Goal: Transaction & Acquisition: Book appointment/travel/reservation

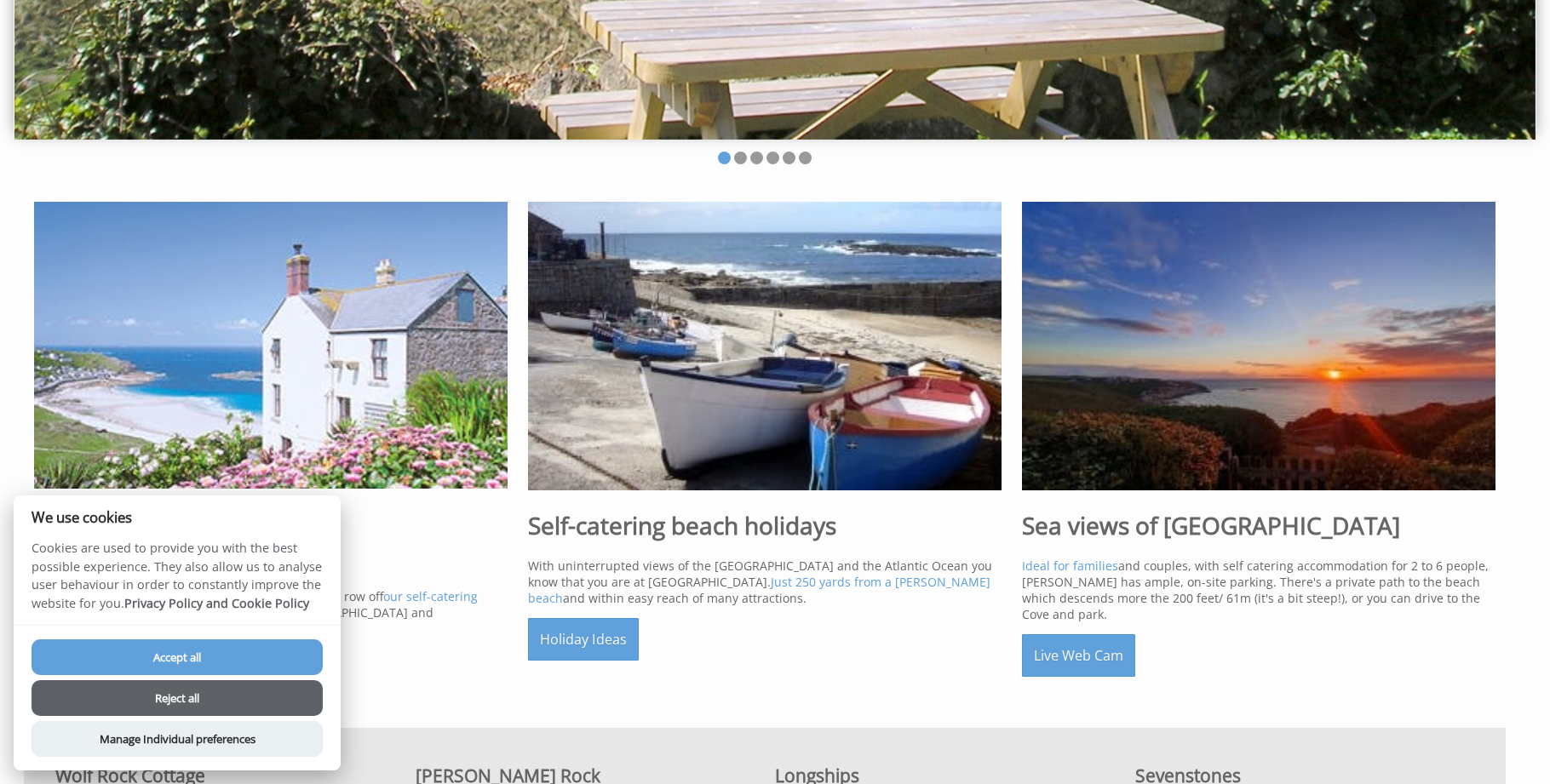
scroll to position [512, 0]
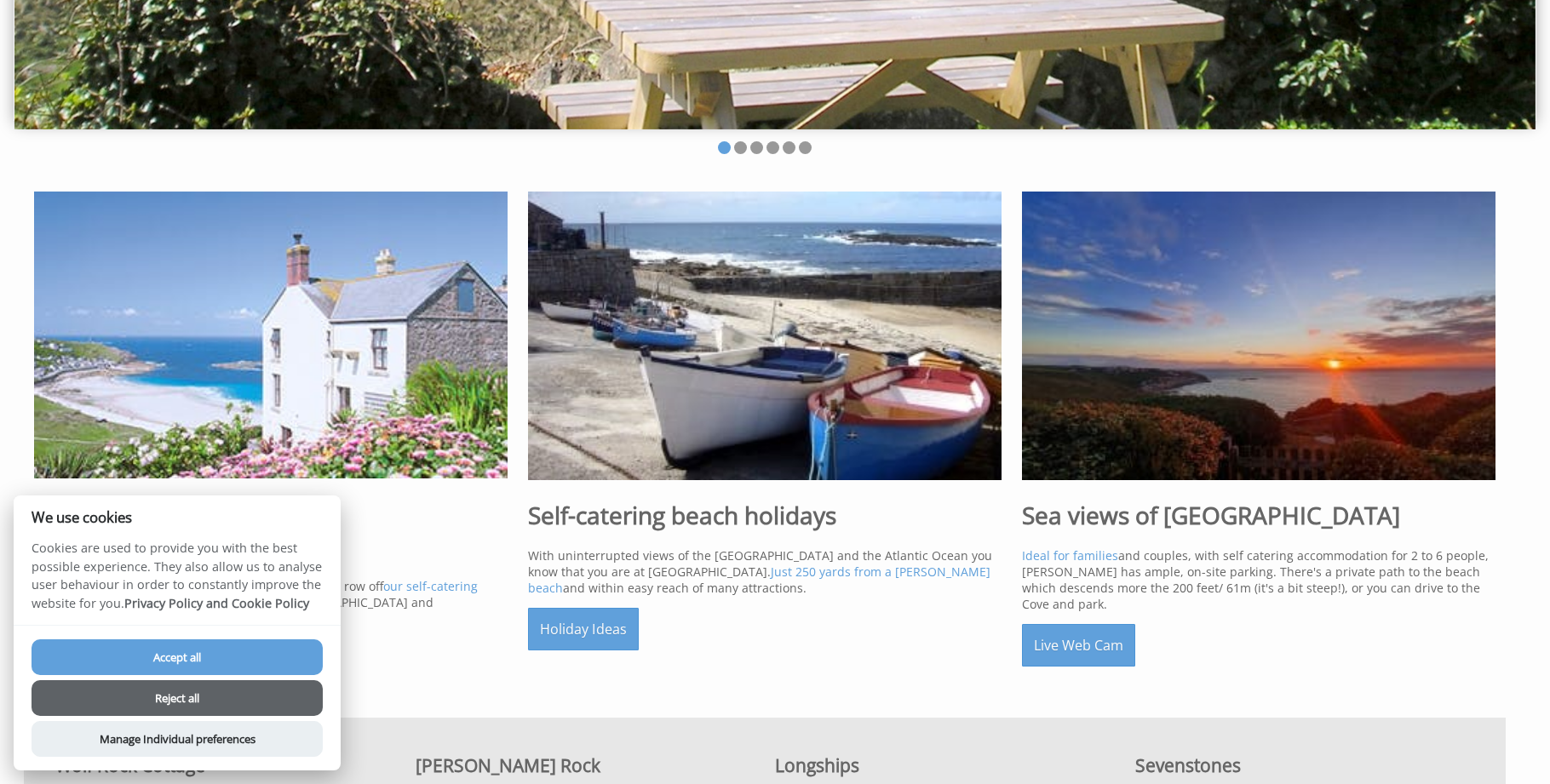
click at [176, 698] on button "Reject all" at bounding box center [177, 698] width 291 height 36
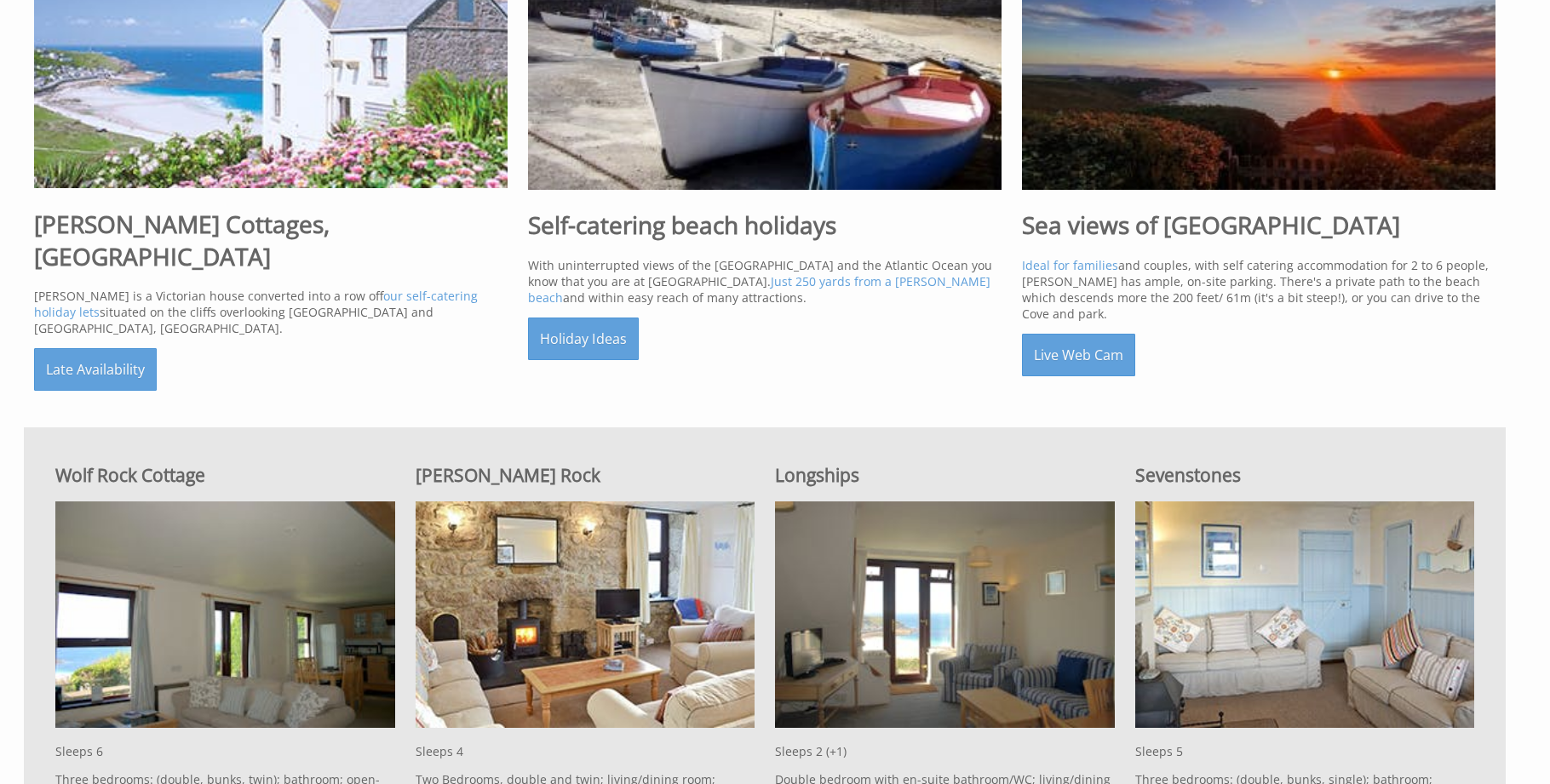
scroll to position [796, 0]
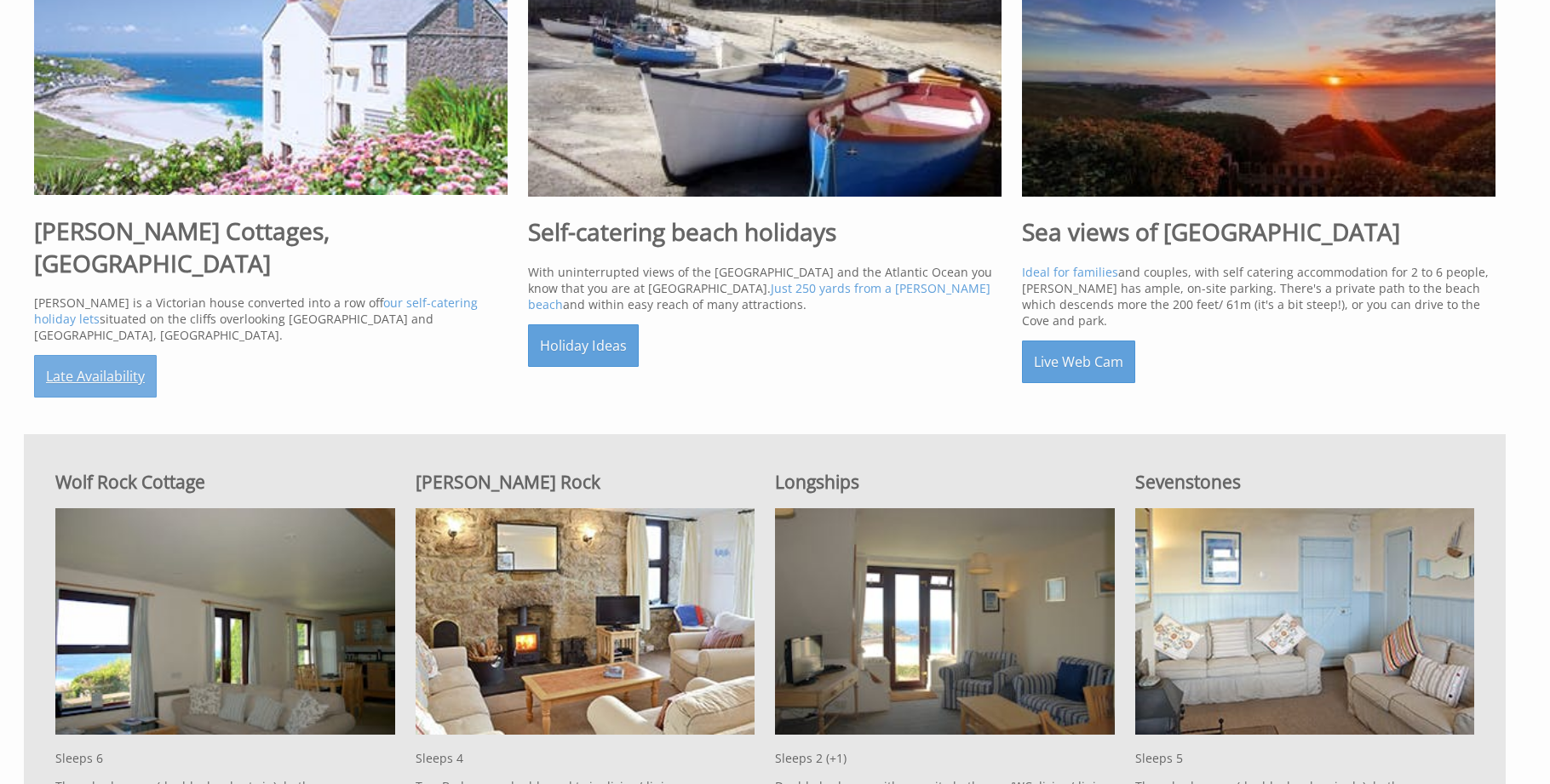
click at [136, 355] on link "Late Availability" at bounding box center [95, 376] width 122 height 43
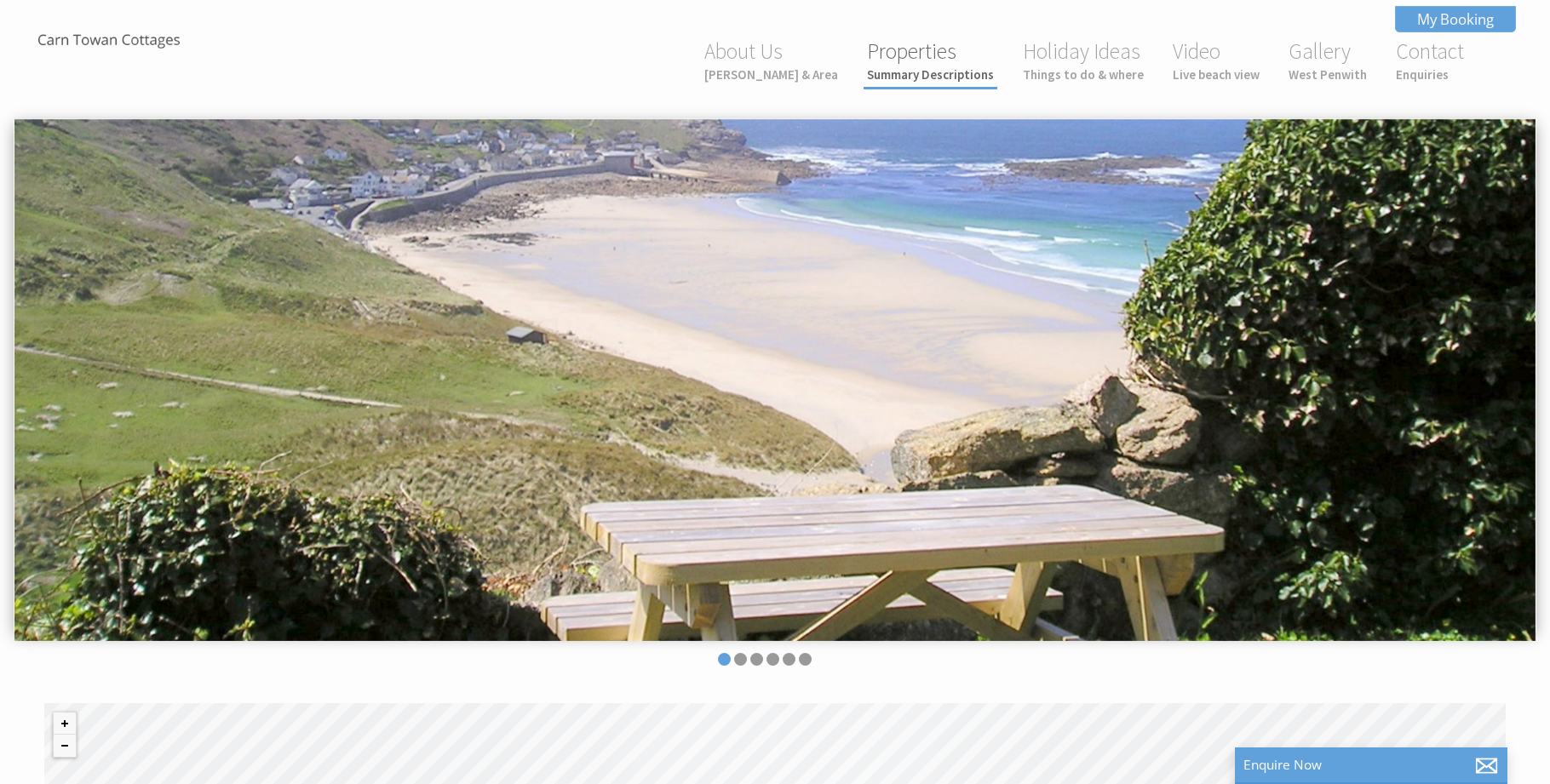
click at [925, 60] on link "Properties Summary Descriptions" at bounding box center [931, 60] width 127 height 45
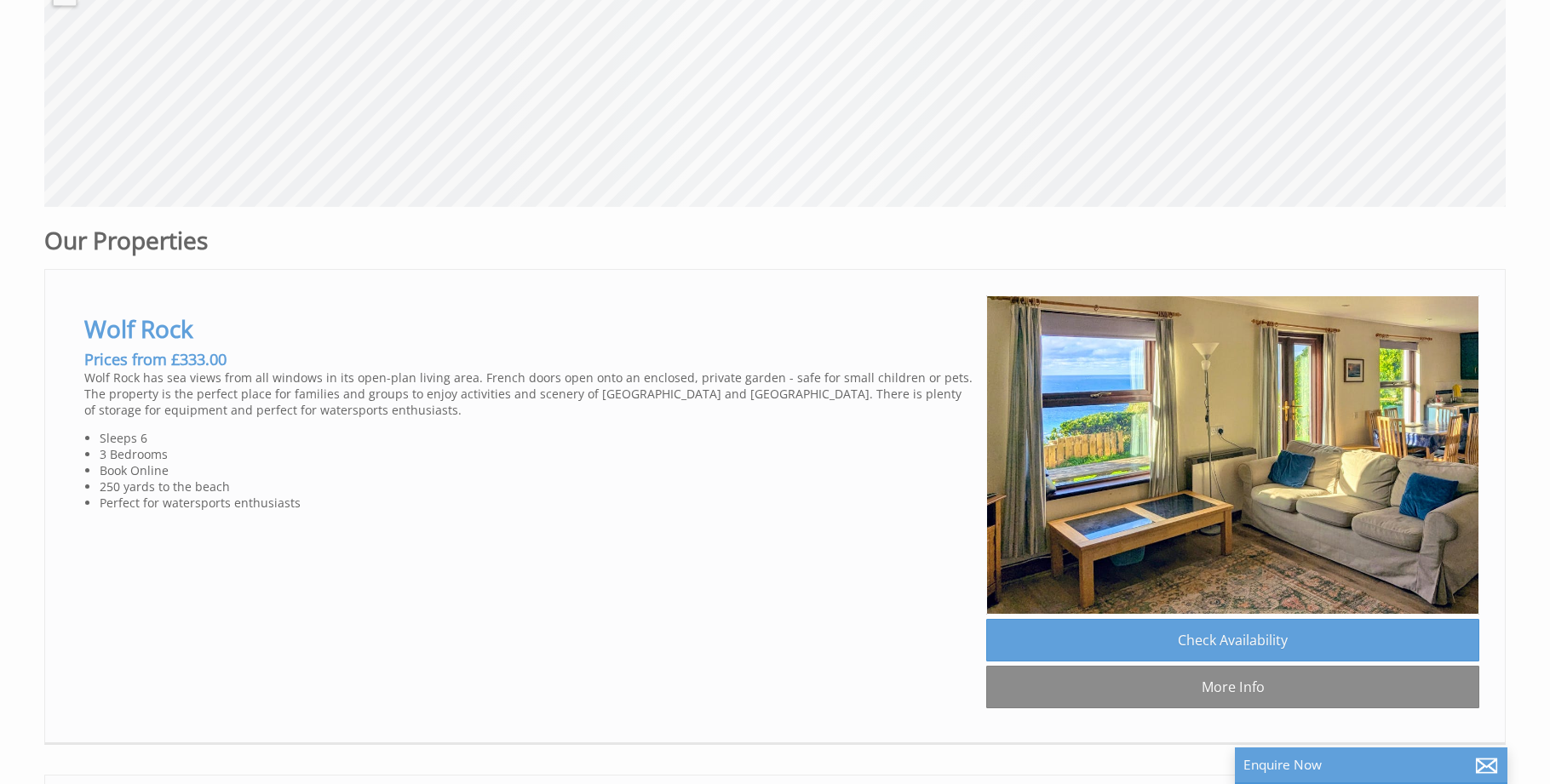
scroll to position [783, 0]
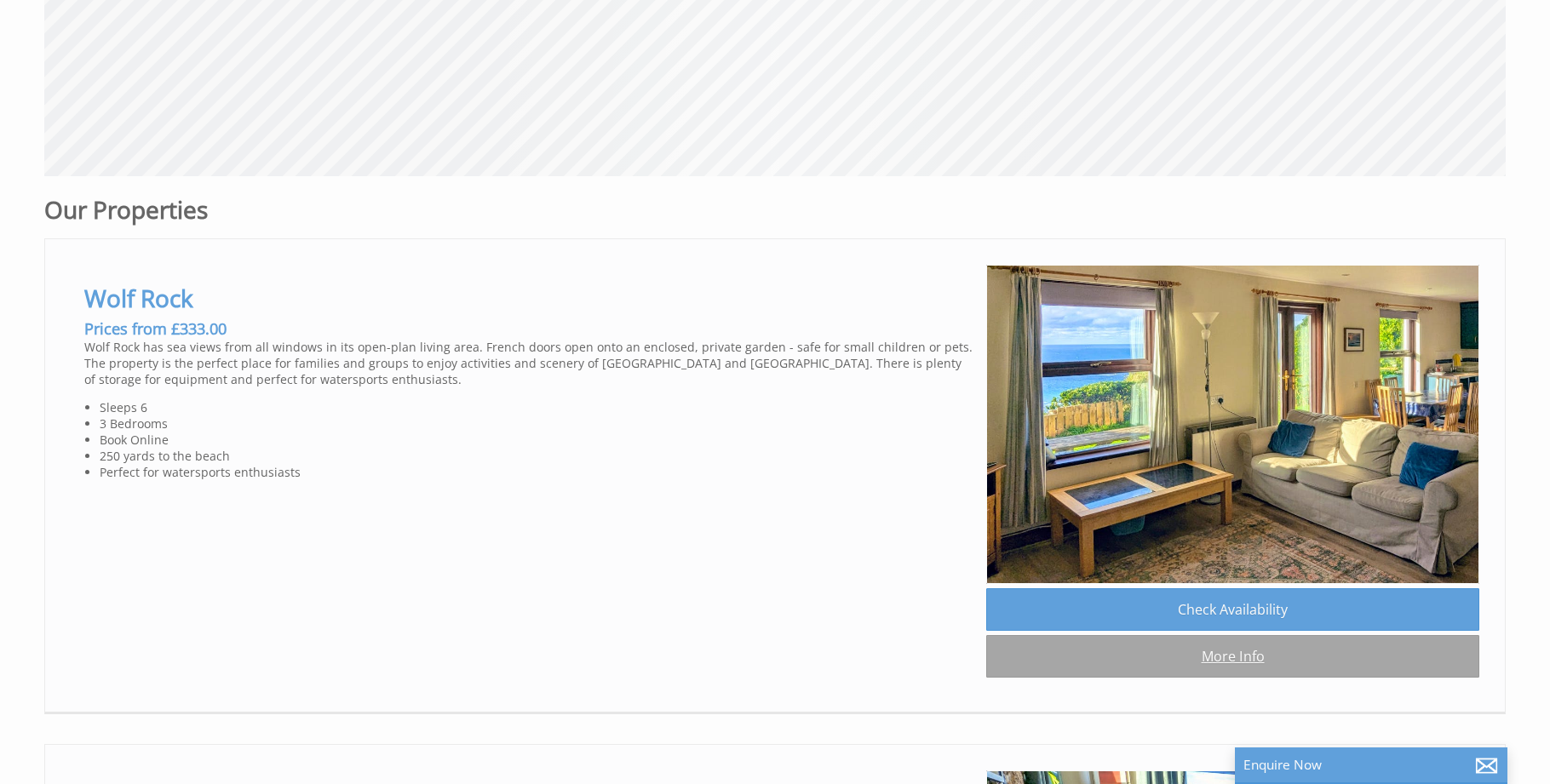
click at [1229, 658] on link "More Info" at bounding box center [1233, 657] width 493 height 43
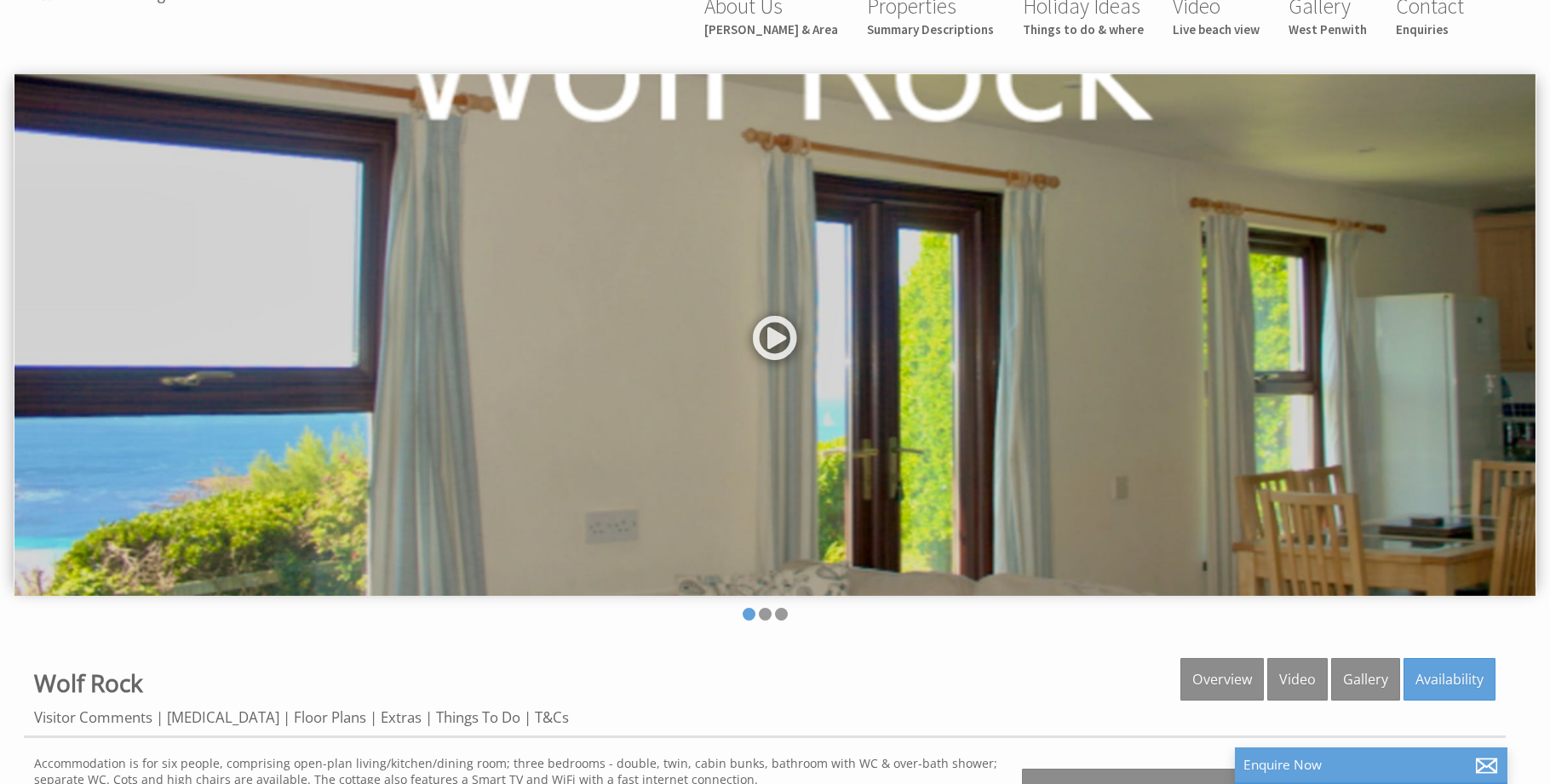
scroll to position [47, 0]
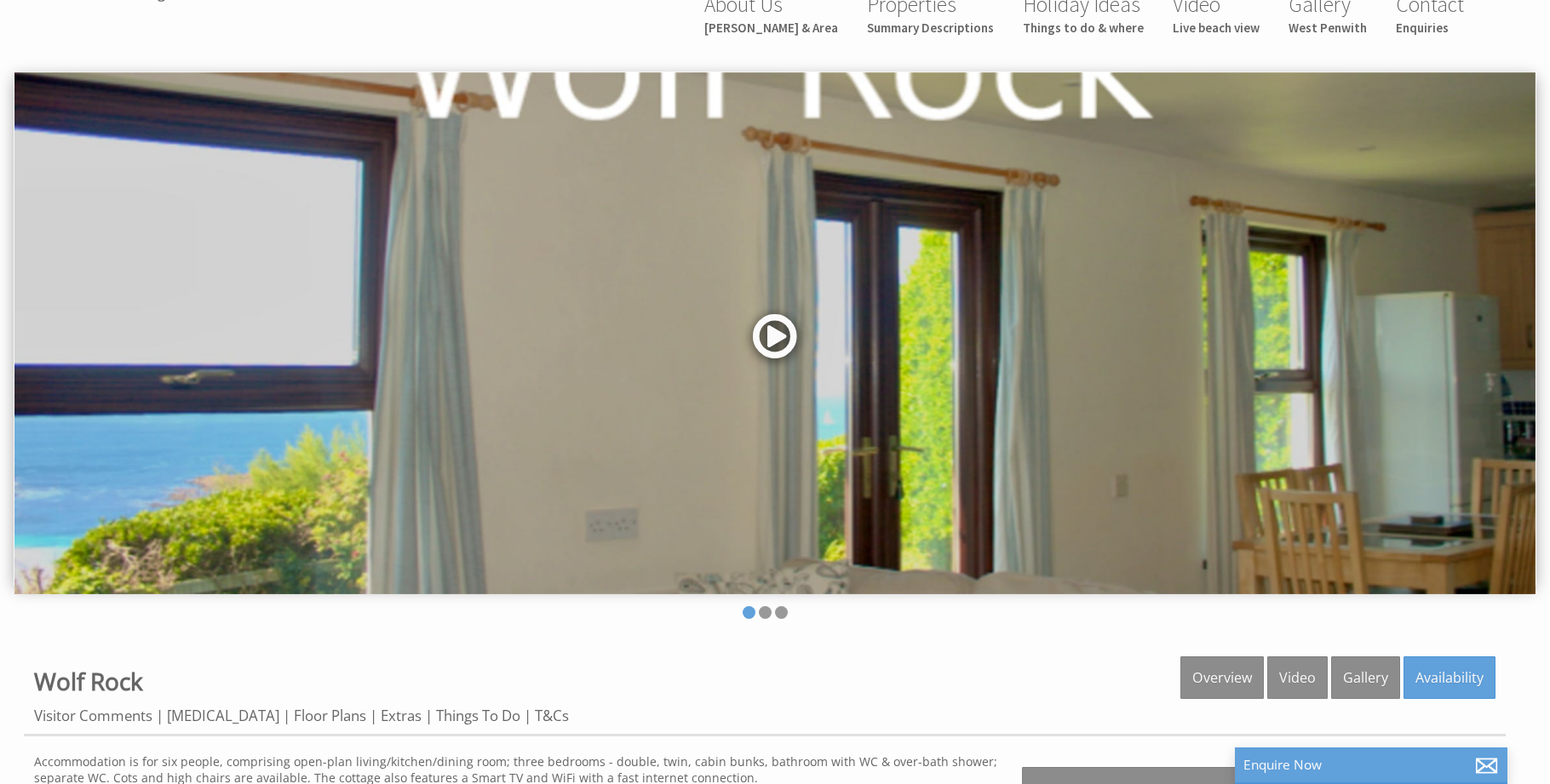
click at [787, 338] on link at bounding box center [775, 341] width 51 height 69
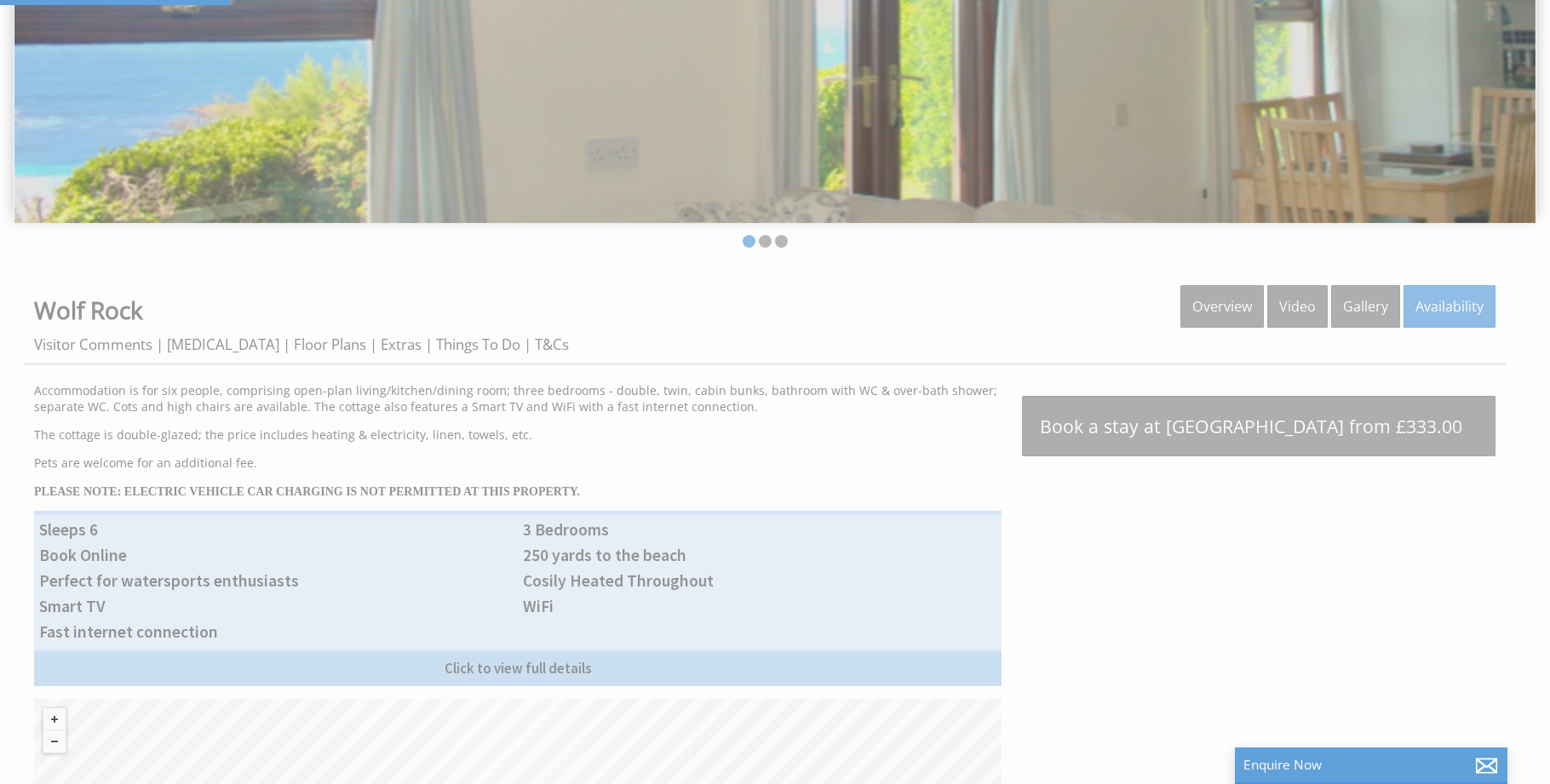
scroll to position [420, 0]
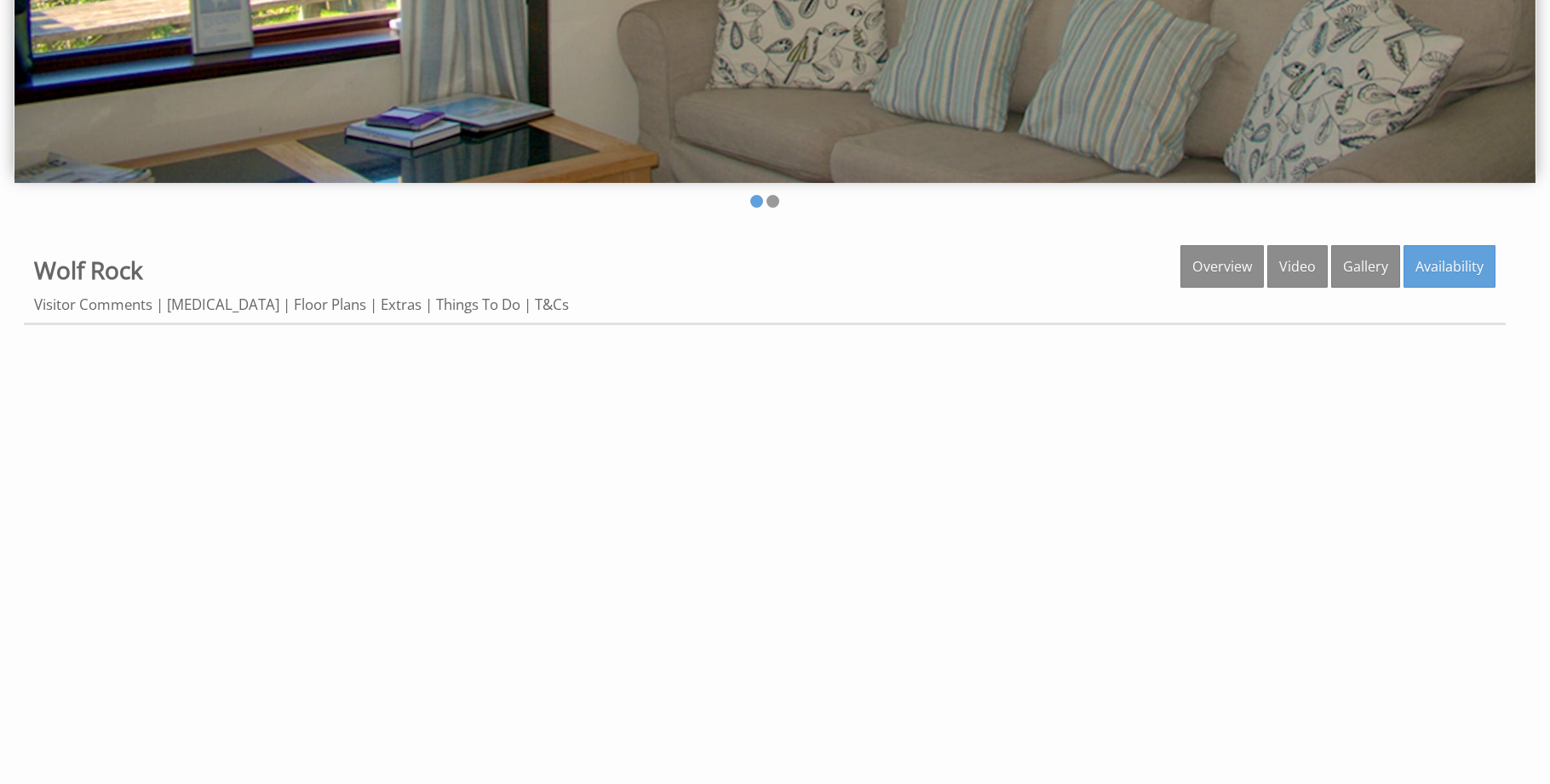
scroll to position [801, 0]
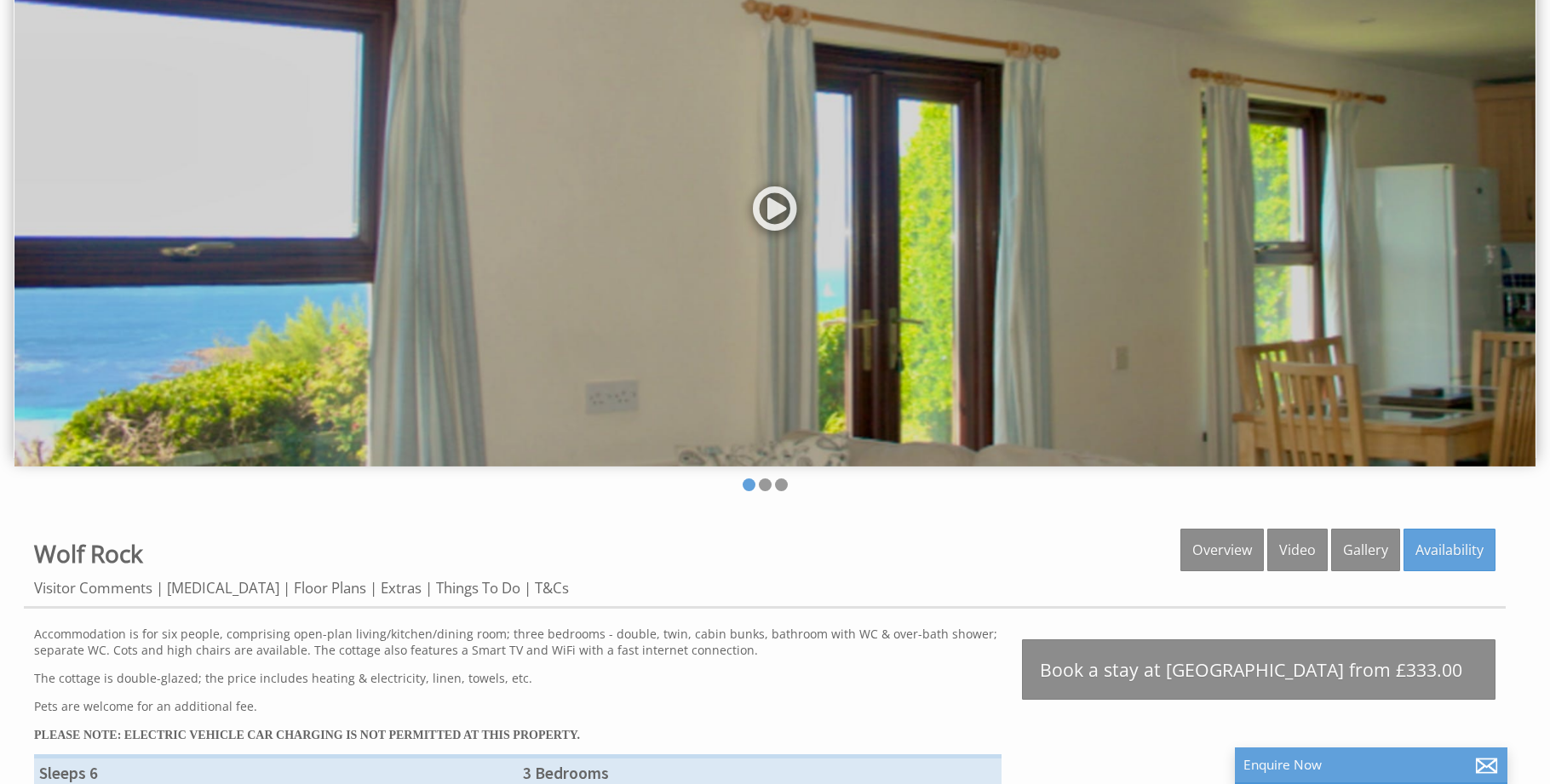
scroll to position [175, 0]
click at [1219, 539] on link "Overview" at bounding box center [1221, 549] width 83 height 43
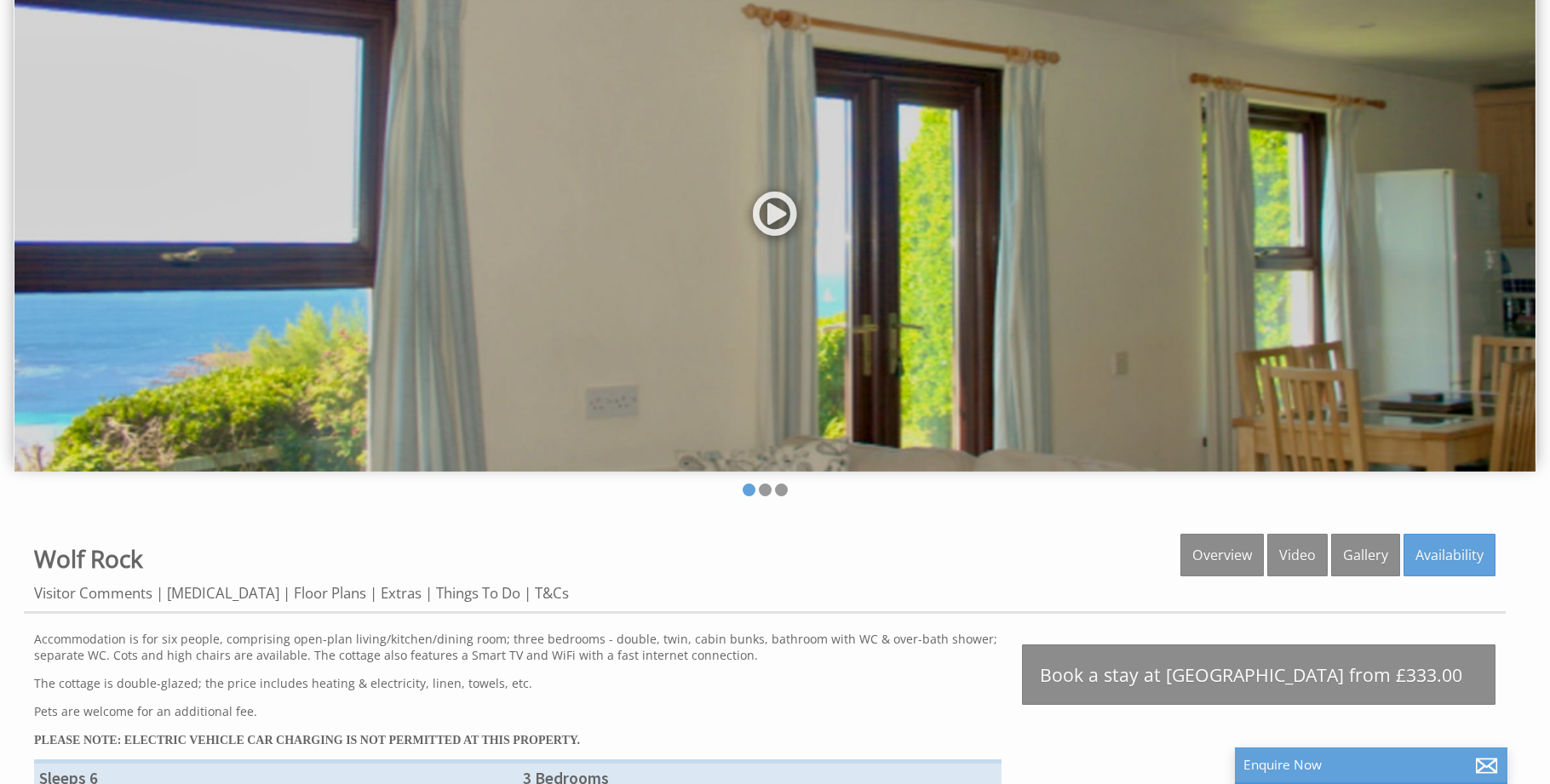
scroll to position [0, 0]
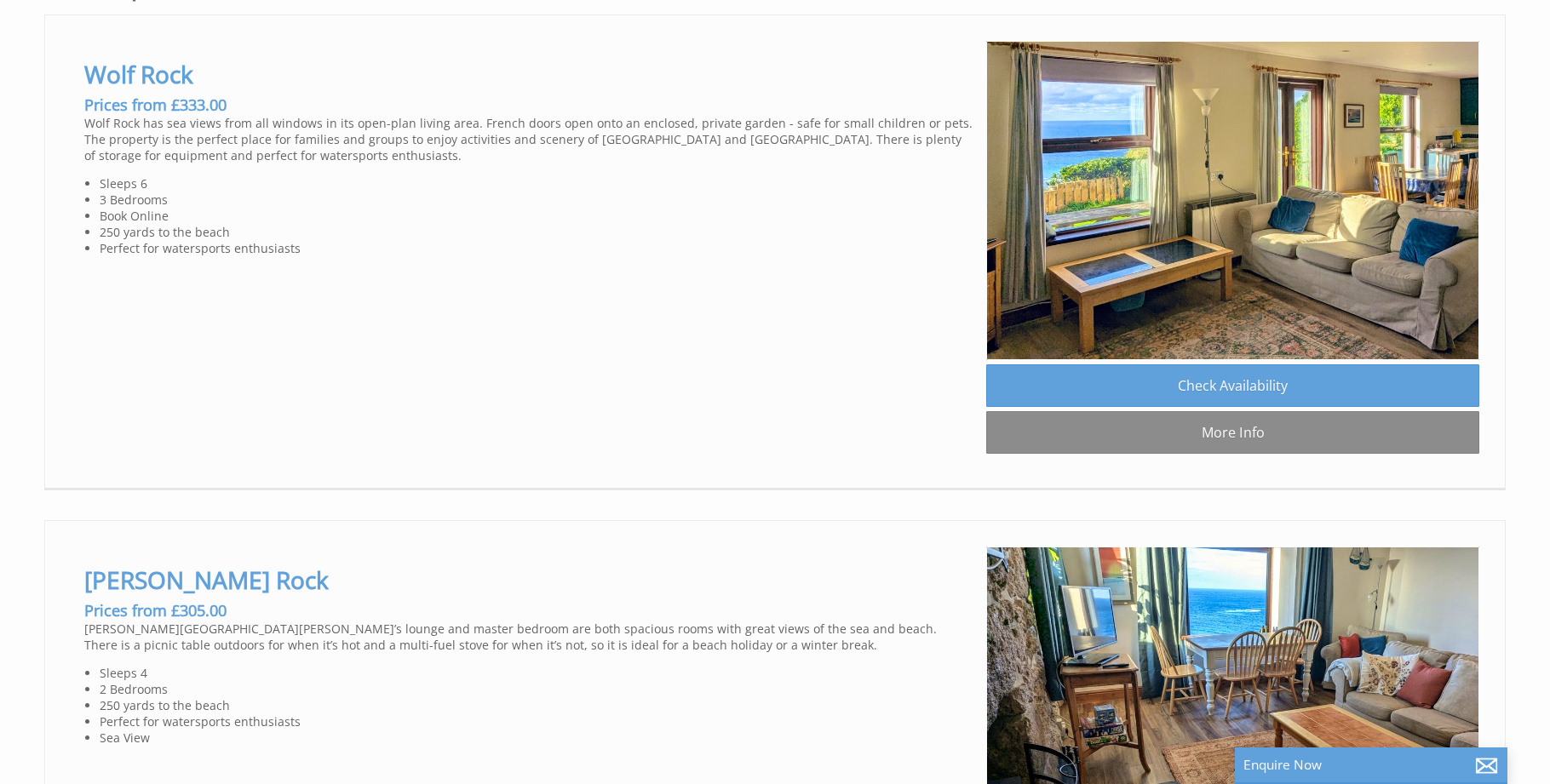
scroll to position [989, 0]
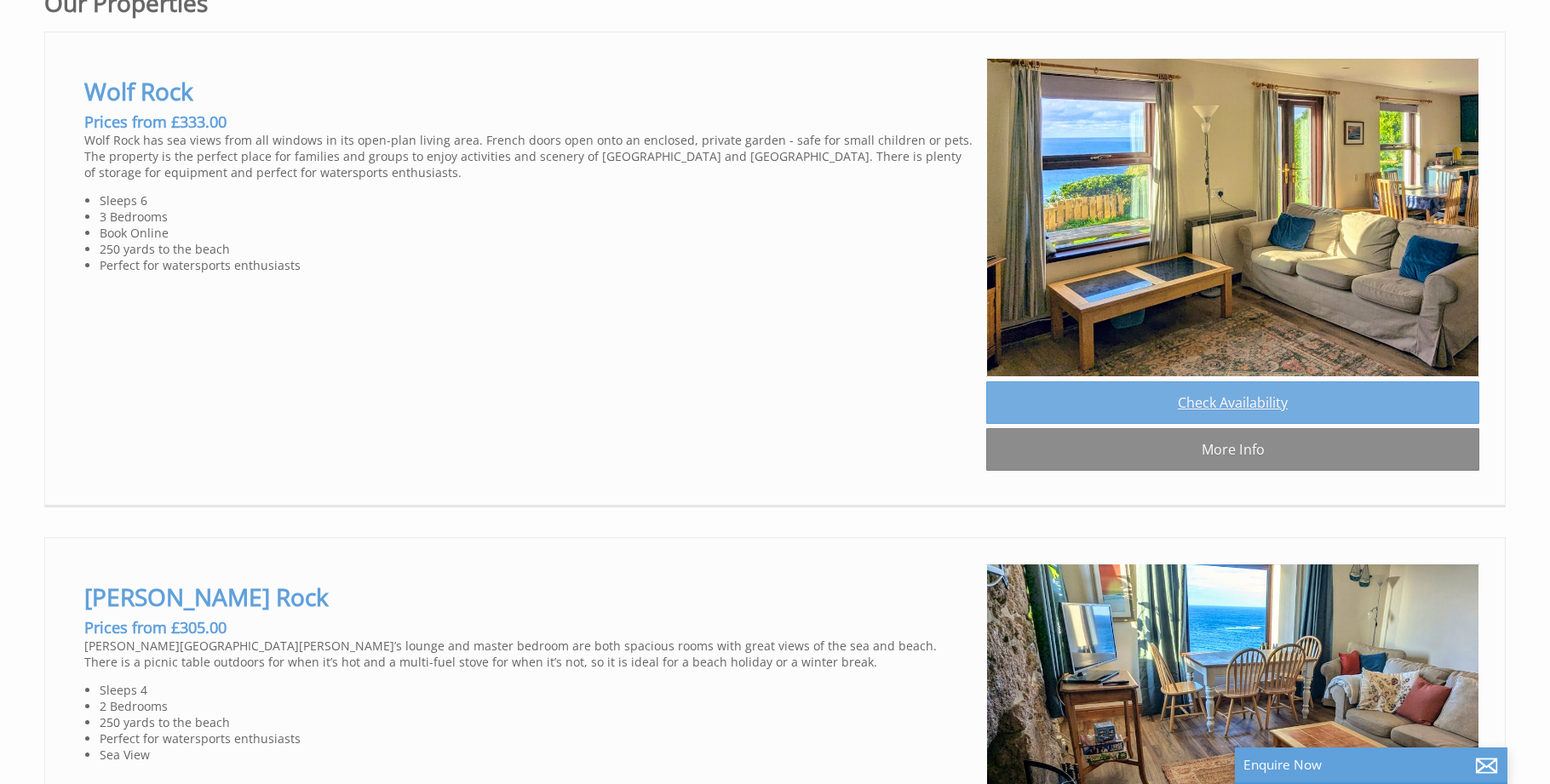
click at [1193, 386] on link "Check Availability" at bounding box center [1233, 403] width 493 height 43
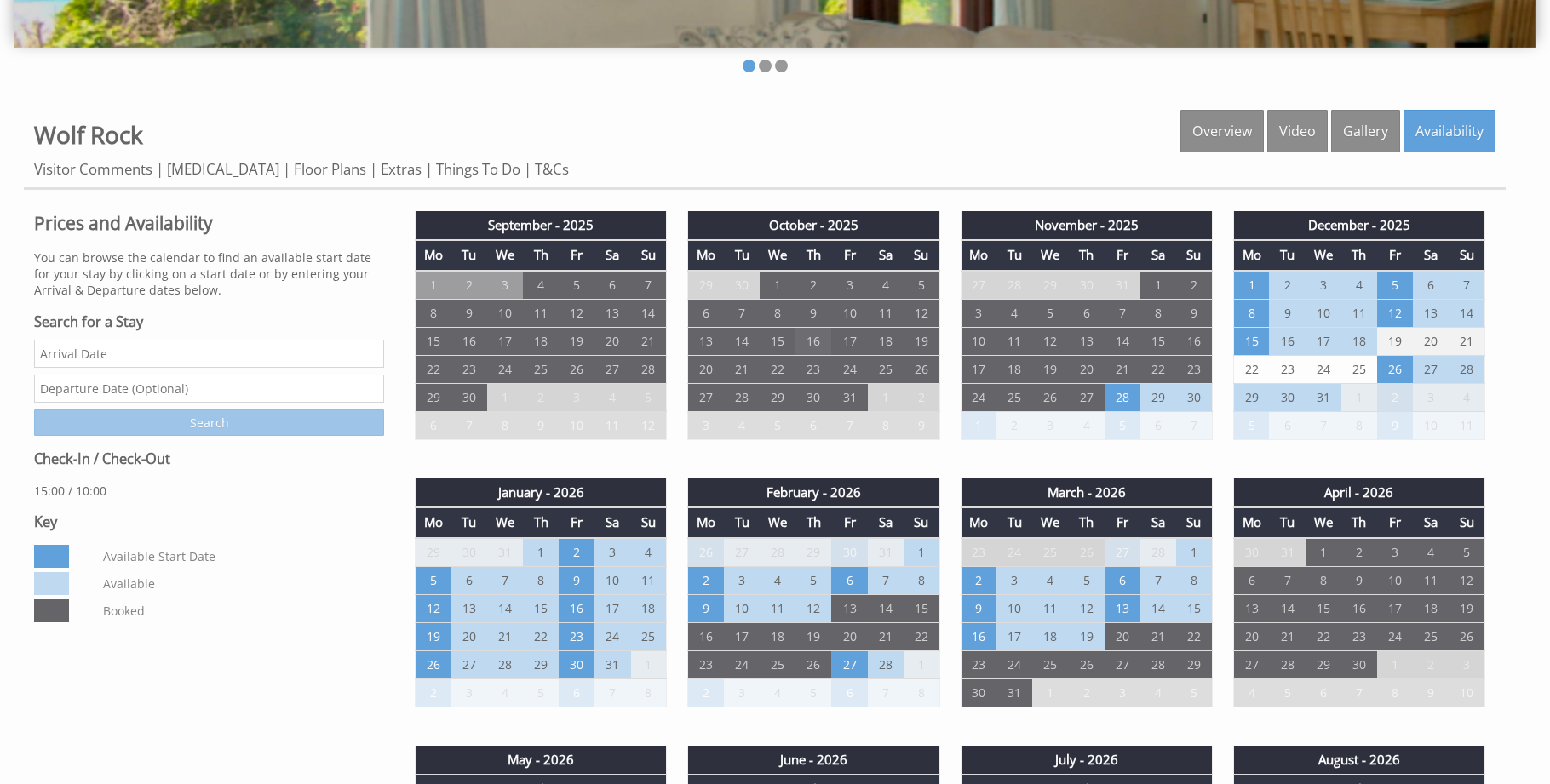
scroll to position [598, 0]
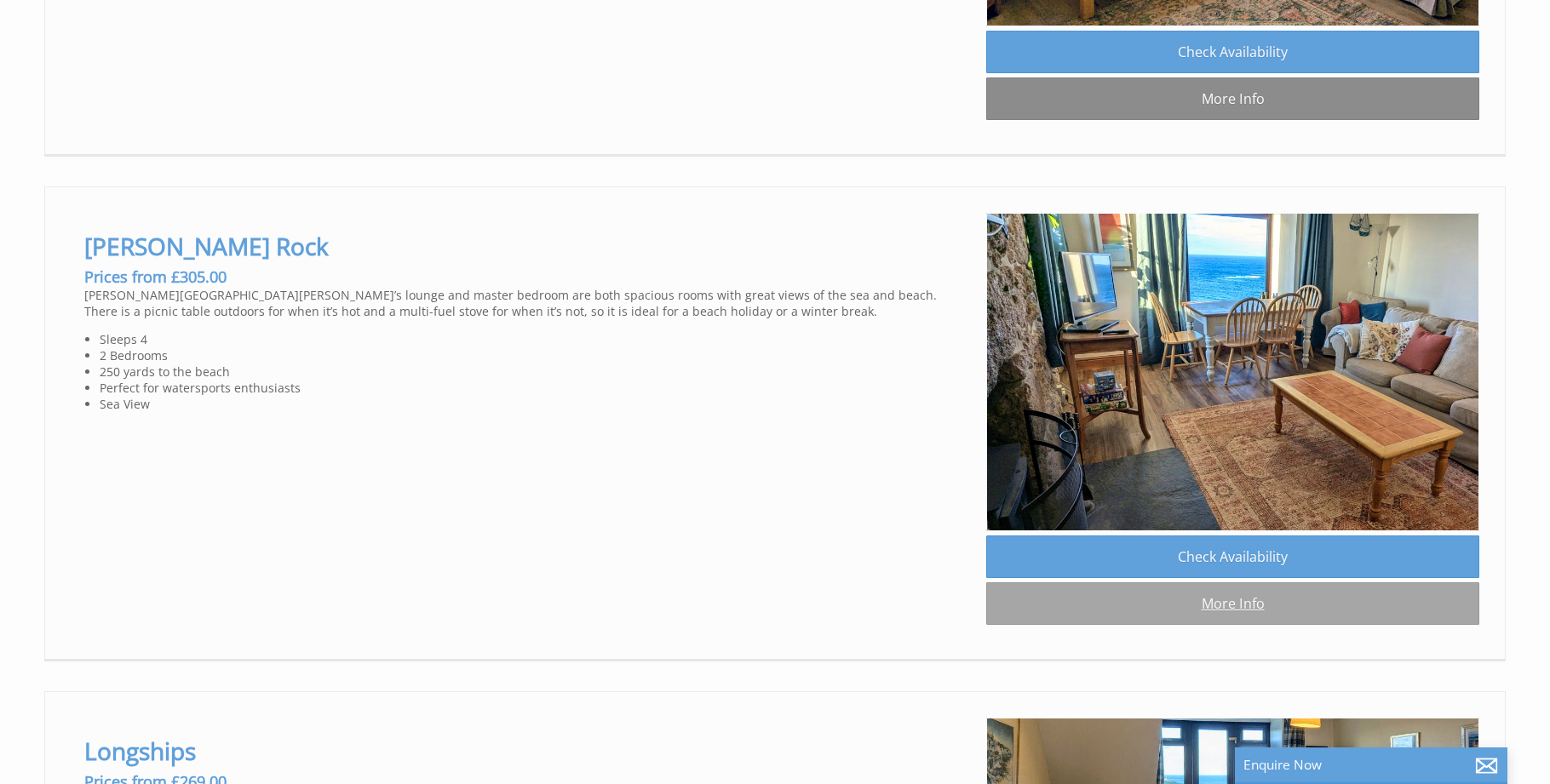
scroll to position [1344, 0]
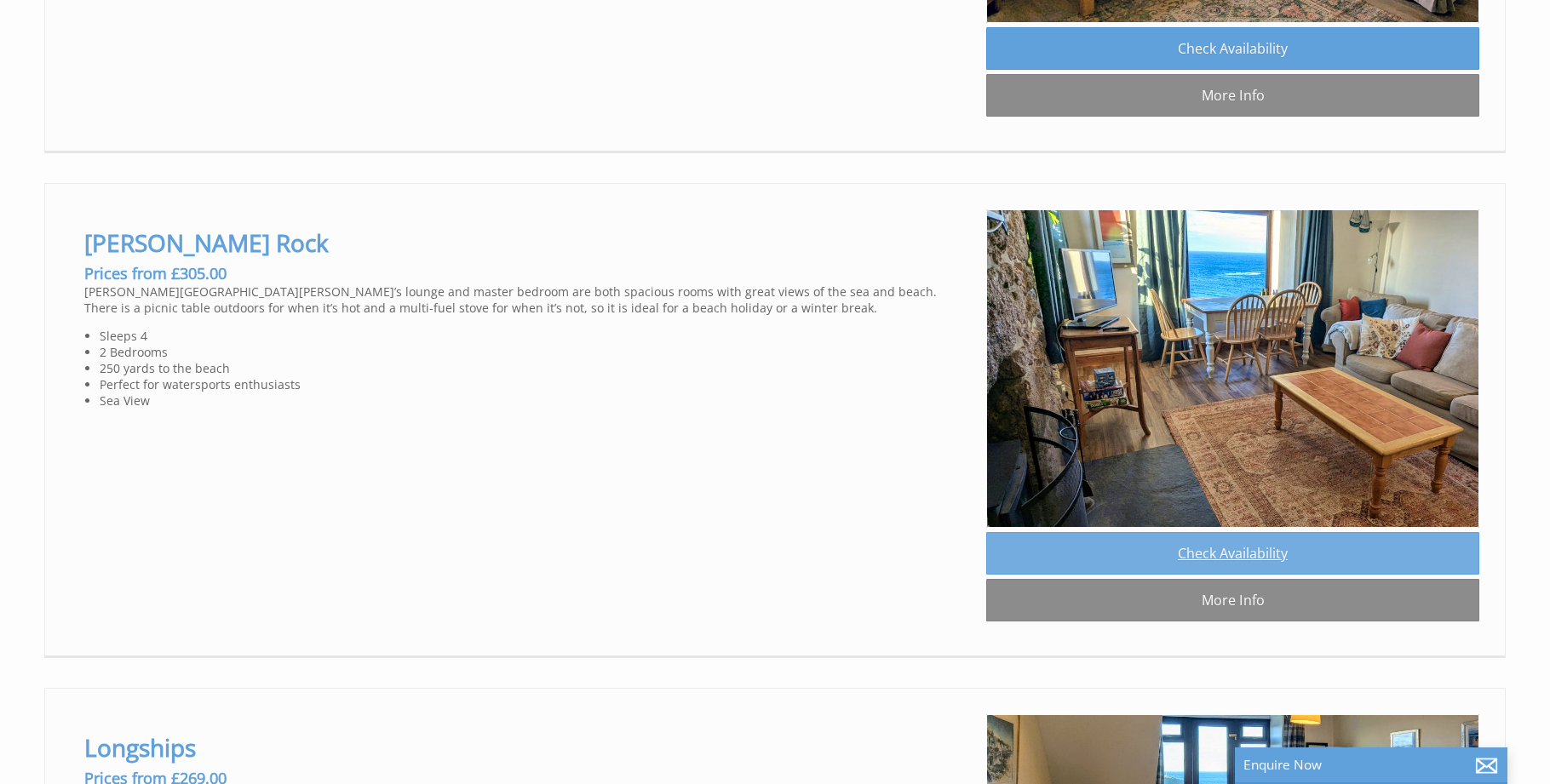
click at [1237, 551] on link "Check Availability" at bounding box center [1233, 553] width 493 height 43
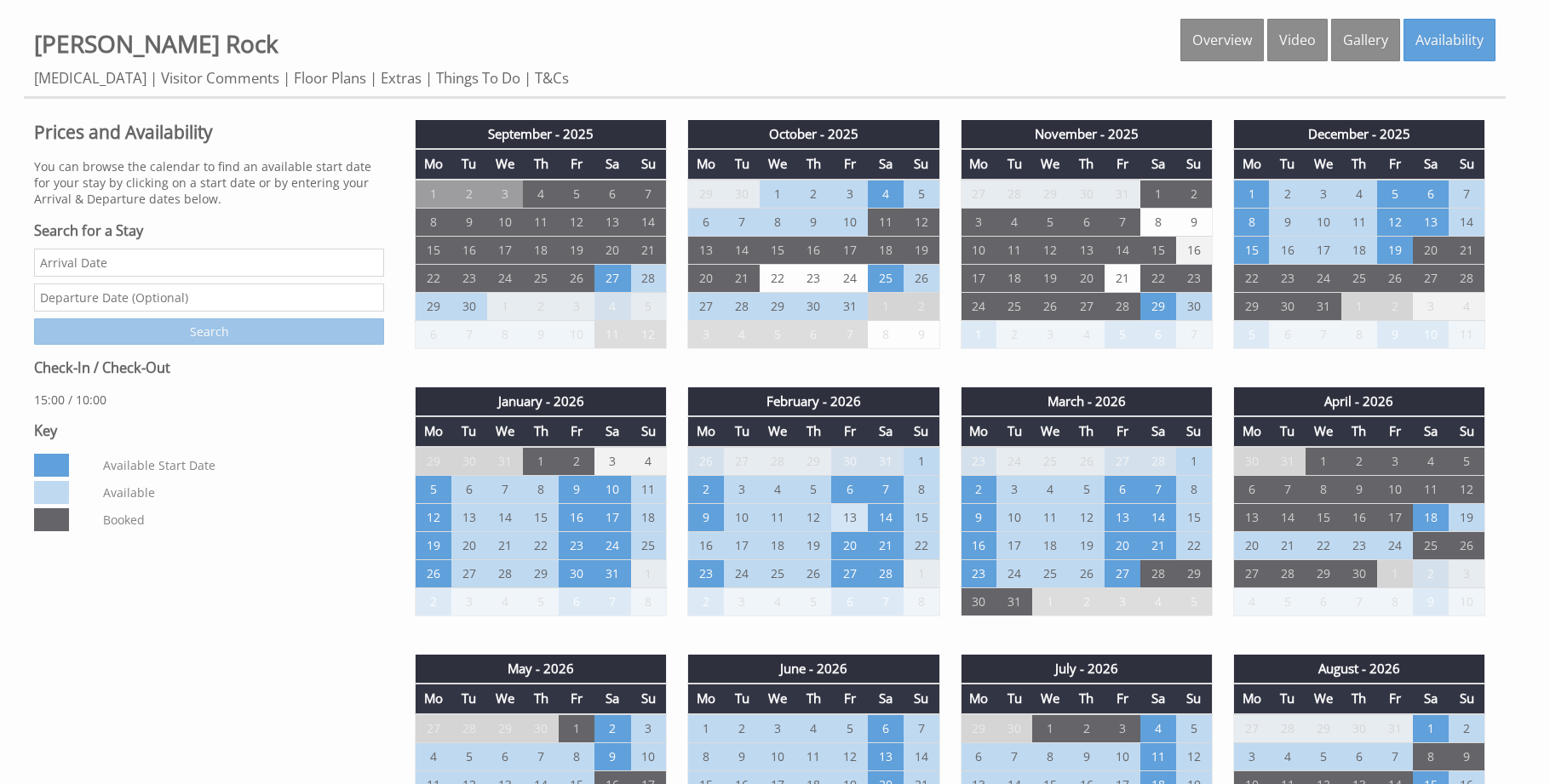
scroll to position [685, 0]
click at [889, 279] on td "25" at bounding box center [886, 277] width 36 height 28
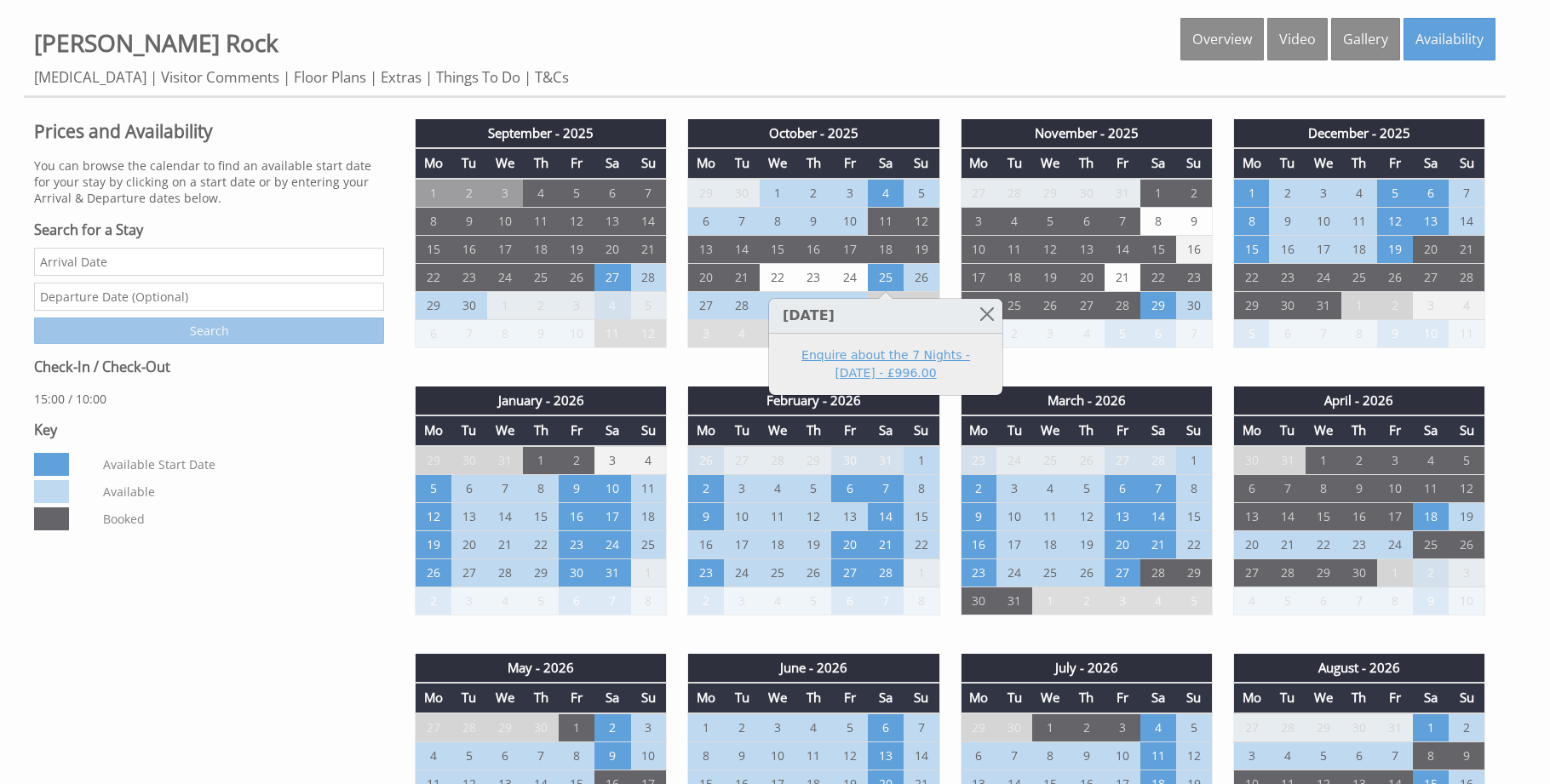
click at [888, 352] on link "Enquire about the 7 Nights - [DATE] - £996.00" at bounding box center [886, 365] width 209 height 36
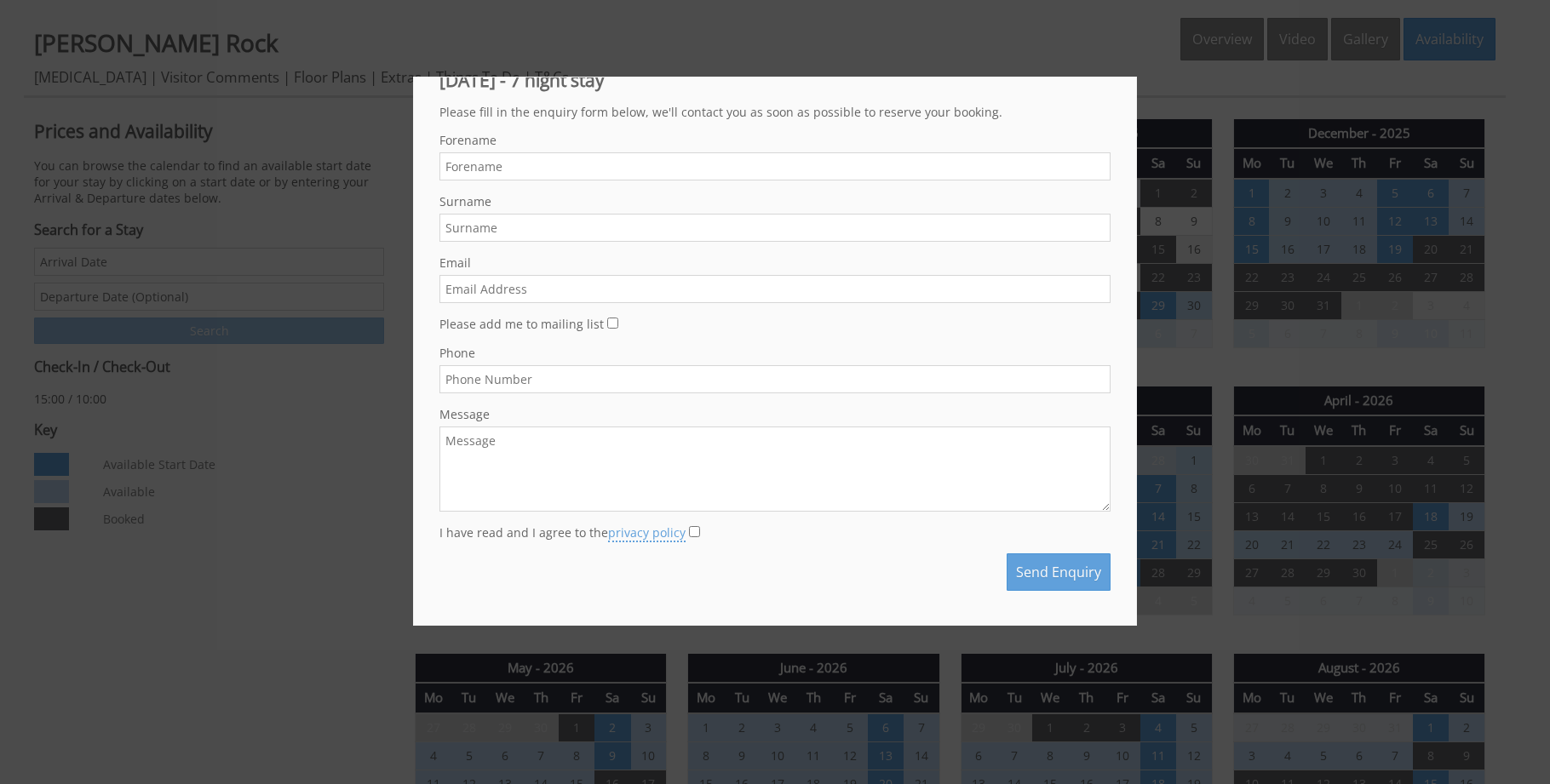
scroll to position [0, 0]
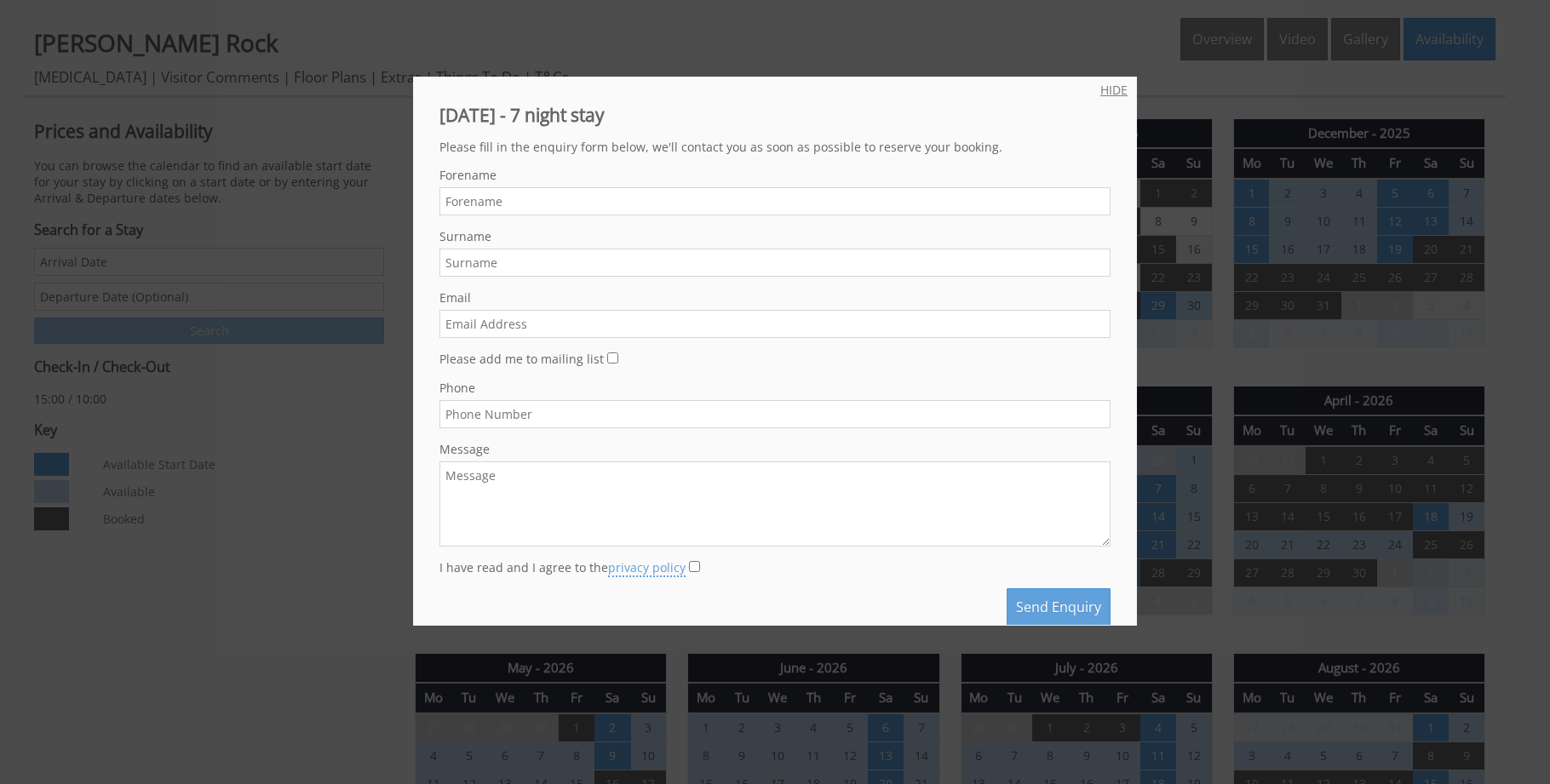
click at [1114, 91] on link "HIDE" at bounding box center [1114, 90] width 27 height 17
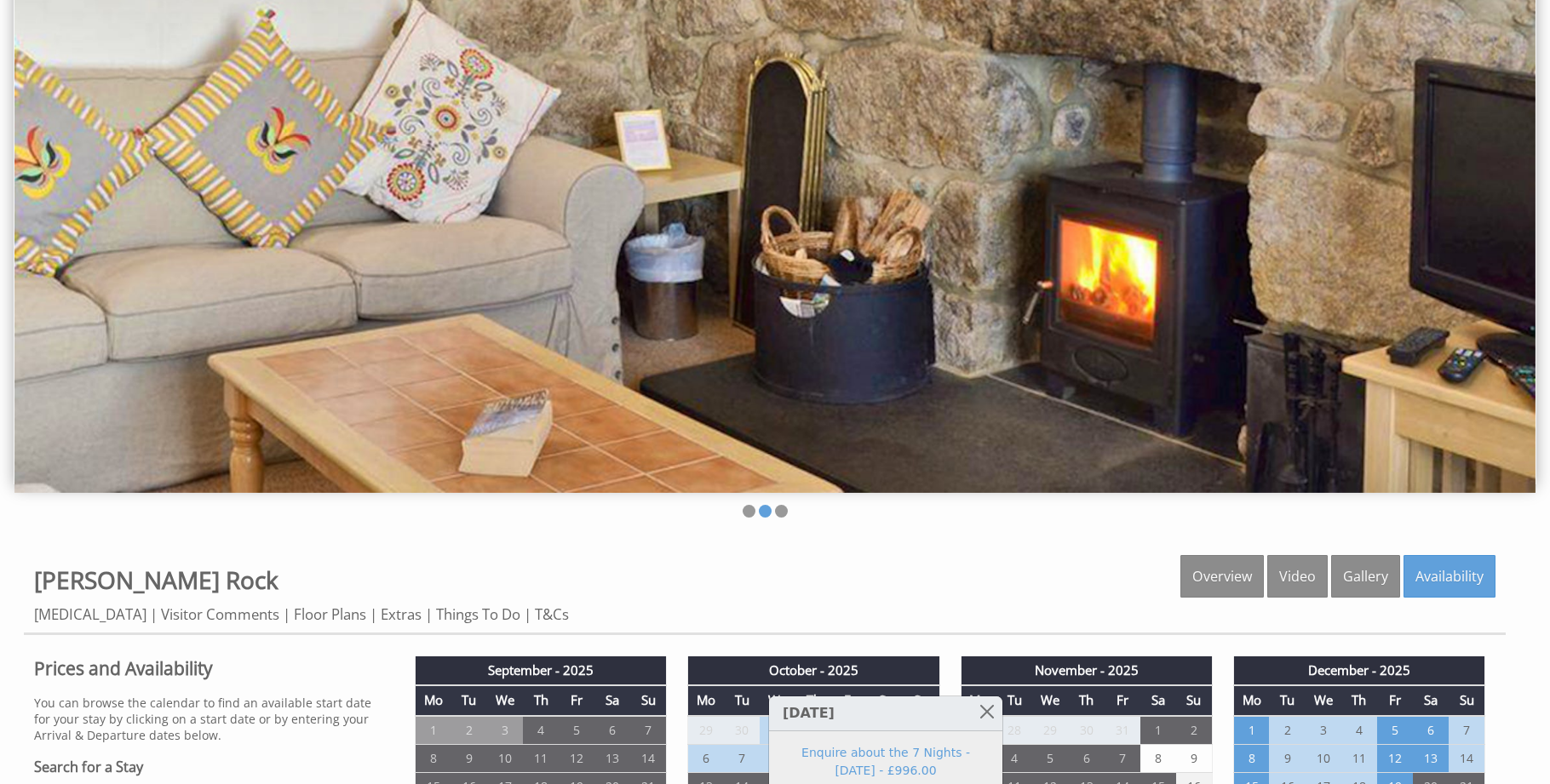
scroll to position [10, 0]
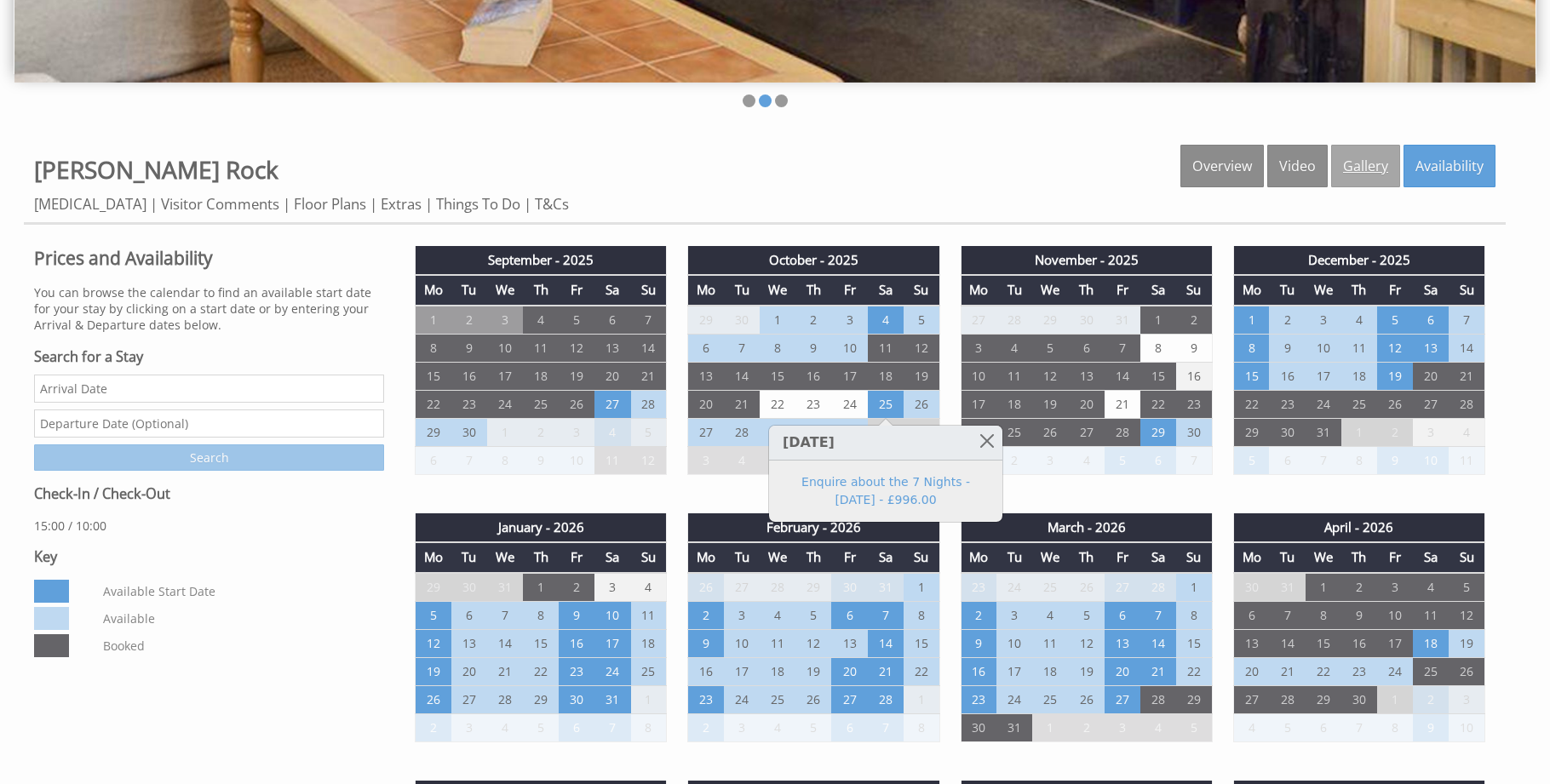
click at [1383, 172] on link "Gallery" at bounding box center [1366, 166] width 69 height 43
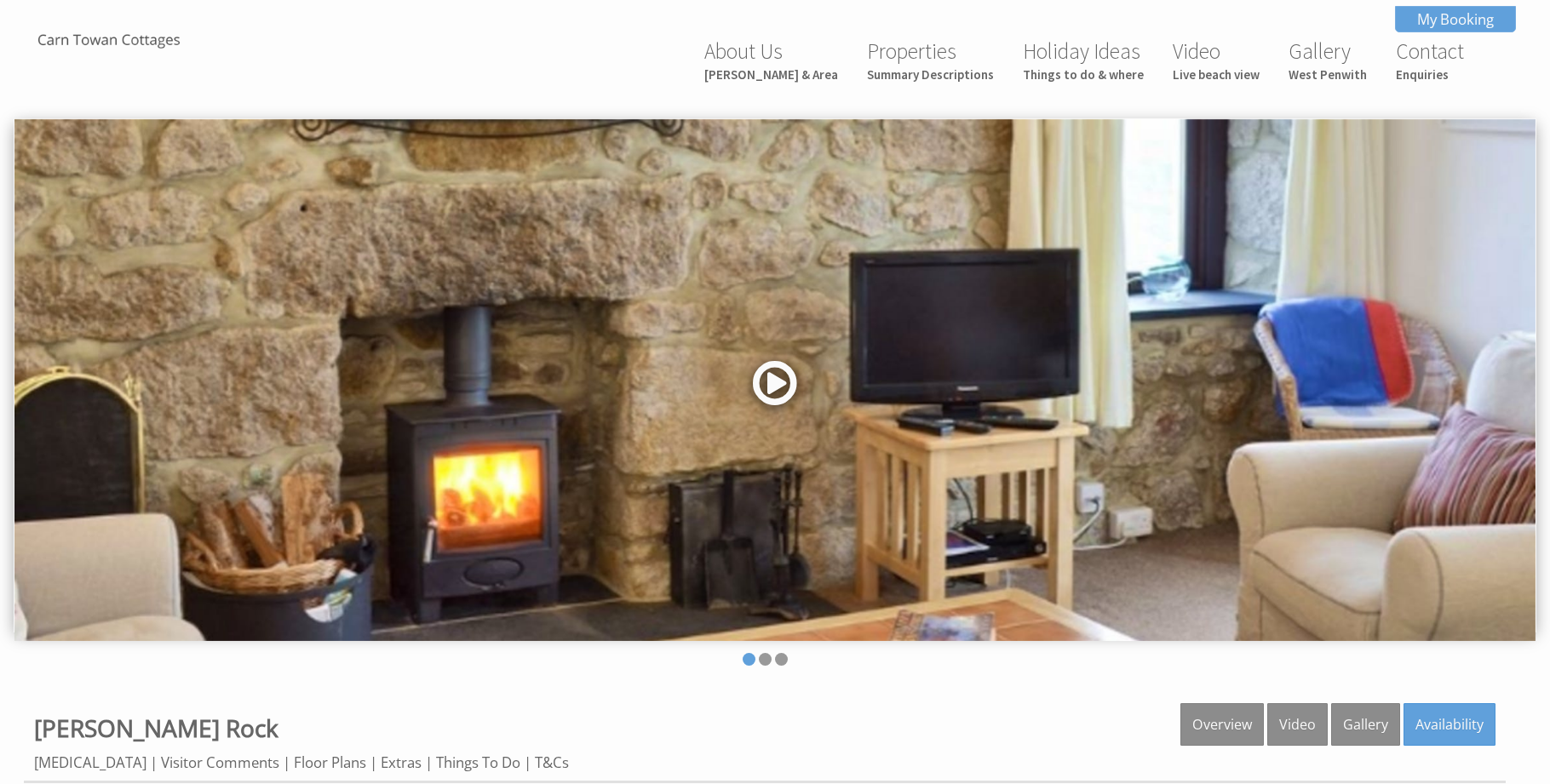
click at [780, 387] on link at bounding box center [775, 388] width 51 height 69
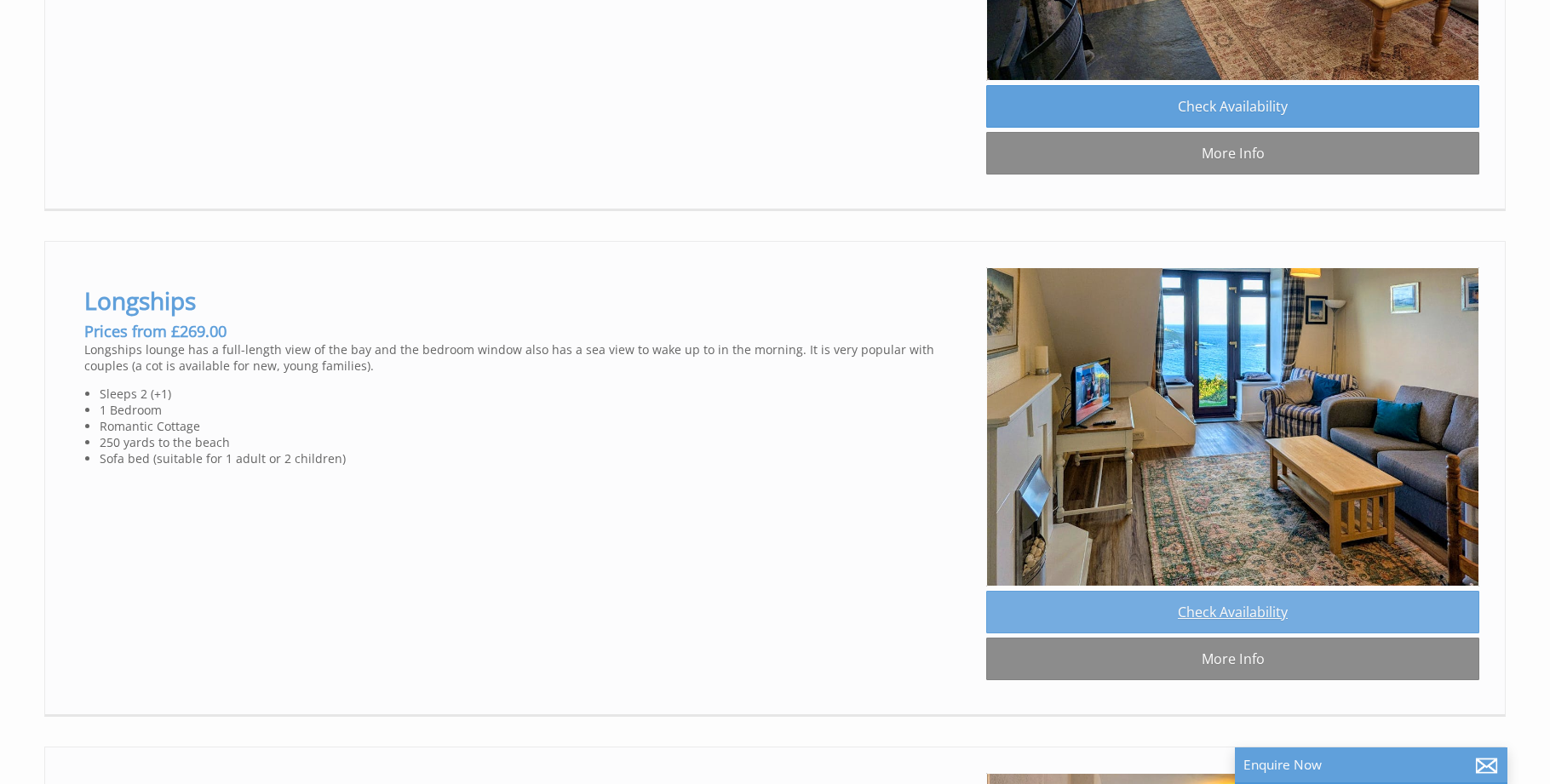
click at [1242, 618] on link "Check Availability" at bounding box center [1233, 613] width 493 height 43
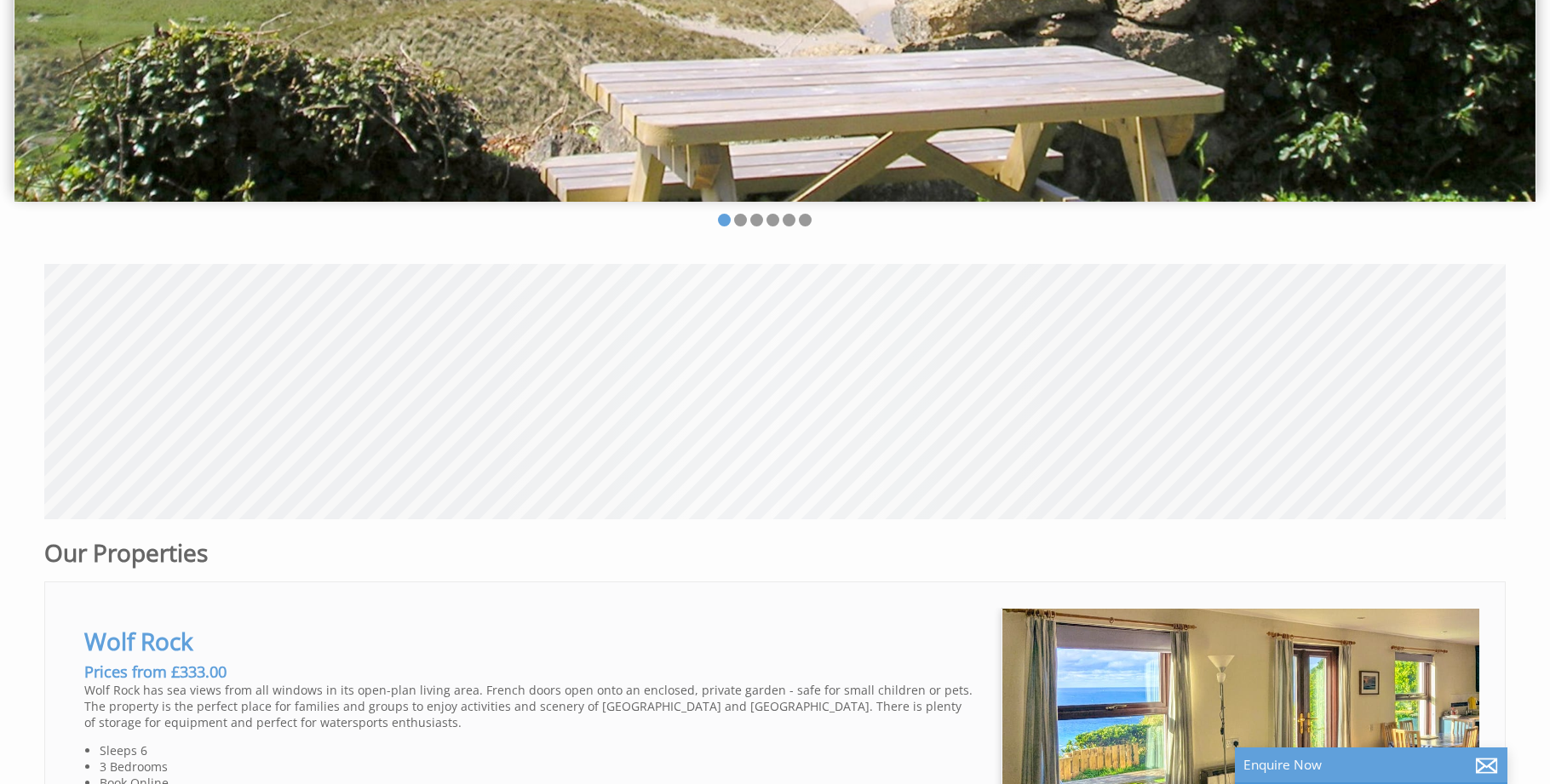
scroll to position [1791, 0]
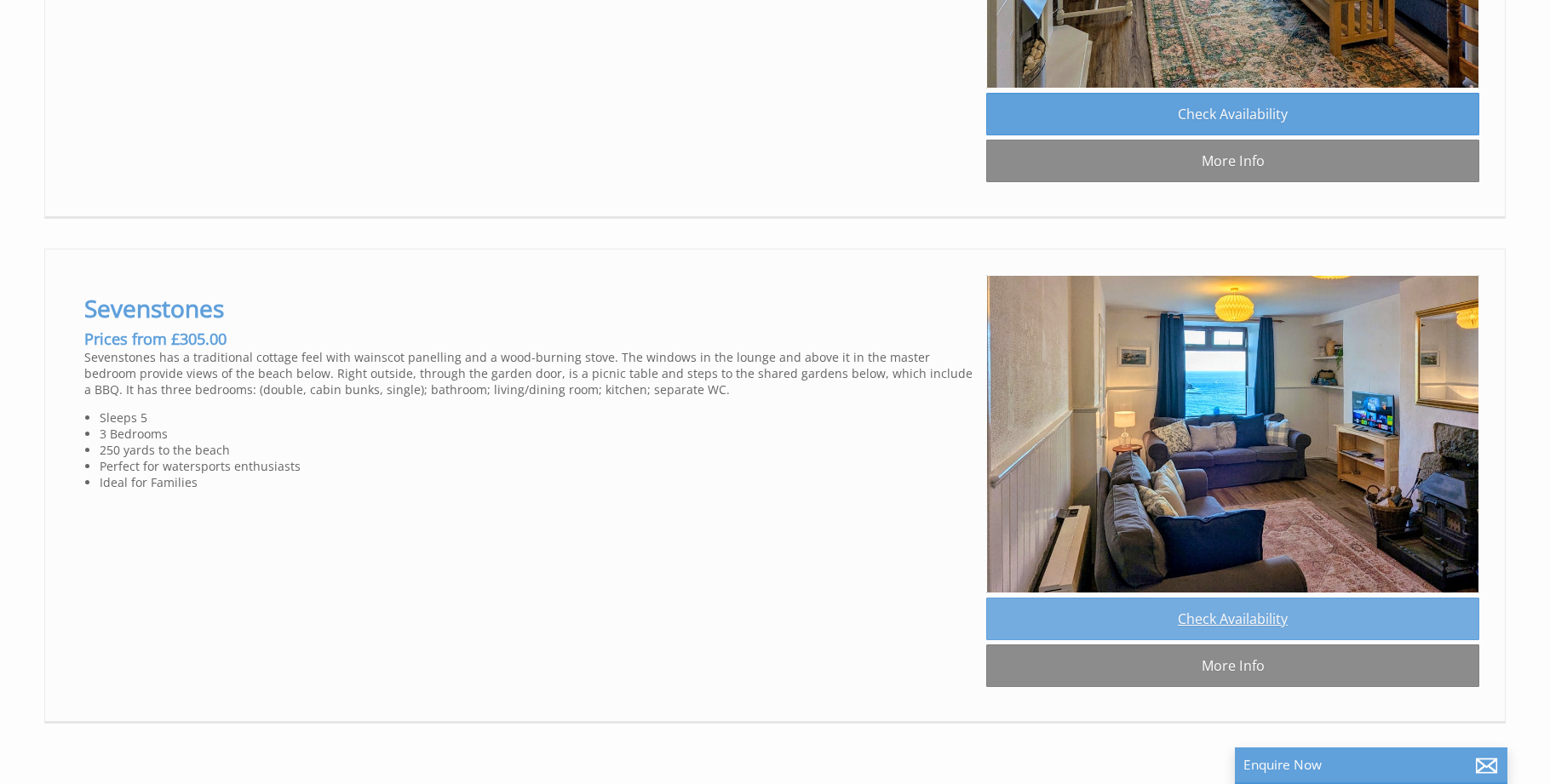
click at [1261, 614] on link "Check Availability" at bounding box center [1233, 620] width 493 height 43
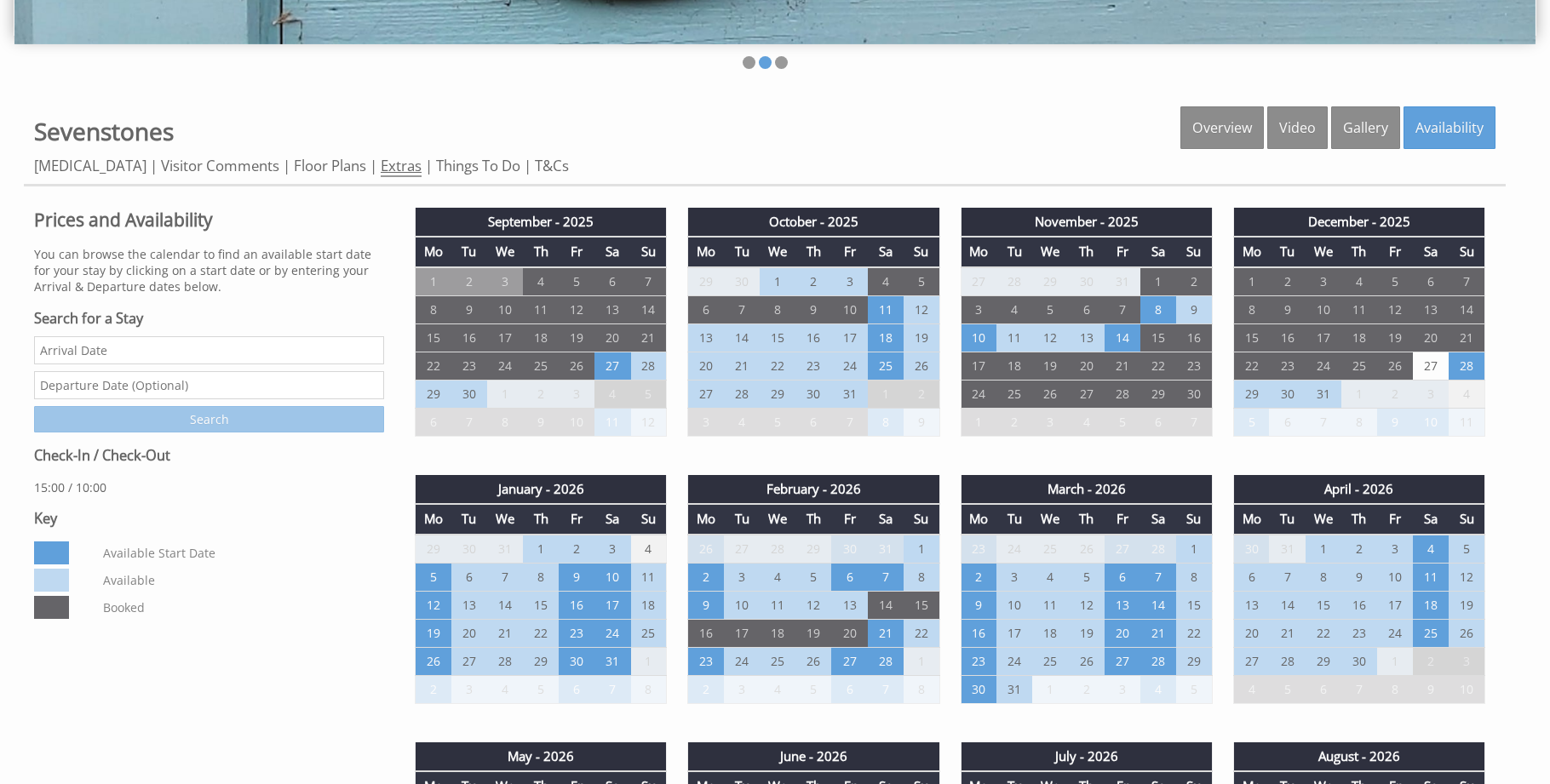
click at [380, 164] on link "Extras" at bounding box center [401, 166] width 41 height 22
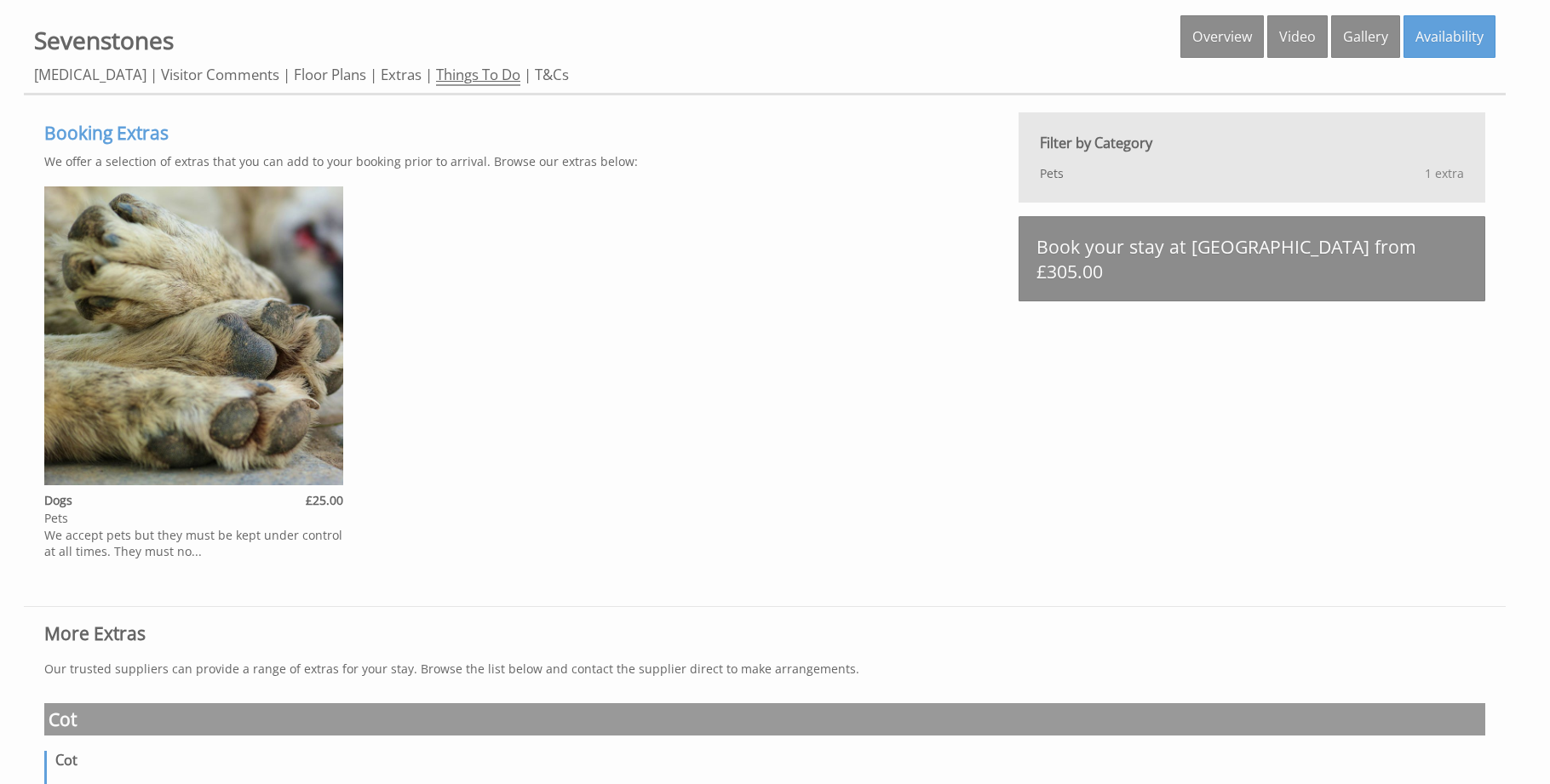
click at [436, 80] on link "Things To Do" at bounding box center [478, 75] width 84 height 22
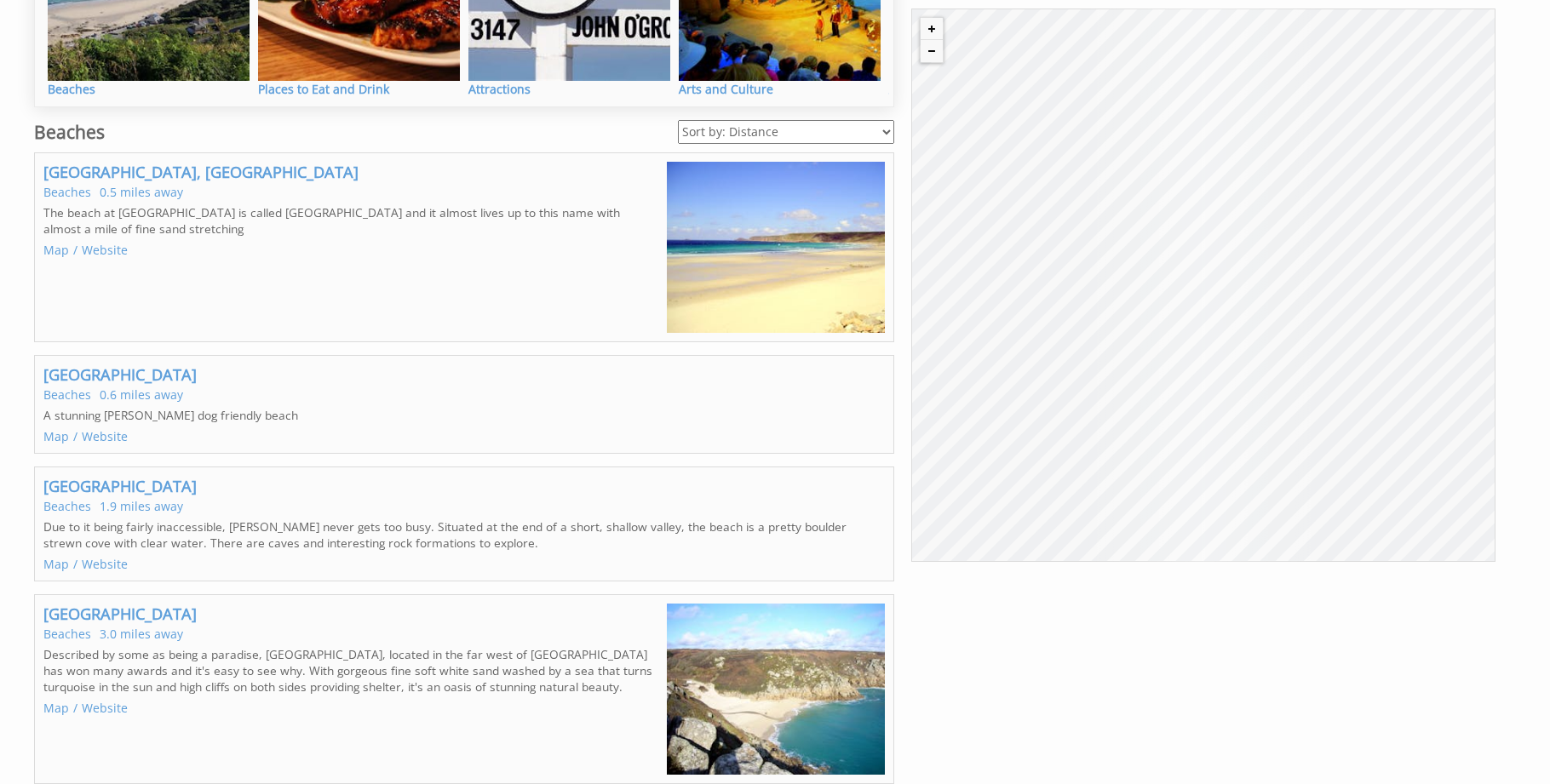
scroll to position [981, 0]
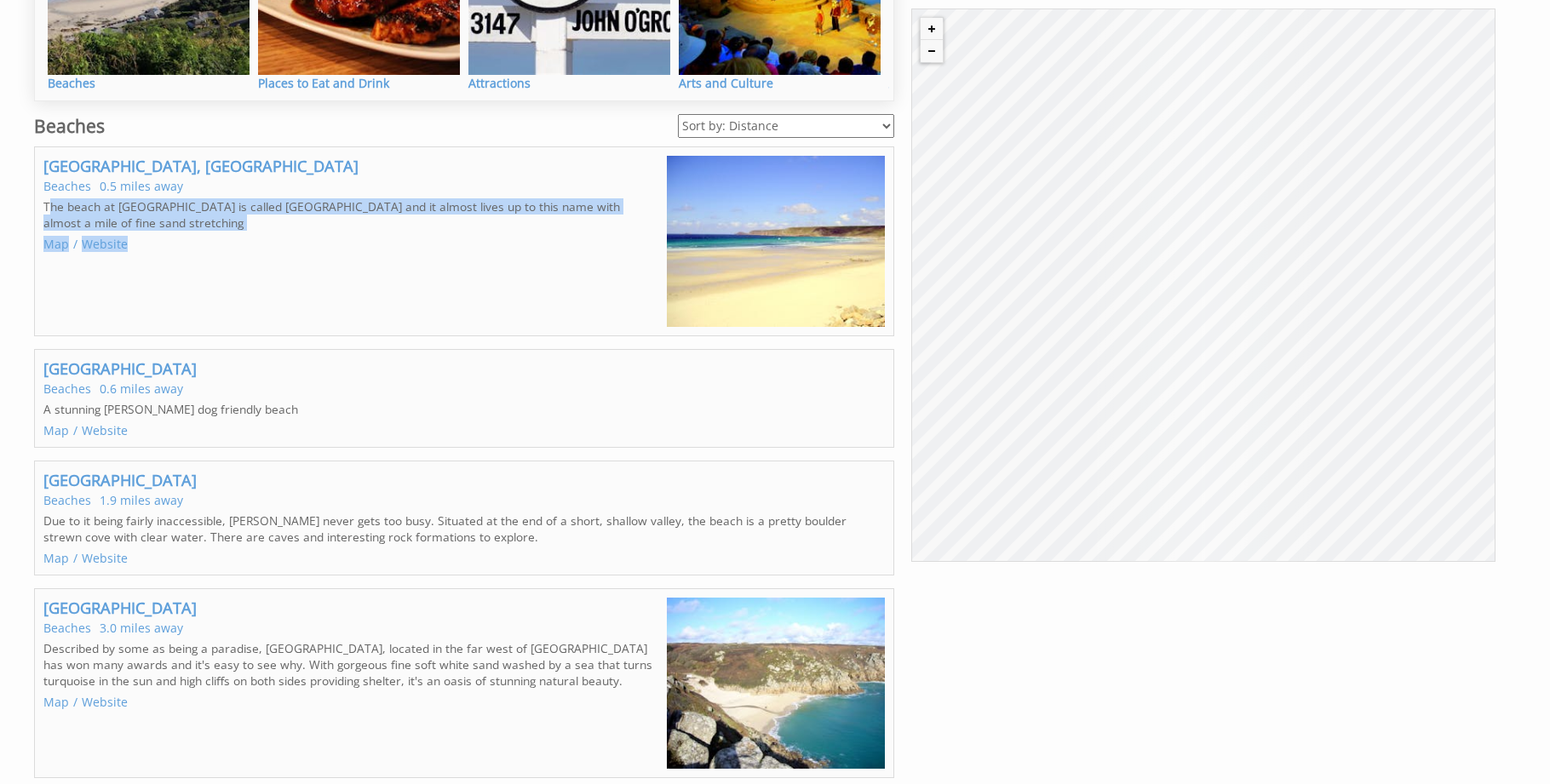
drag, startPoint x: 226, startPoint y: 245, endPoint x: 49, endPoint y: 201, distance: 182.4
click at [49, 201] on div "[GEOGRAPHIC_DATA], [GEOGRAPHIC_DATA] 0.5 miles away The beach at [GEOGRAPHIC_DA…" at bounding box center [350, 240] width 615 height 171
click at [201, 229] on p "The beach at [GEOGRAPHIC_DATA] is called [GEOGRAPHIC_DATA] and it almost lives …" at bounding box center [350, 214] width 615 height 32
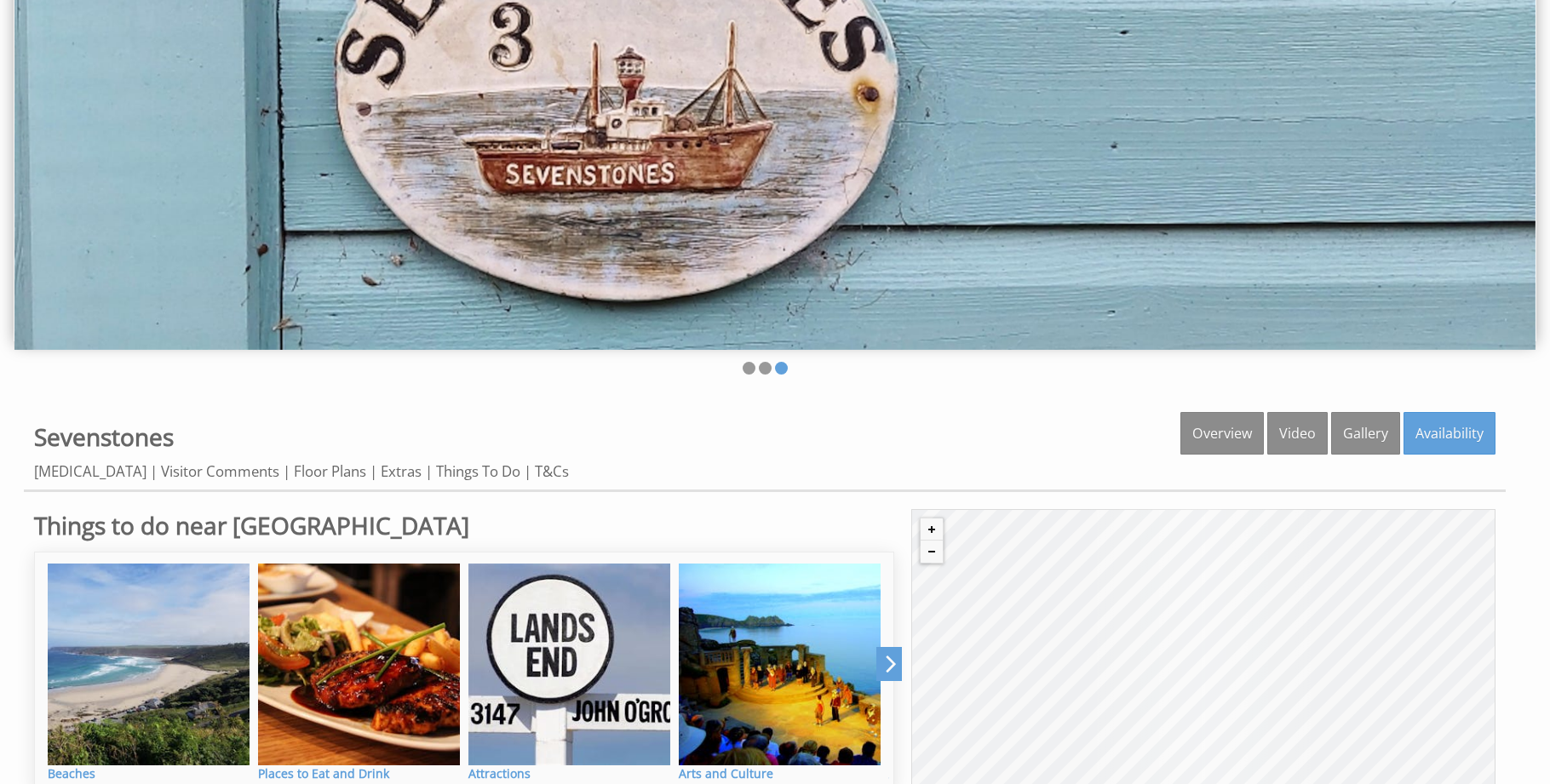
scroll to position [285, 0]
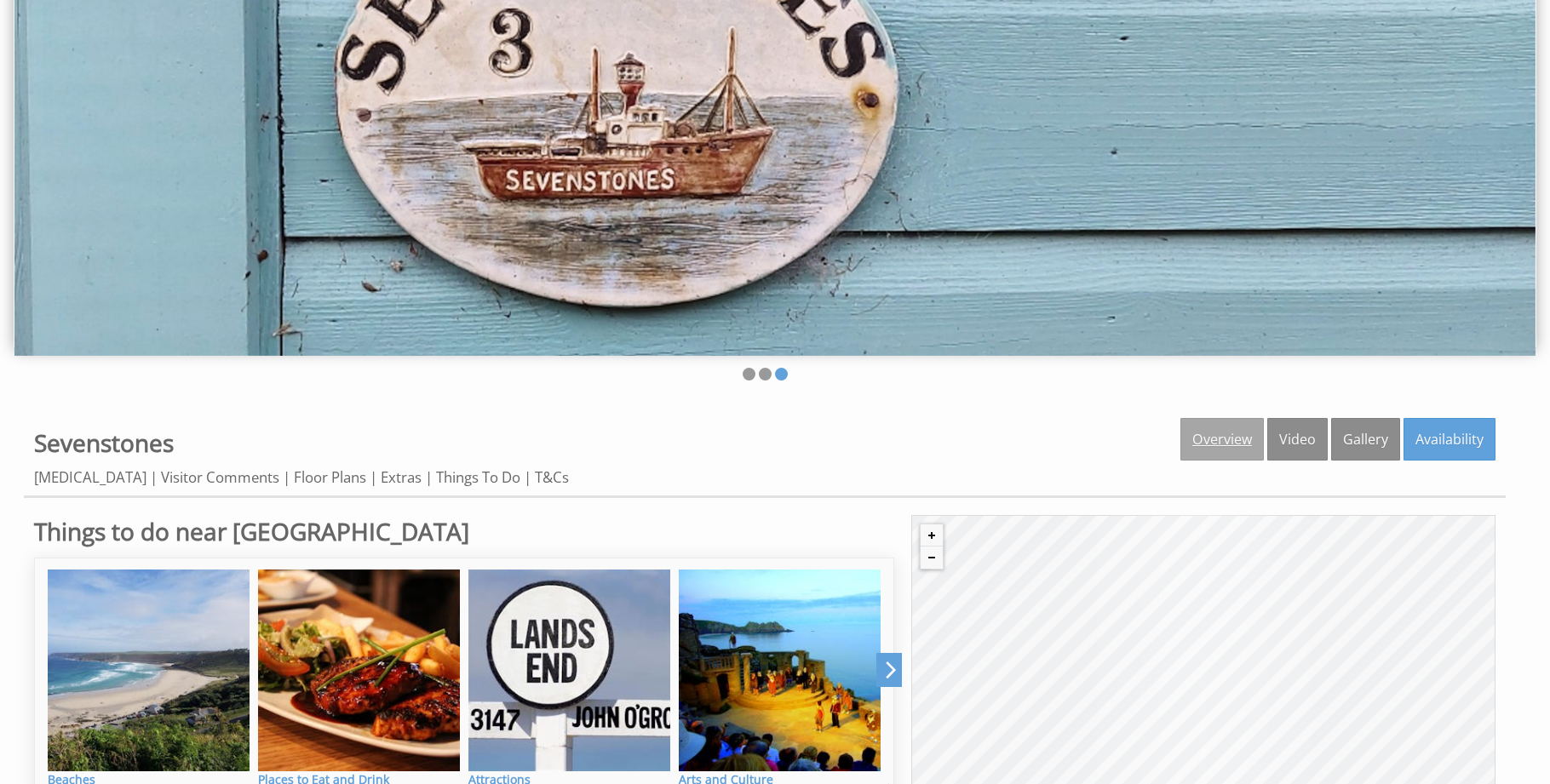
click at [1238, 445] on link "Overview" at bounding box center [1221, 440] width 83 height 43
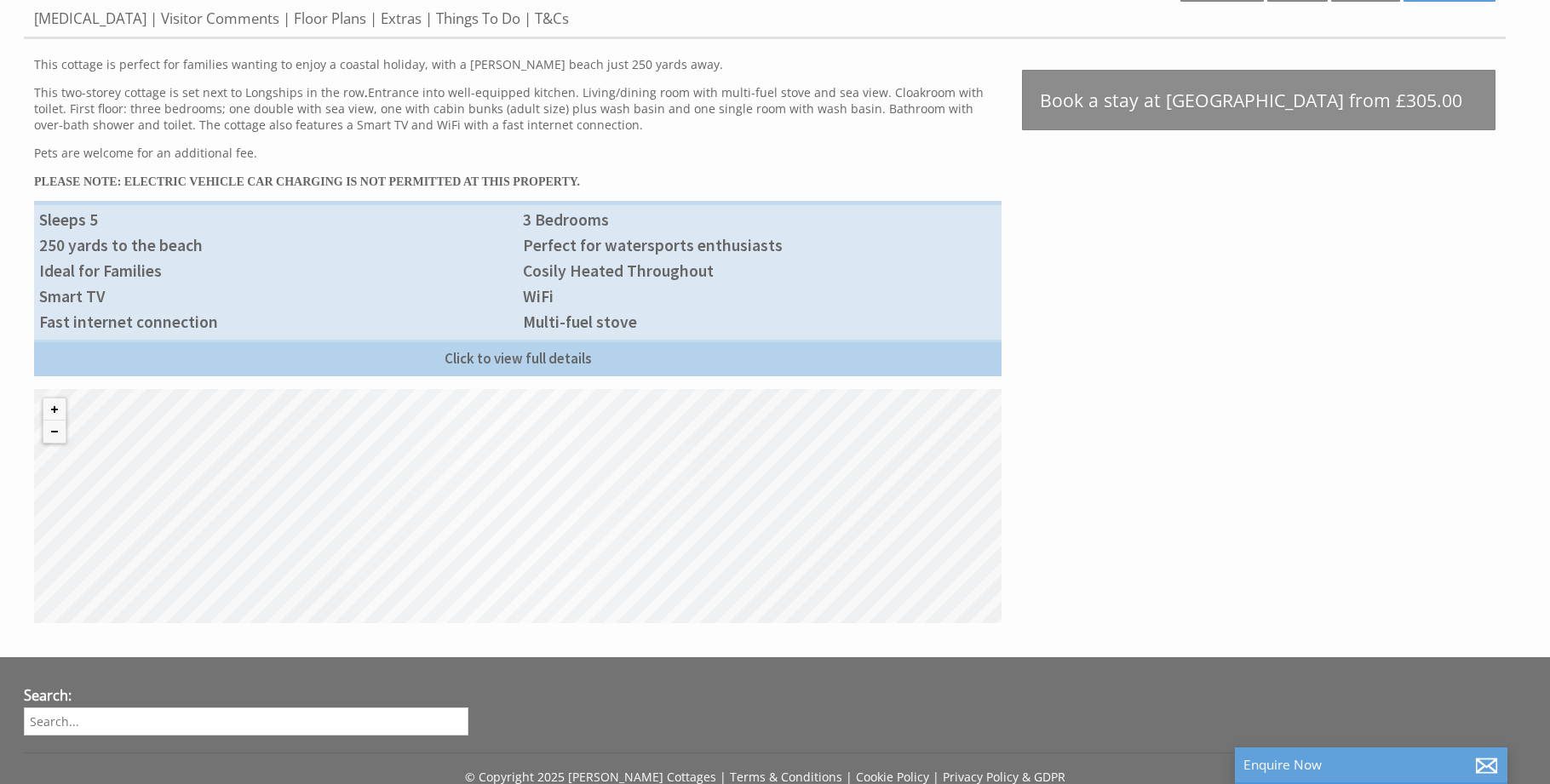
scroll to position [746, 0]
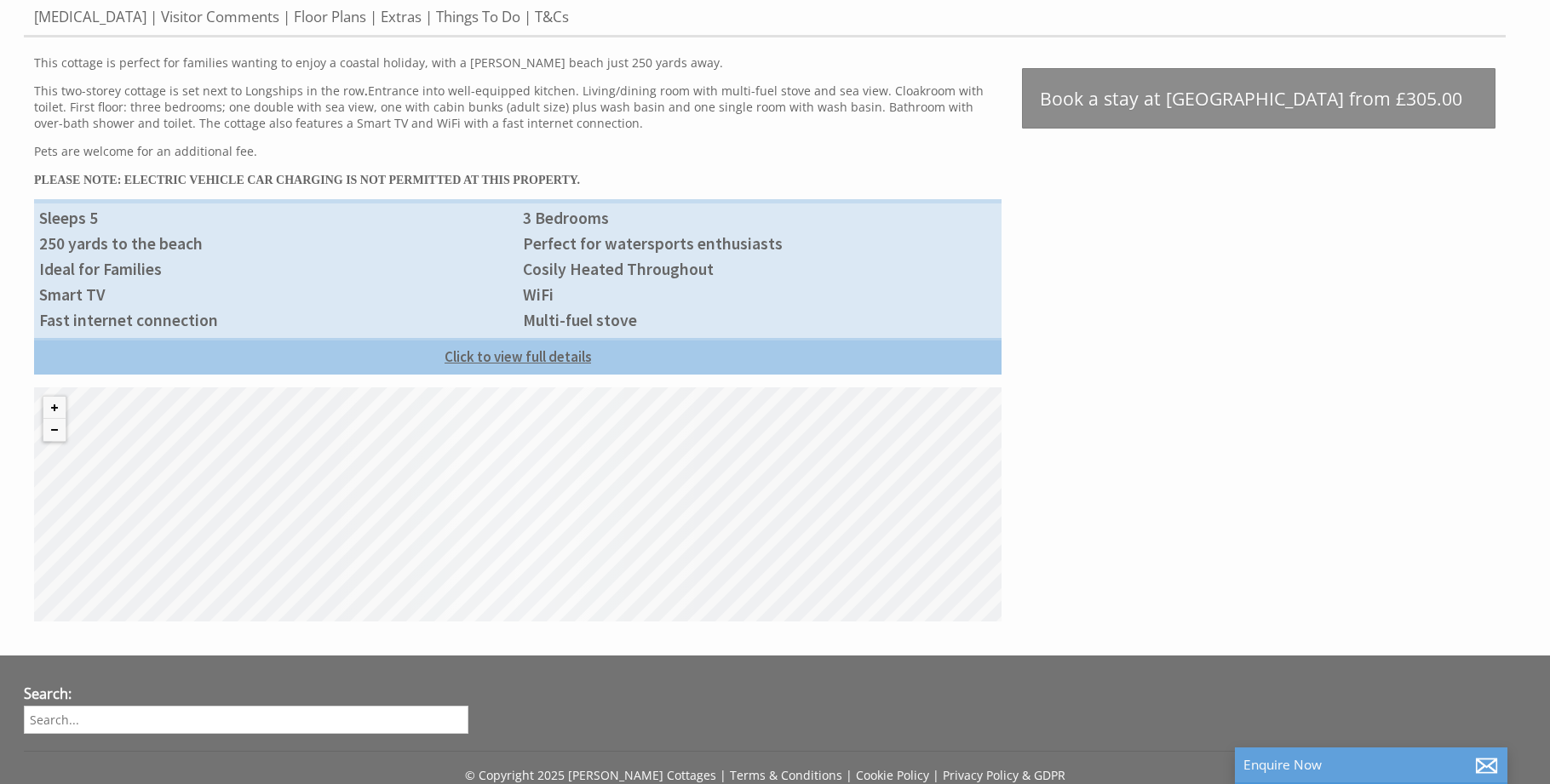
click at [525, 353] on link "Click to view full details" at bounding box center [518, 356] width 968 height 36
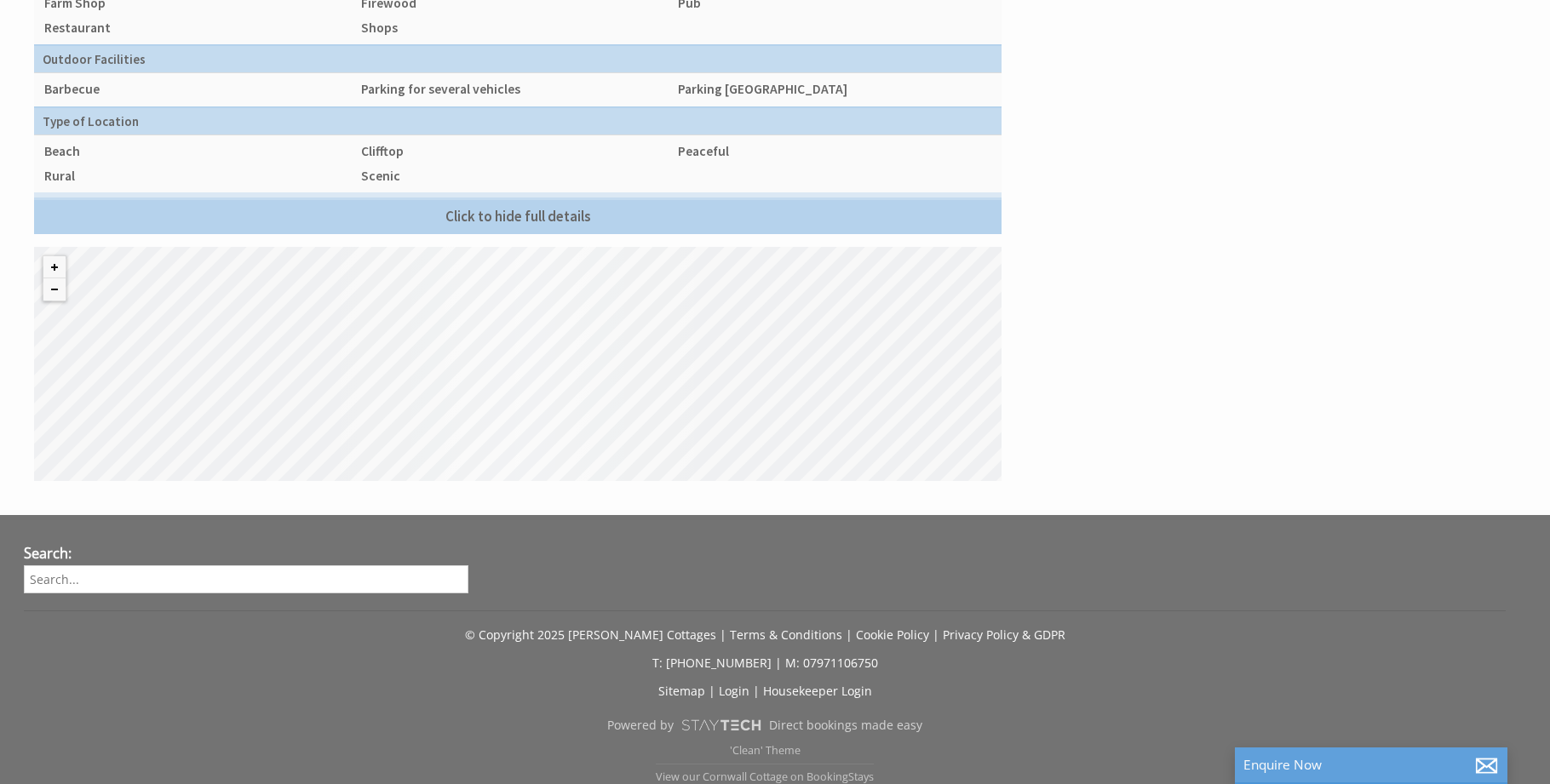
scroll to position [1674, 0]
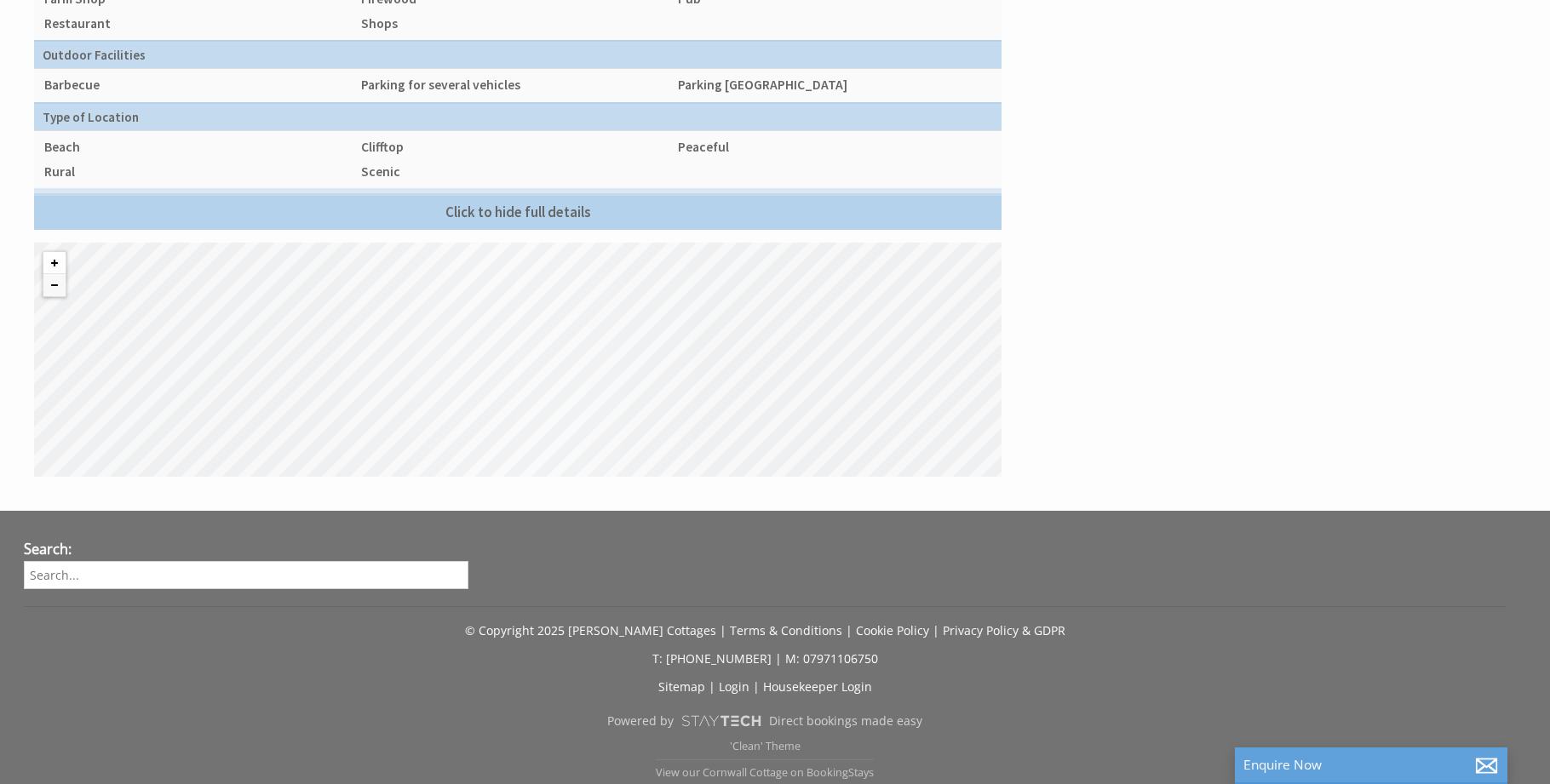
click at [56, 262] on button "Zoom in" at bounding box center [54, 263] width 22 height 22
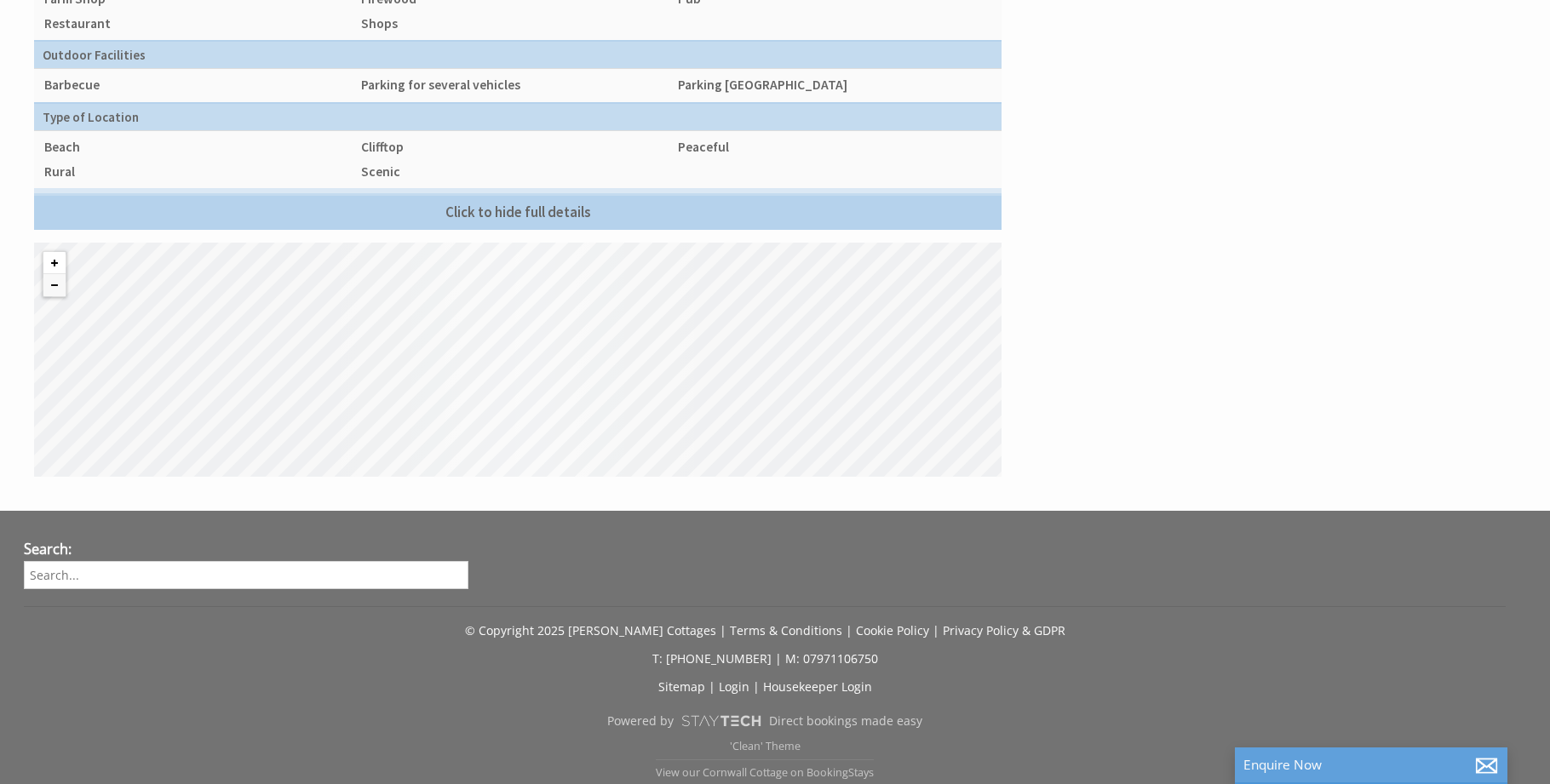
click at [56, 262] on button "Zoom in" at bounding box center [54, 263] width 22 height 22
drag, startPoint x: 428, startPoint y: 338, endPoint x: 440, endPoint y: 398, distance: 61.2
click at [440, 398] on div "© MapTiler © OpenStreetMap contributors" at bounding box center [518, 360] width 968 height 235
drag, startPoint x: 530, startPoint y: 327, endPoint x: 465, endPoint y: 393, distance: 92.6
click at [453, 392] on div "© MapTiler © OpenStreetMap contributors" at bounding box center [518, 360] width 968 height 235
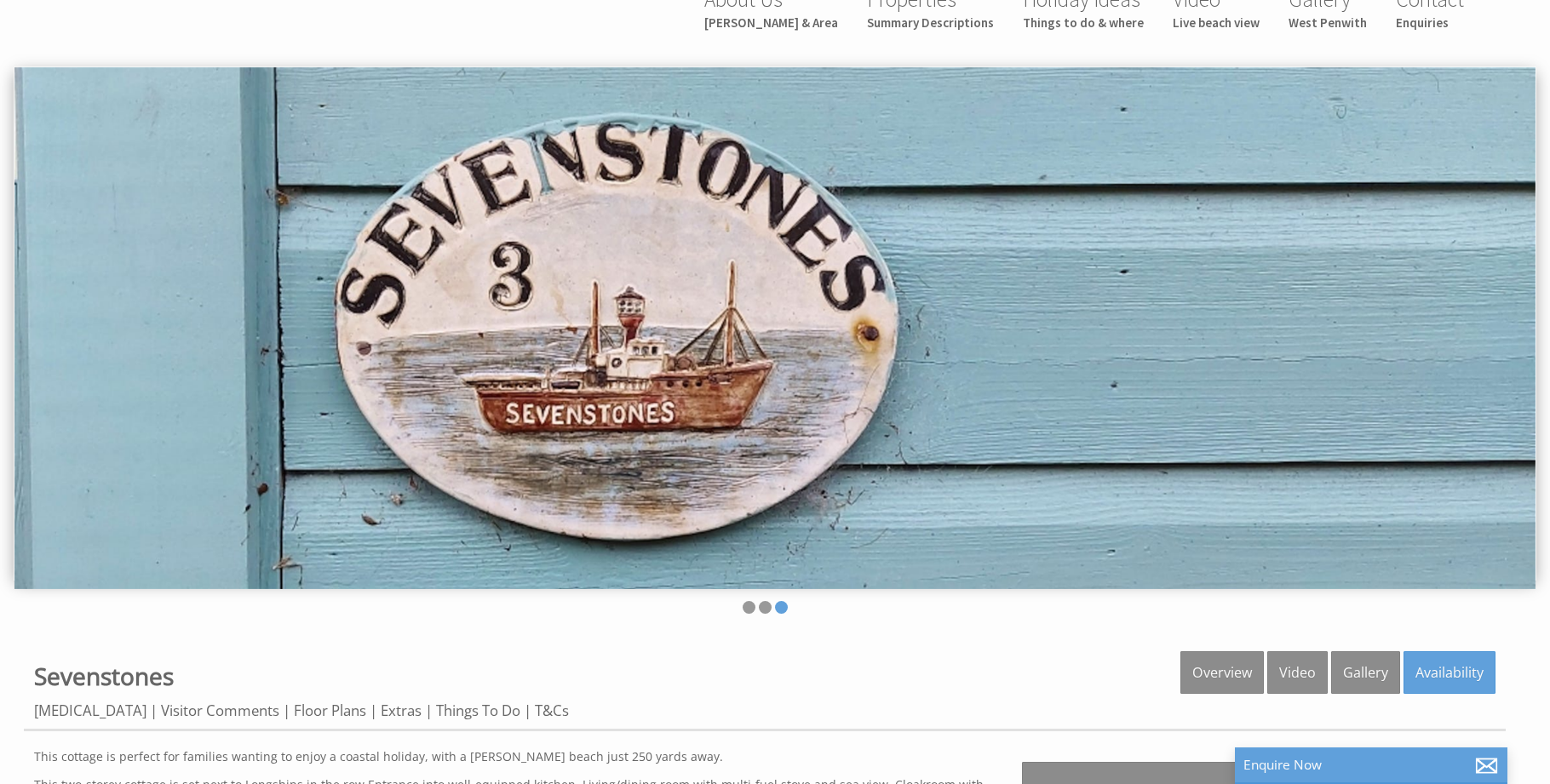
scroll to position [0, 0]
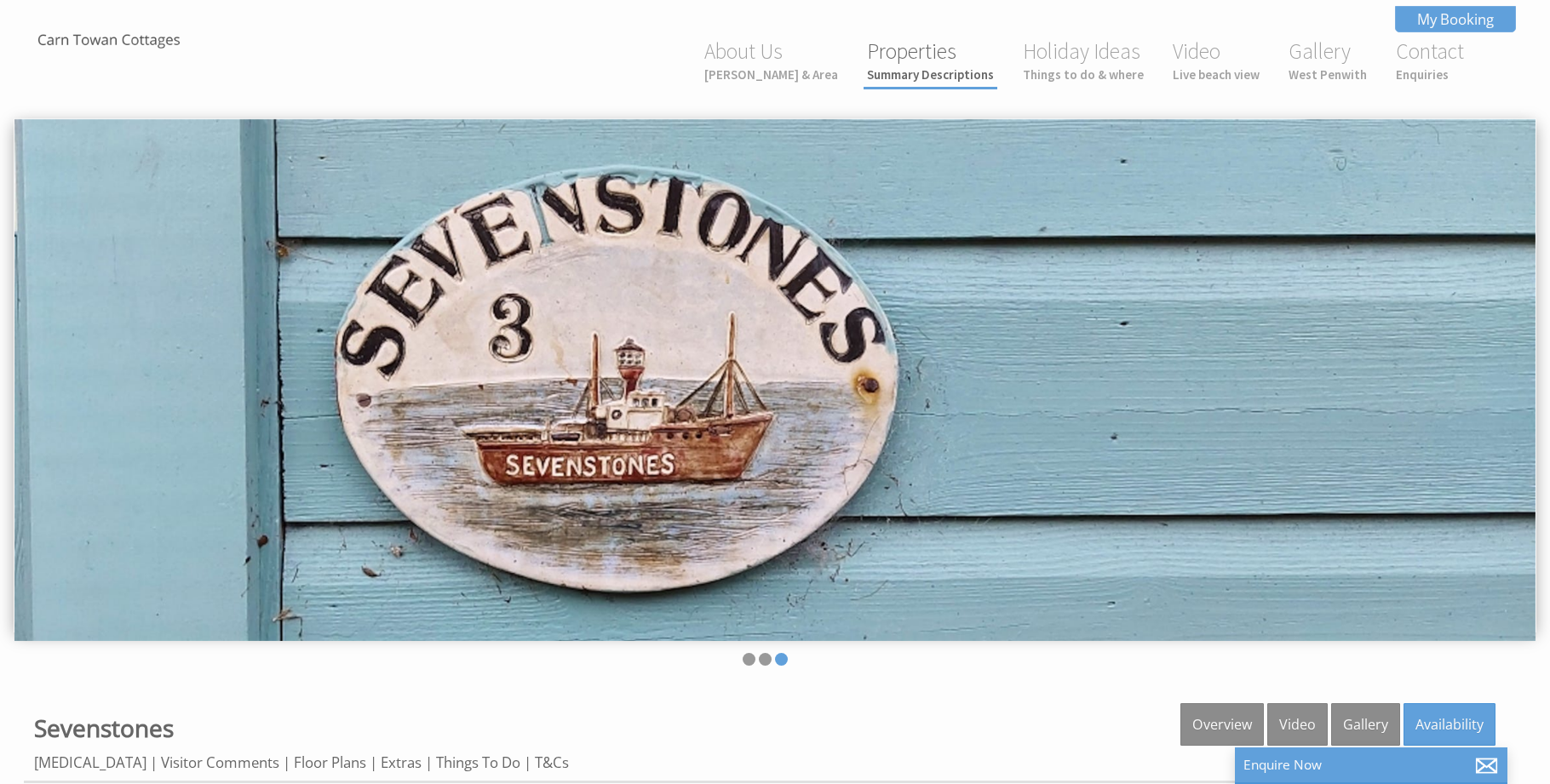
click at [911, 54] on link "Properties Summary Descriptions" at bounding box center [931, 60] width 127 height 45
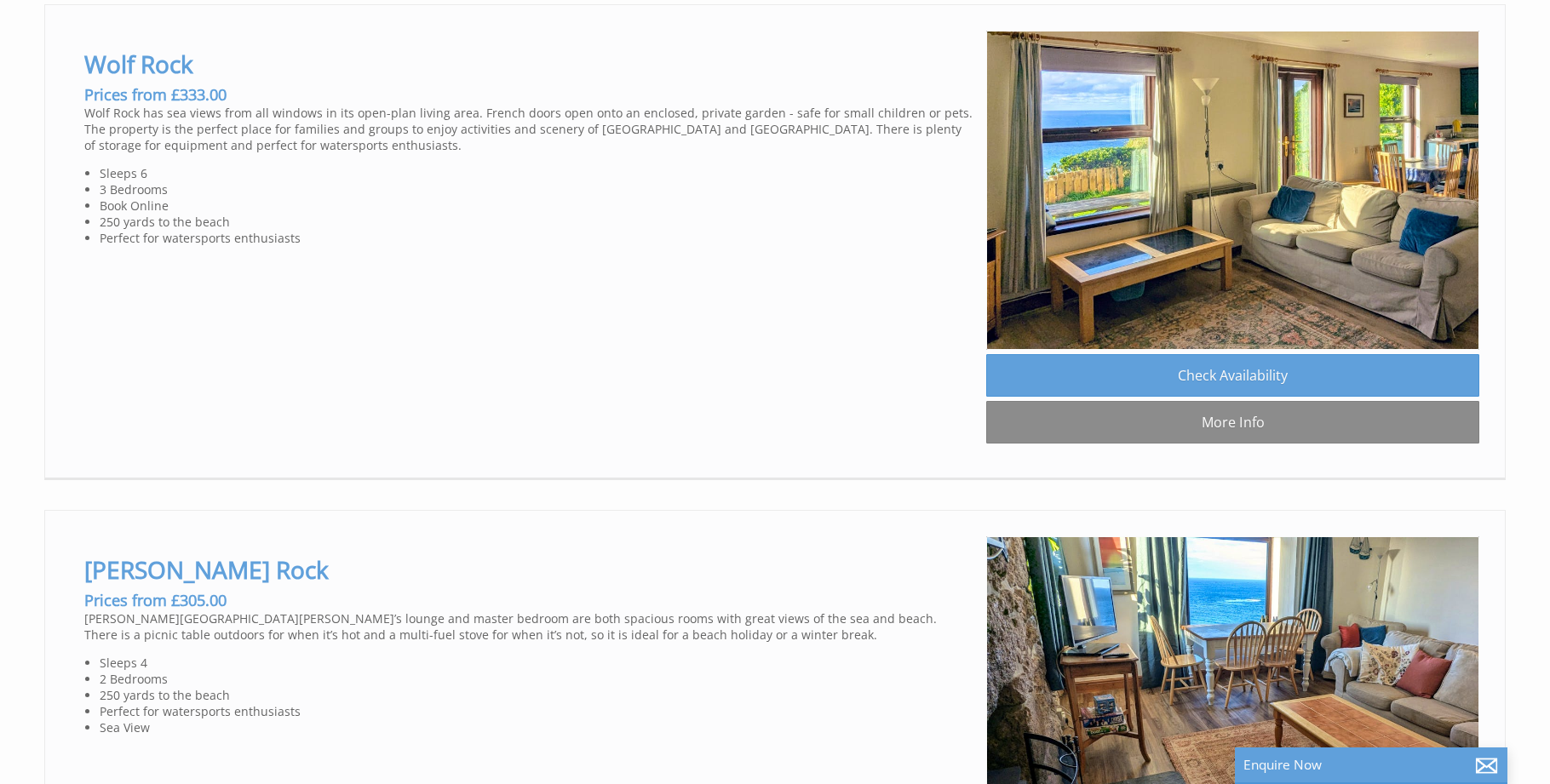
scroll to position [960, 0]
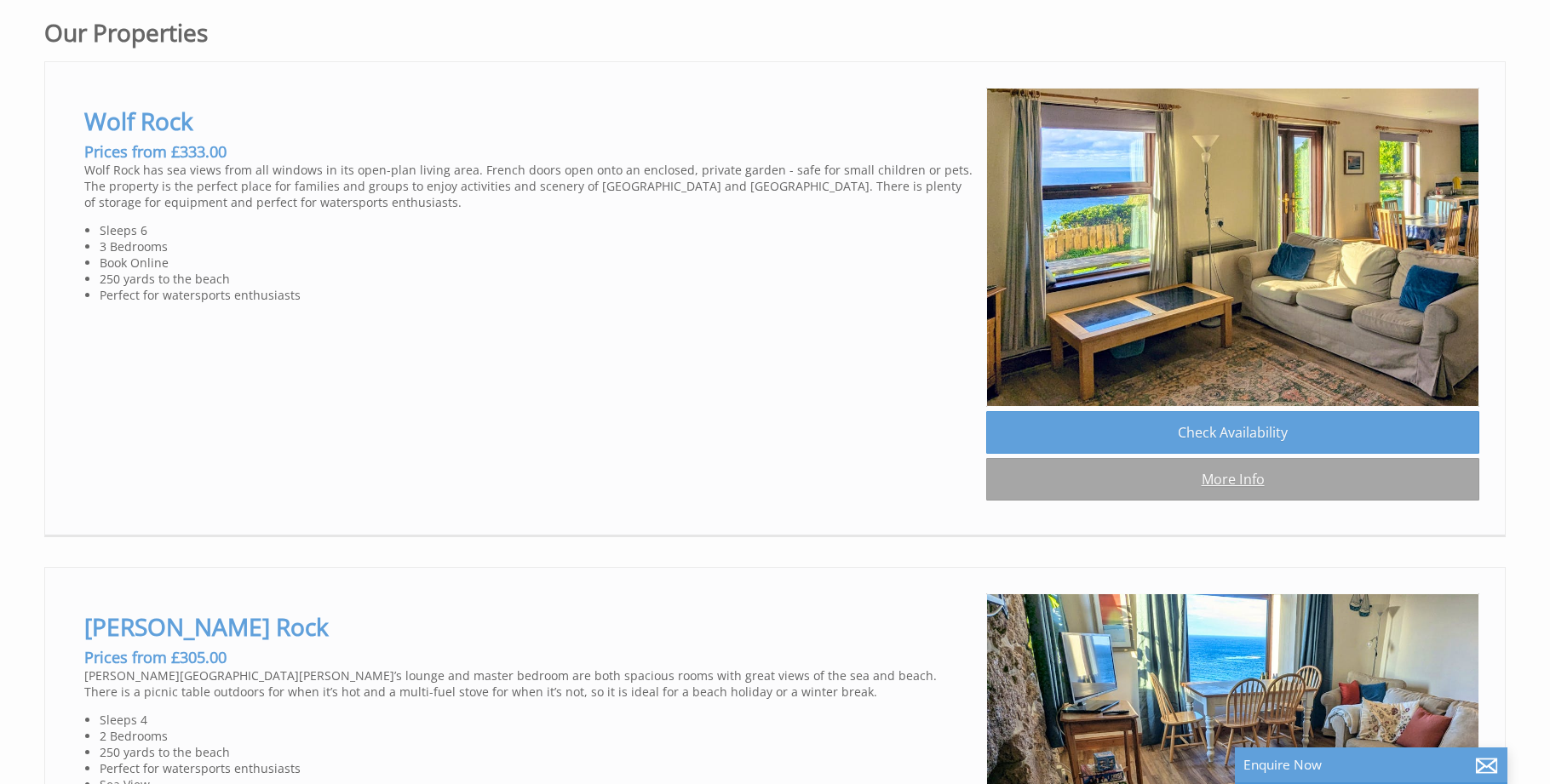
click at [1085, 478] on link "More Info" at bounding box center [1233, 480] width 493 height 43
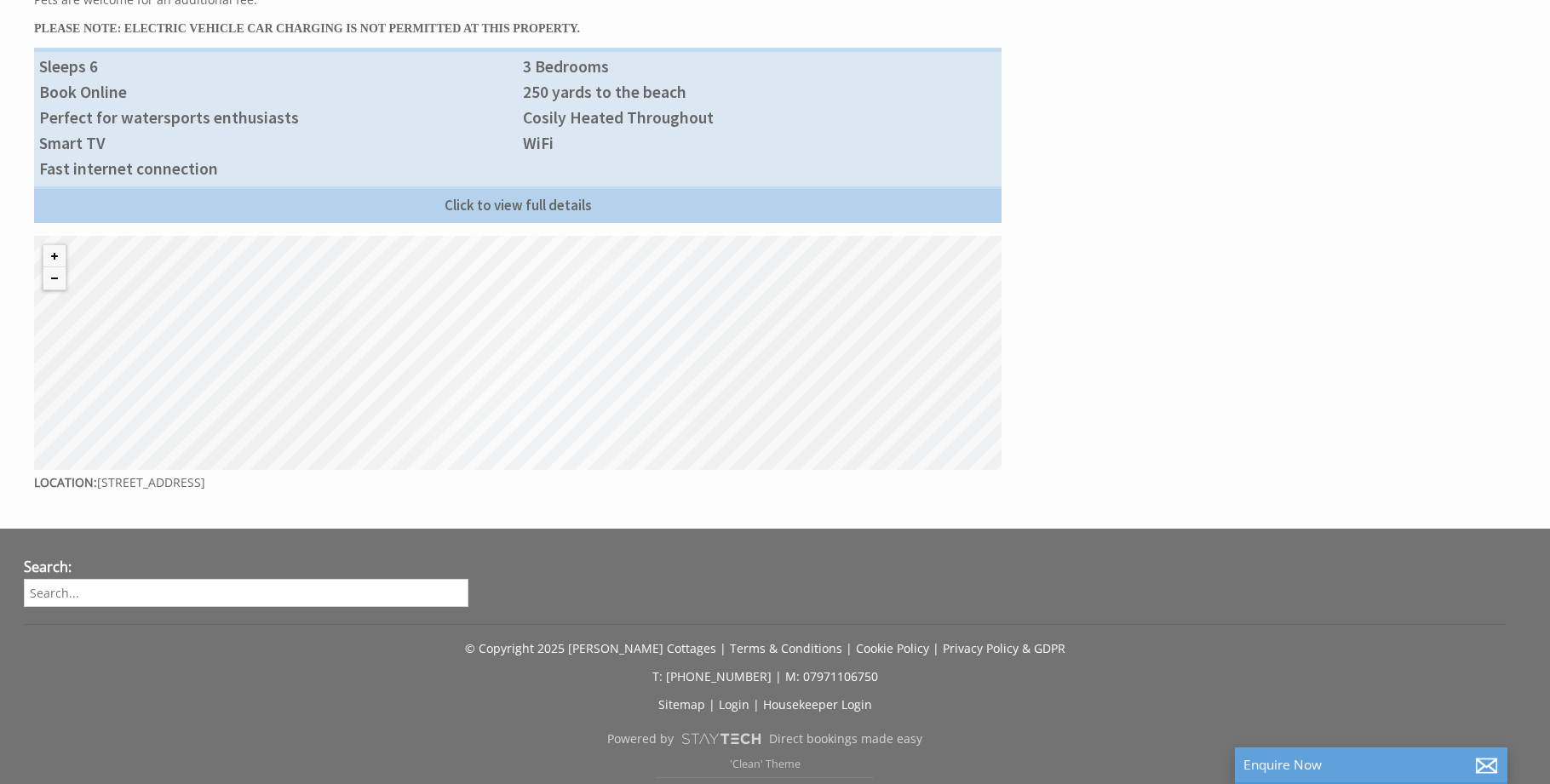
scroll to position [875, 0]
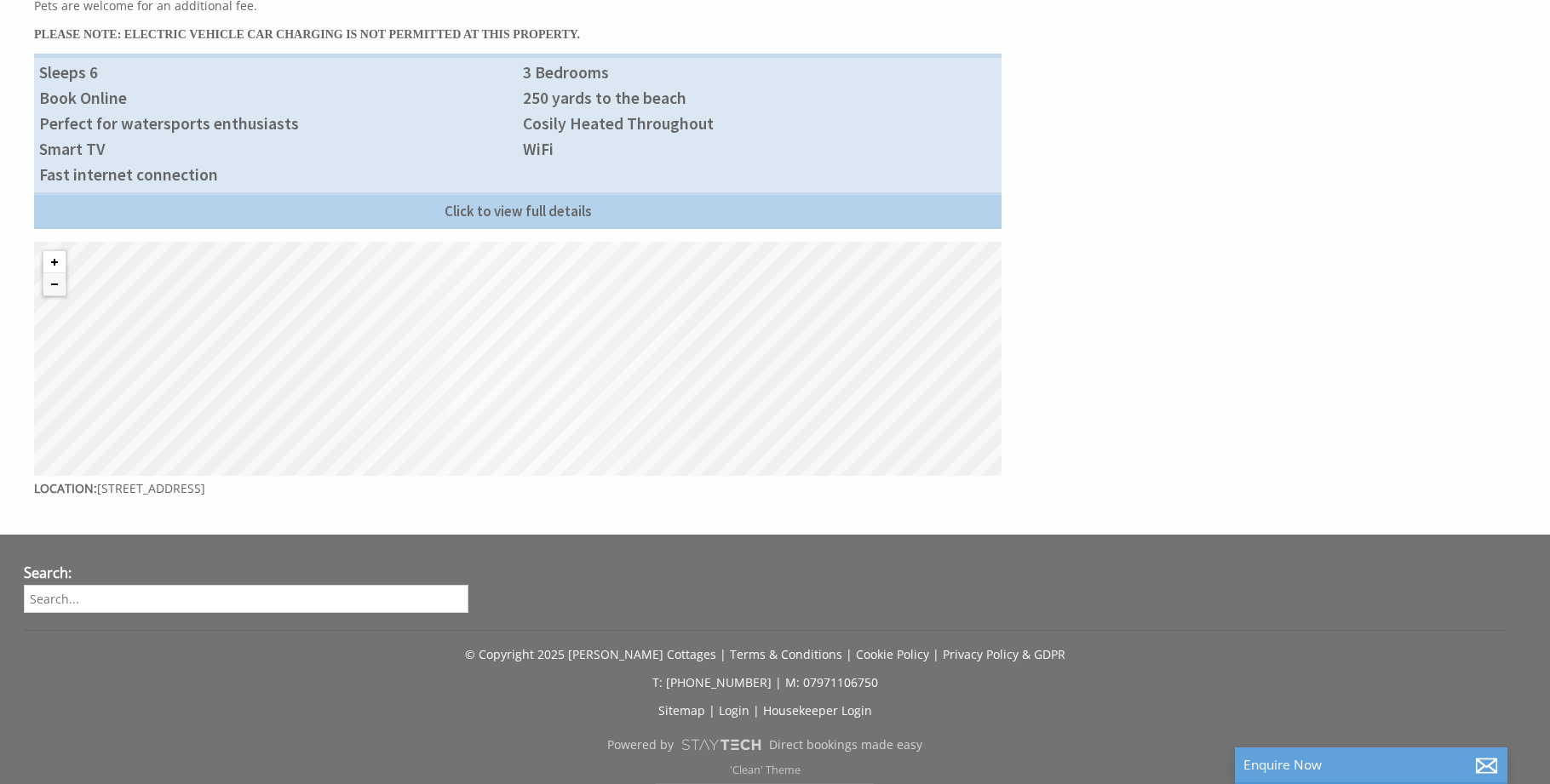
click at [56, 253] on button "Zoom in" at bounding box center [54, 262] width 22 height 22
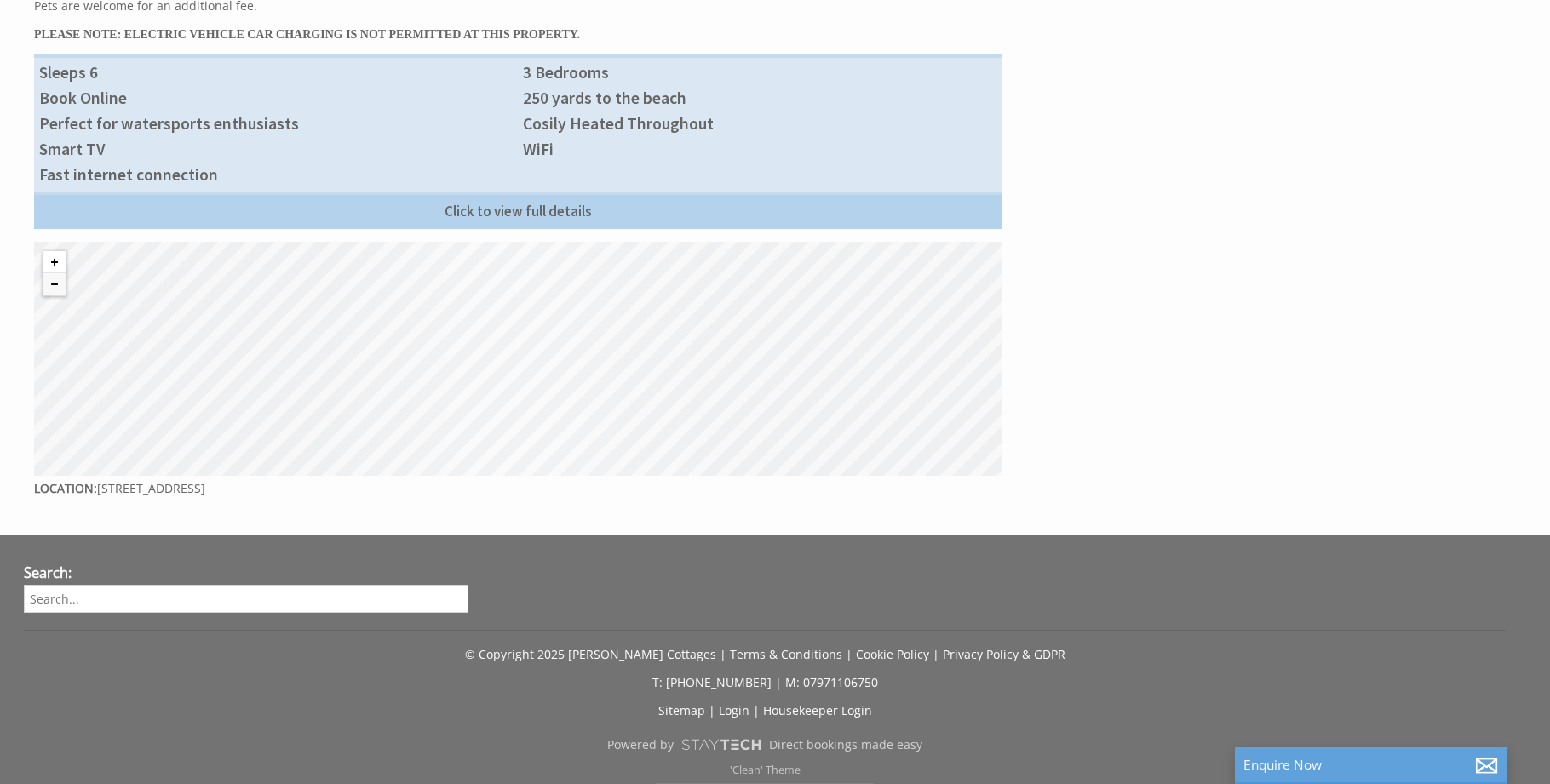
click at [56, 253] on button "Zoom in" at bounding box center [54, 262] width 22 height 22
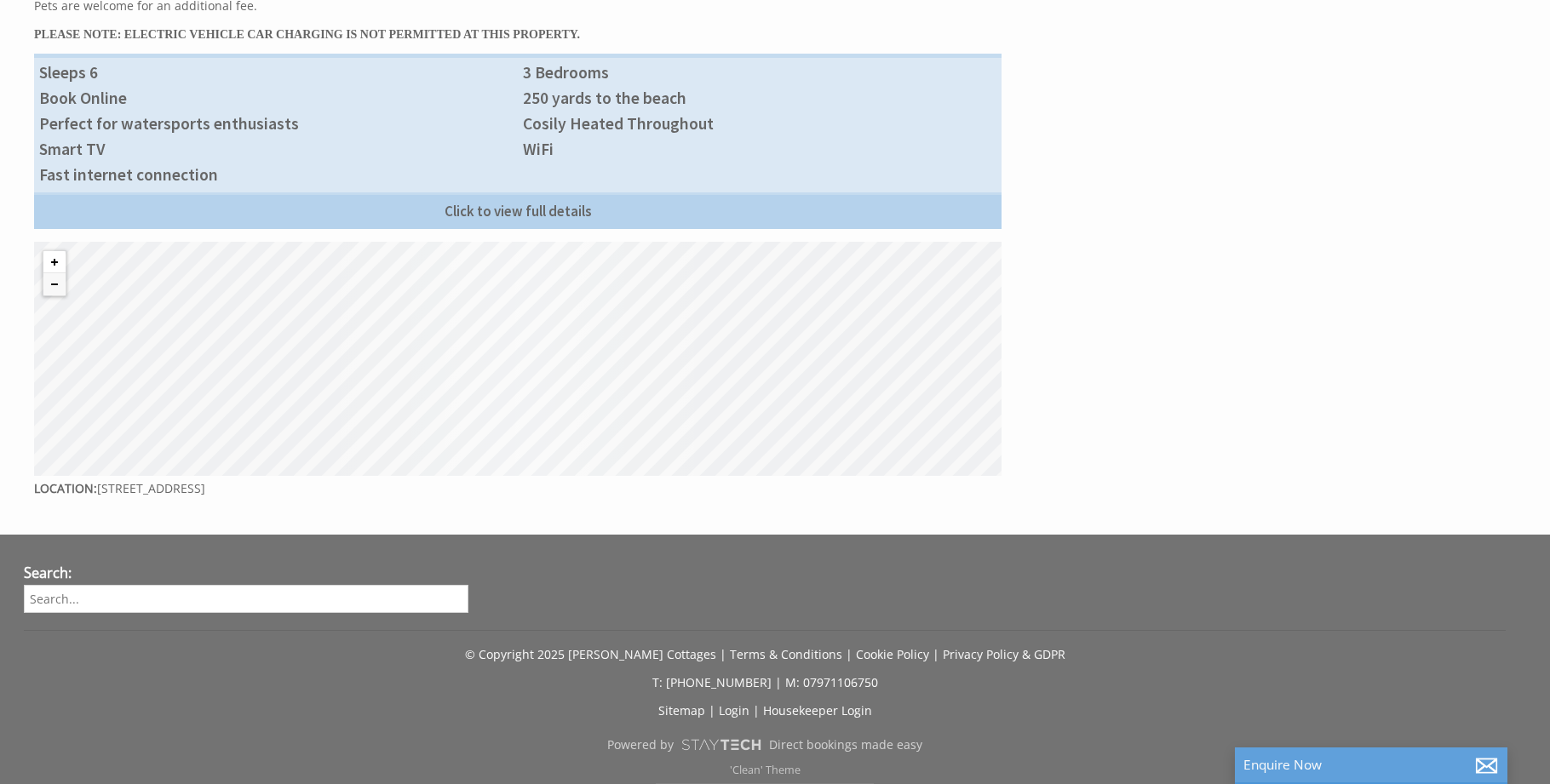
click at [56, 253] on button "Zoom in" at bounding box center [54, 262] width 22 height 22
drag, startPoint x: 375, startPoint y: 356, endPoint x: 404, endPoint y: 449, distance: 97.4
click at [404, 449] on div "© MapTiler © OpenStreetMap contributors" at bounding box center [518, 359] width 968 height 235
drag, startPoint x: 454, startPoint y: 357, endPoint x: 322, endPoint y: 271, distance: 157.5
click at [322, 271] on div "© MapTiler © OpenStreetMap contributors" at bounding box center [518, 359] width 968 height 235
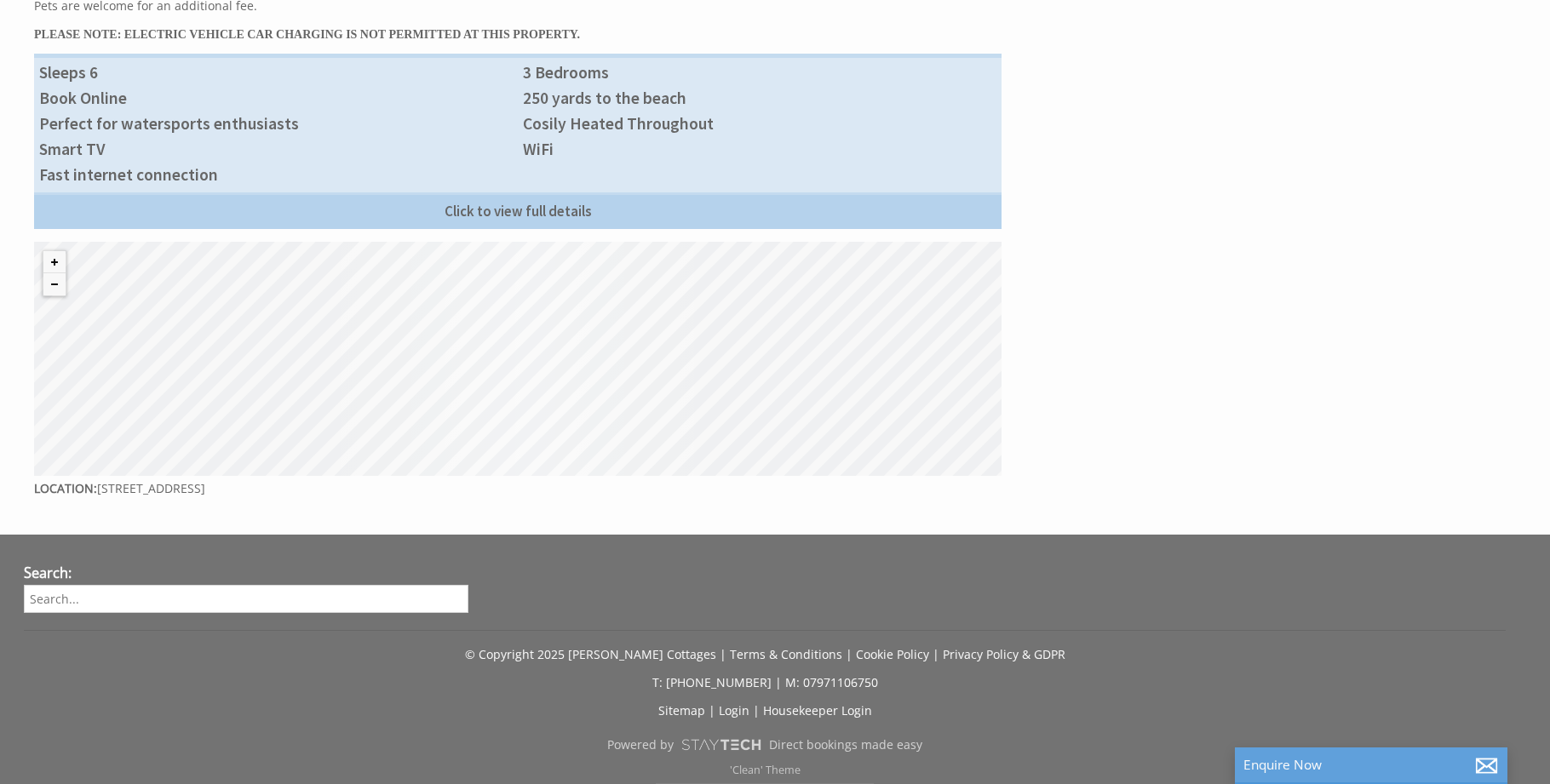
drag, startPoint x: 547, startPoint y: 422, endPoint x: 492, endPoint y: 316, distance: 119.4
click at [492, 316] on div "© MapTiler © OpenStreetMap contributors" at bounding box center [518, 359] width 968 height 235
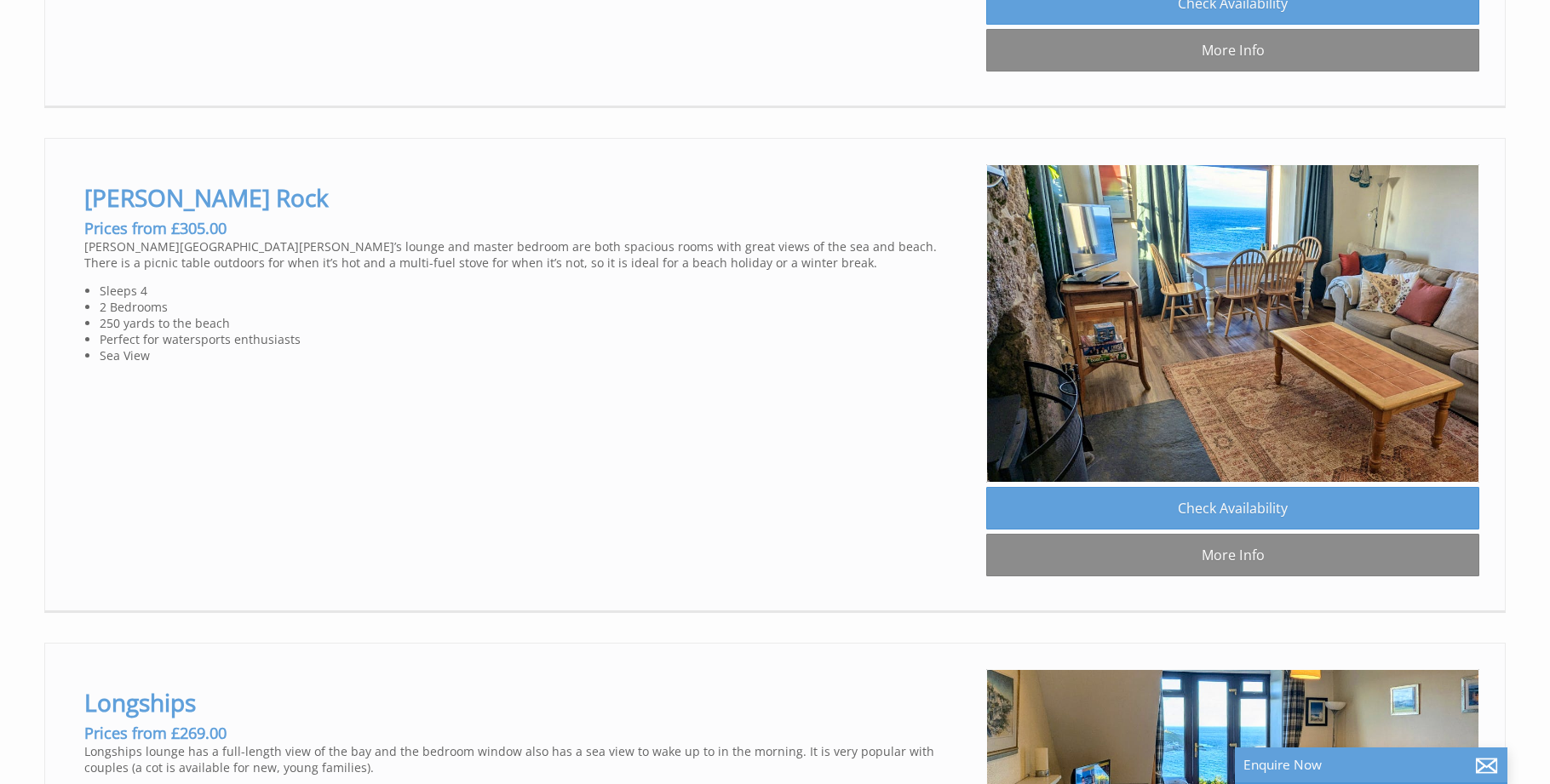
scroll to position [1401, 0]
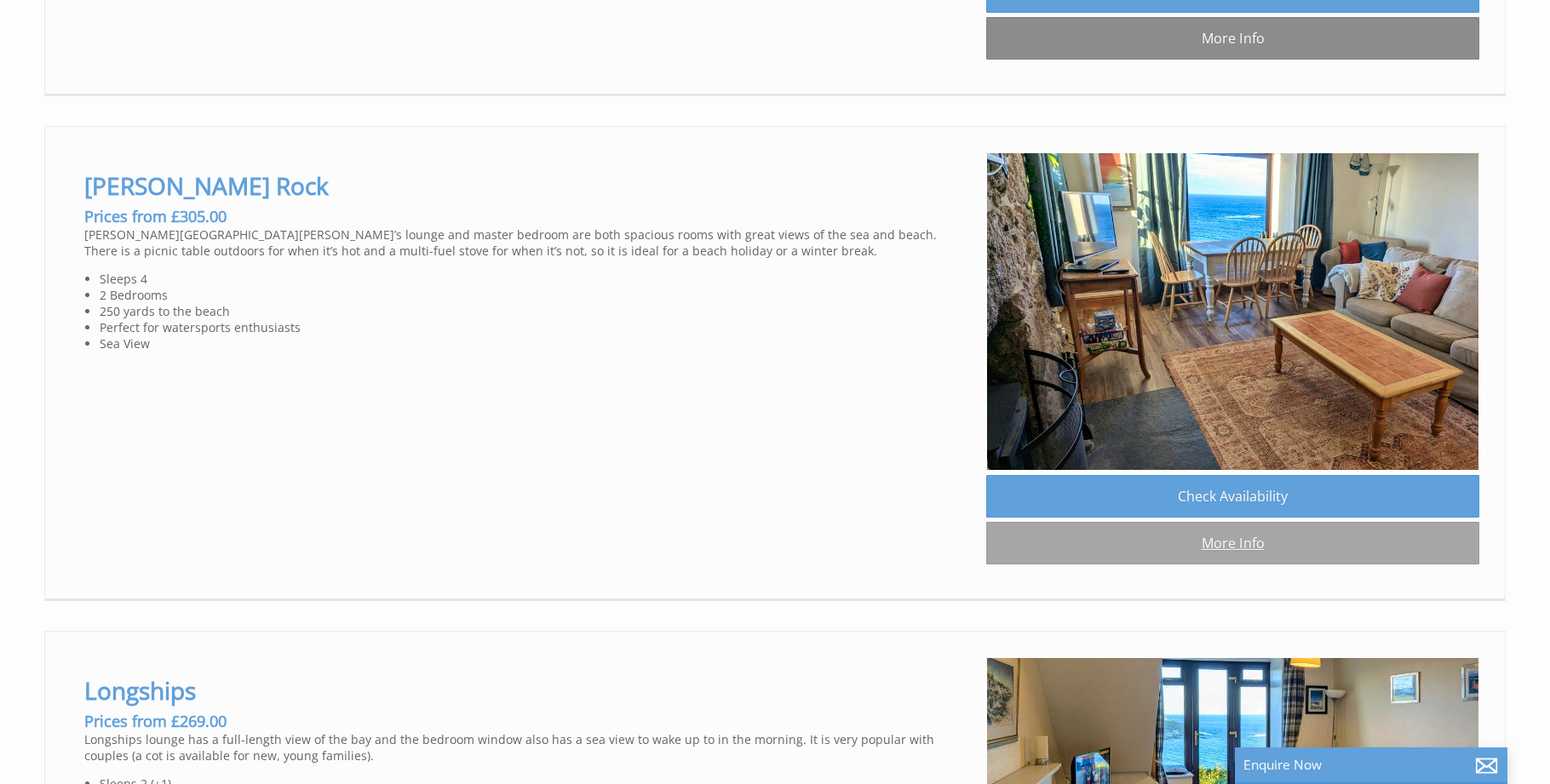
click at [1178, 535] on link "More Info" at bounding box center [1233, 544] width 493 height 43
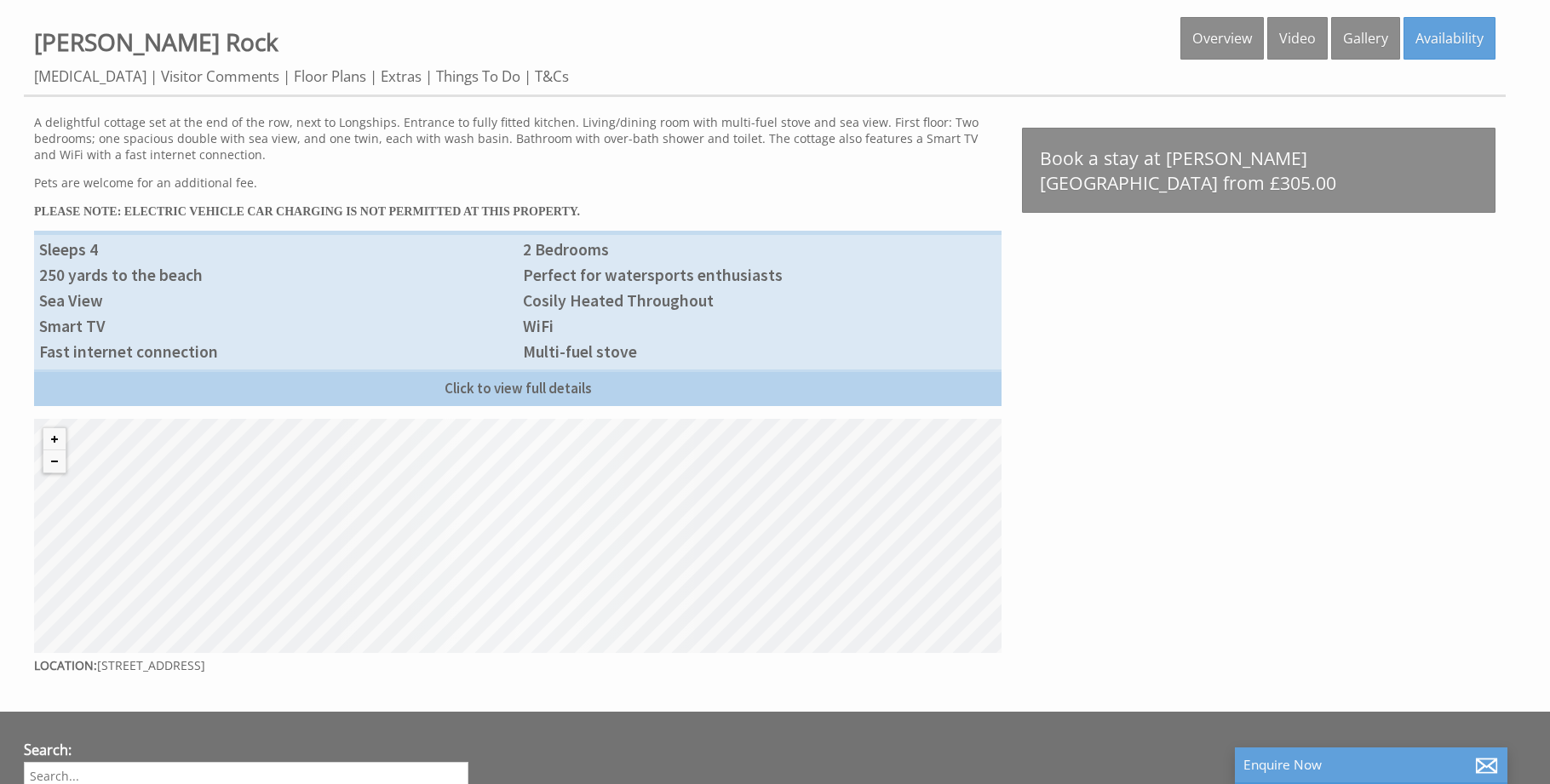
scroll to position [692, 0]
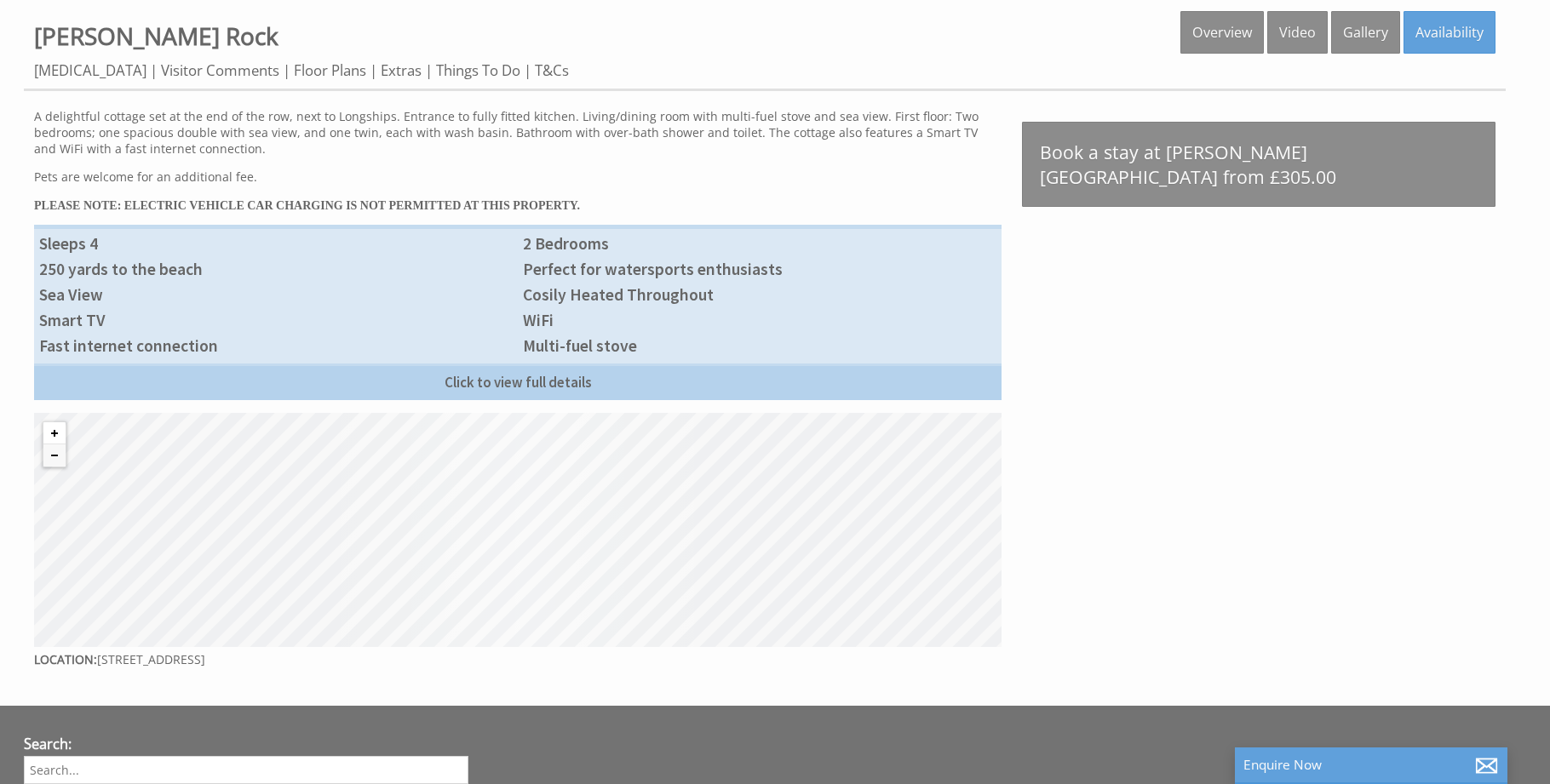
click at [55, 432] on button "Zoom in" at bounding box center [54, 433] width 22 height 22
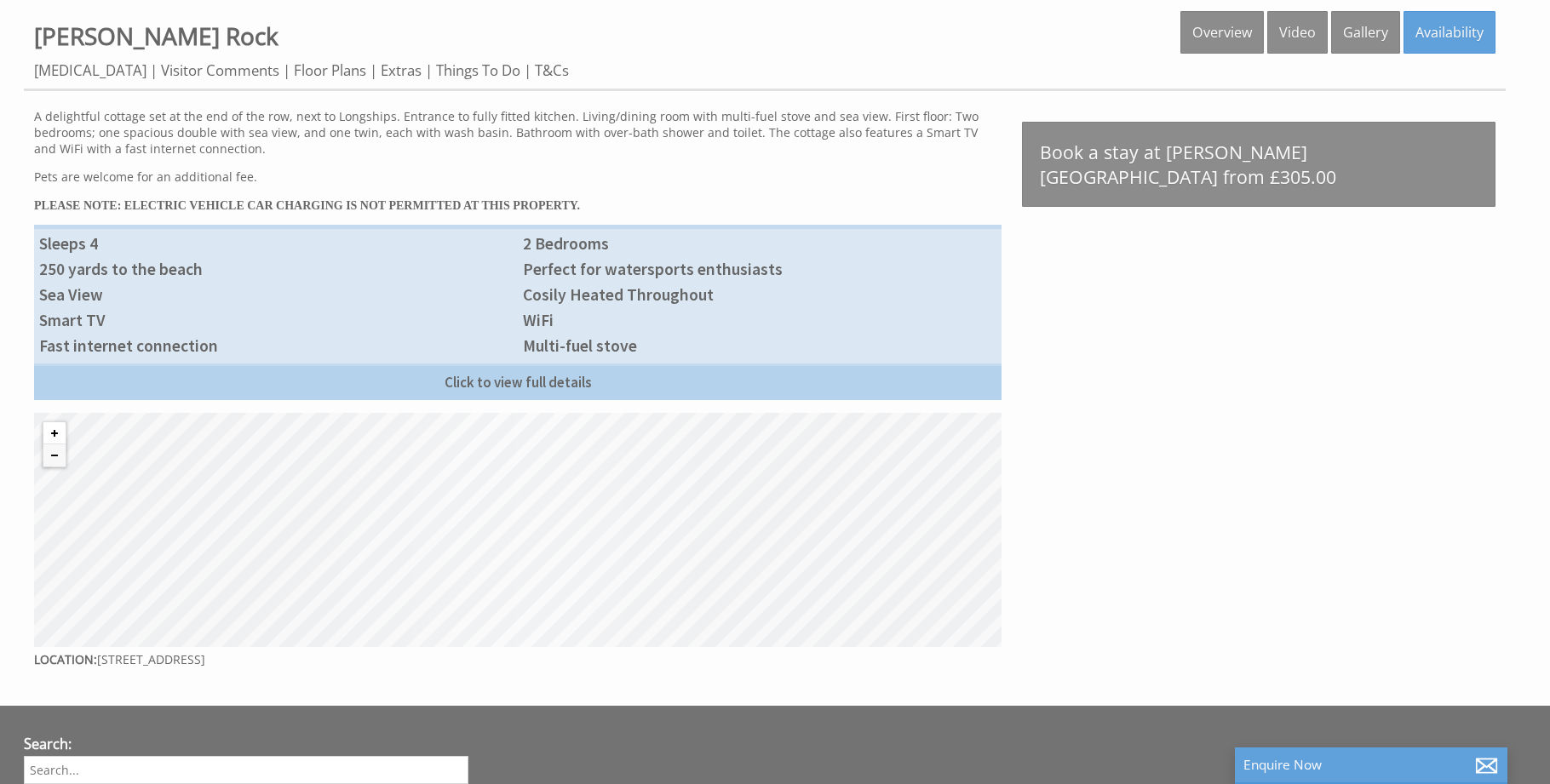
click at [55, 432] on button "Zoom in" at bounding box center [54, 433] width 22 height 22
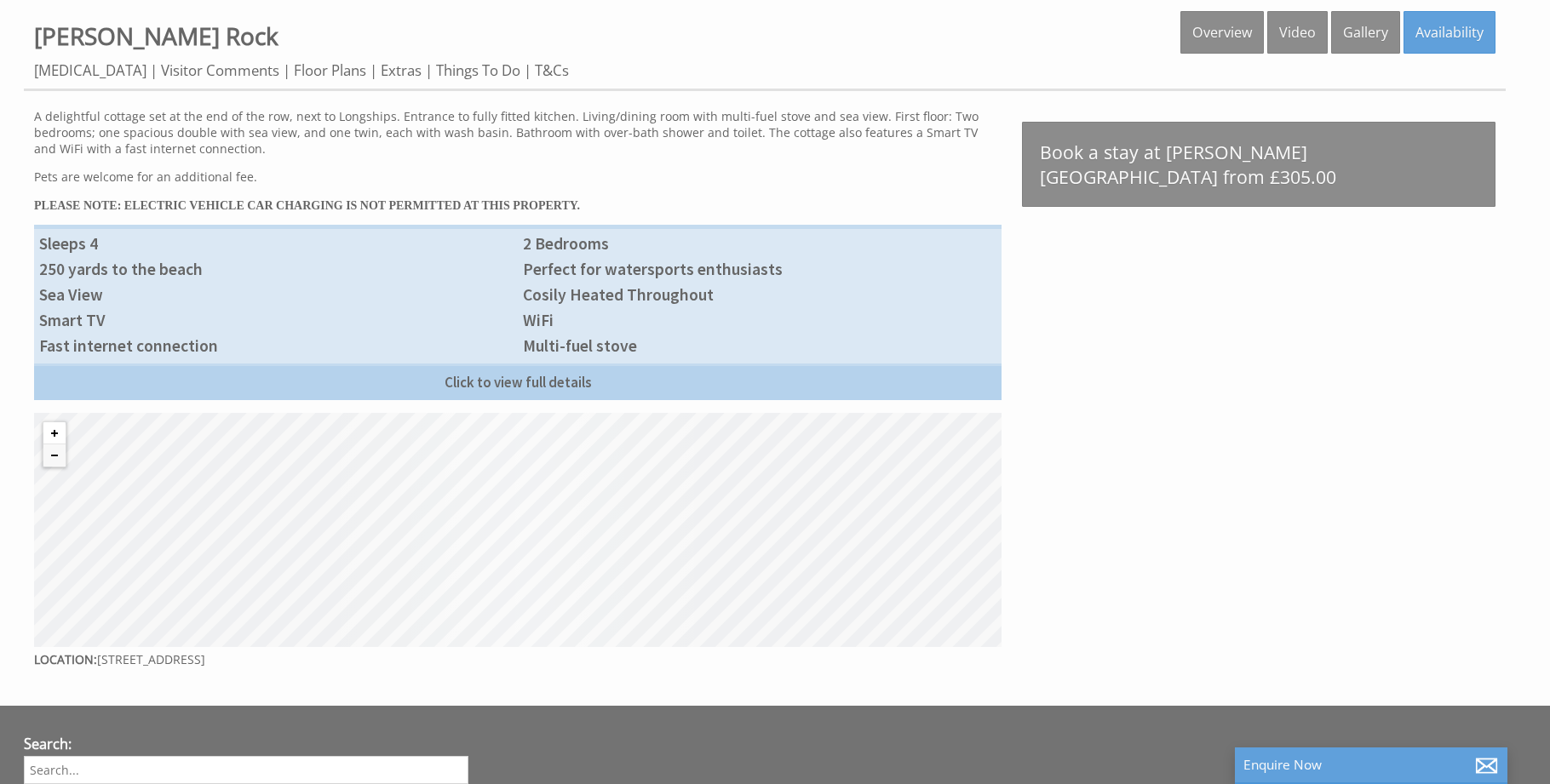
click at [55, 432] on button "Zoom in" at bounding box center [54, 433] width 22 height 22
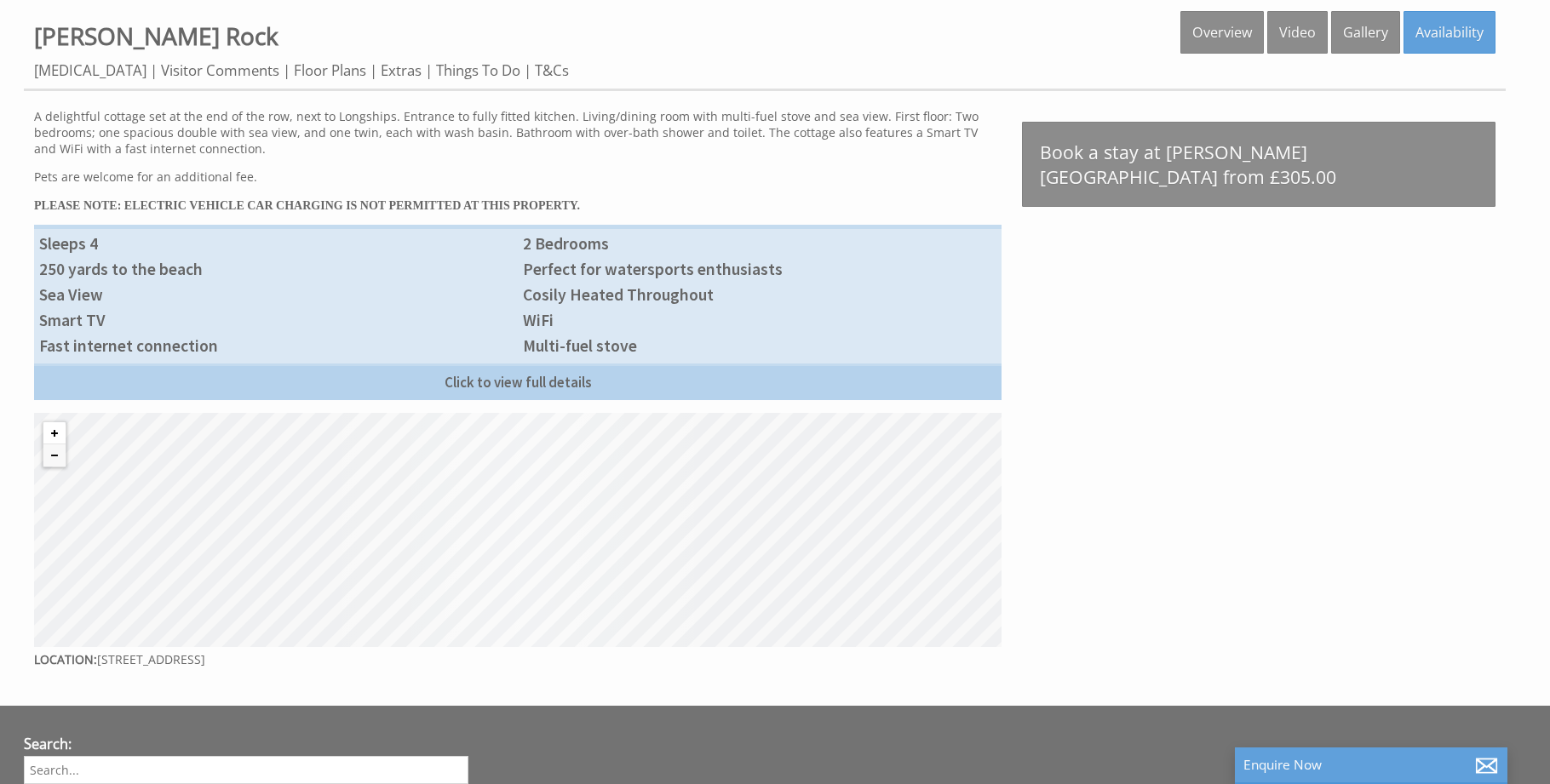
click at [55, 432] on button "Zoom in" at bounding box center [54, 433] width 22 height 22
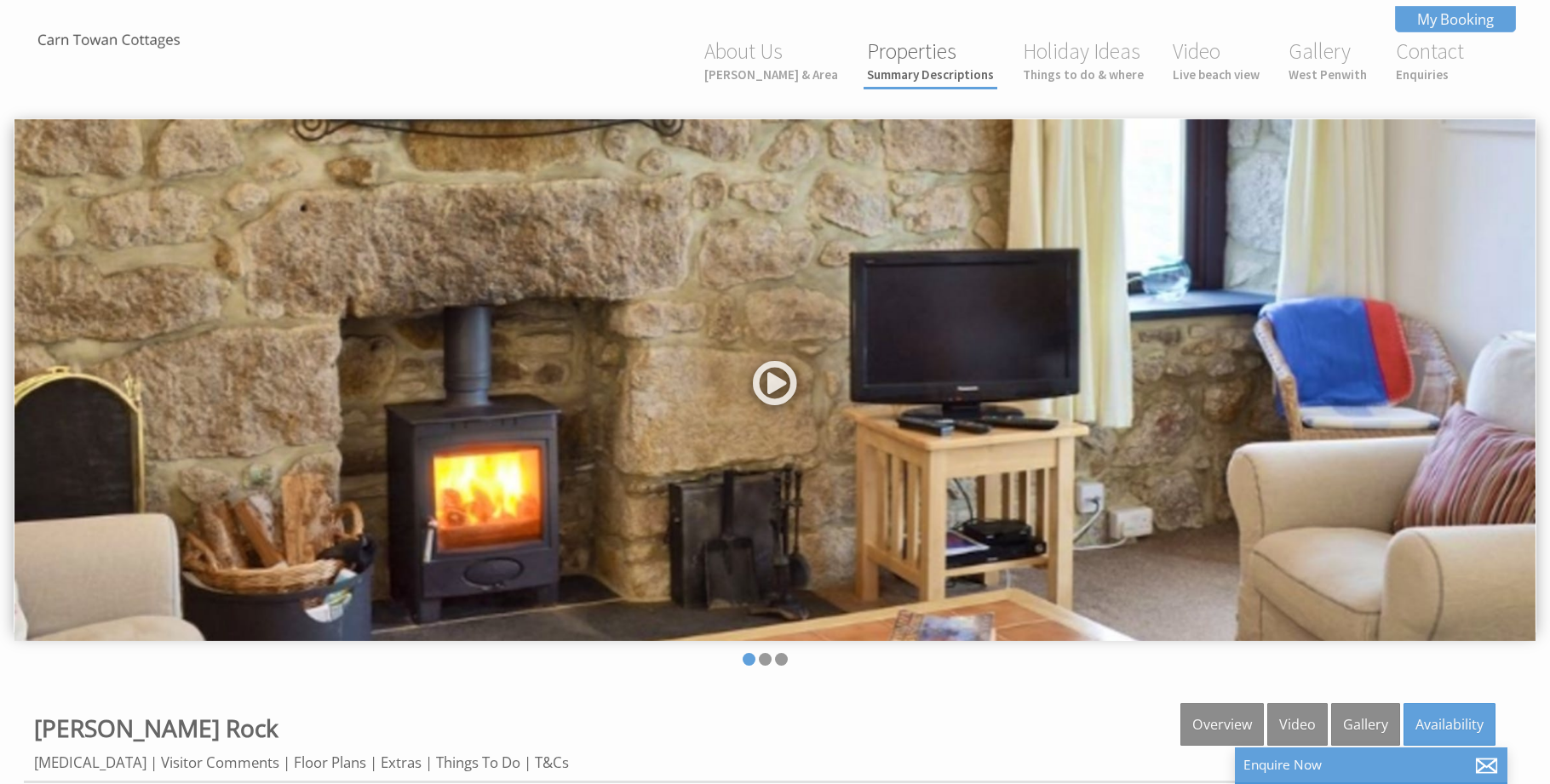
click at [911, 47] on link "Properties Summary Descriptions" at bounding box center [931, 60] width 127 height 45
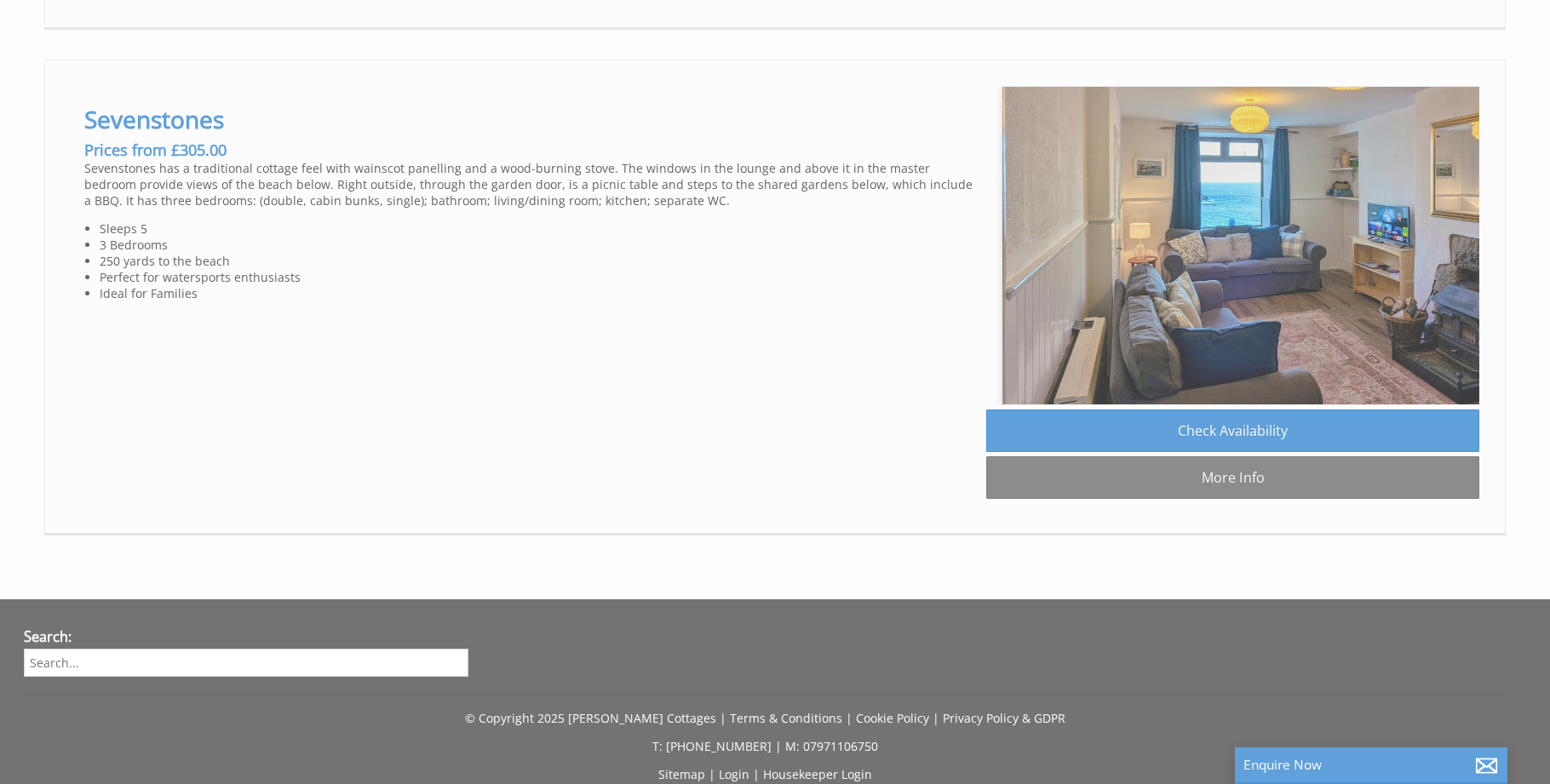
scroll to position [0, 16]
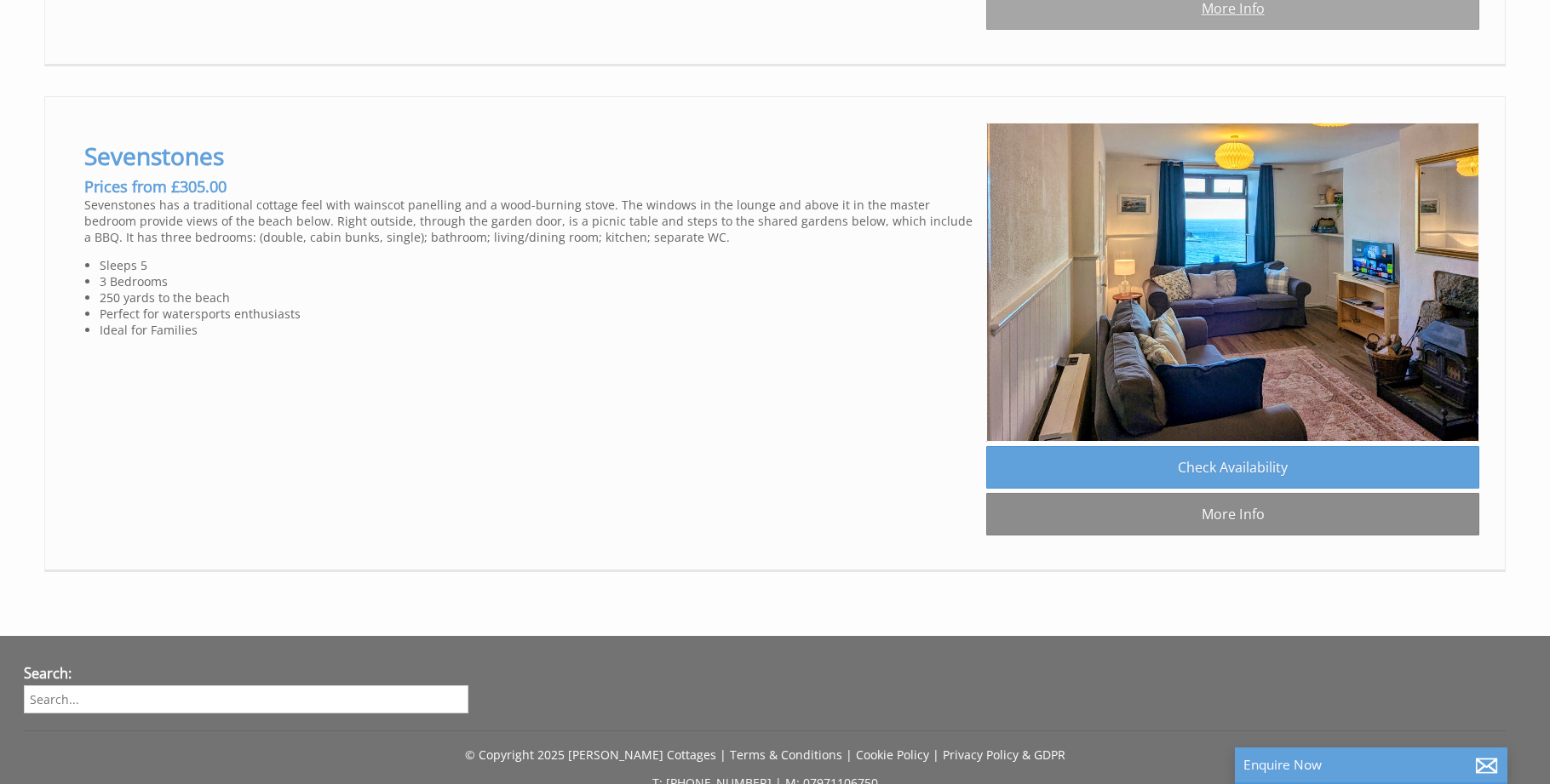
click at [1239, 29] on link "More Info" at bounding box center [1233, 9] width 493 height 43
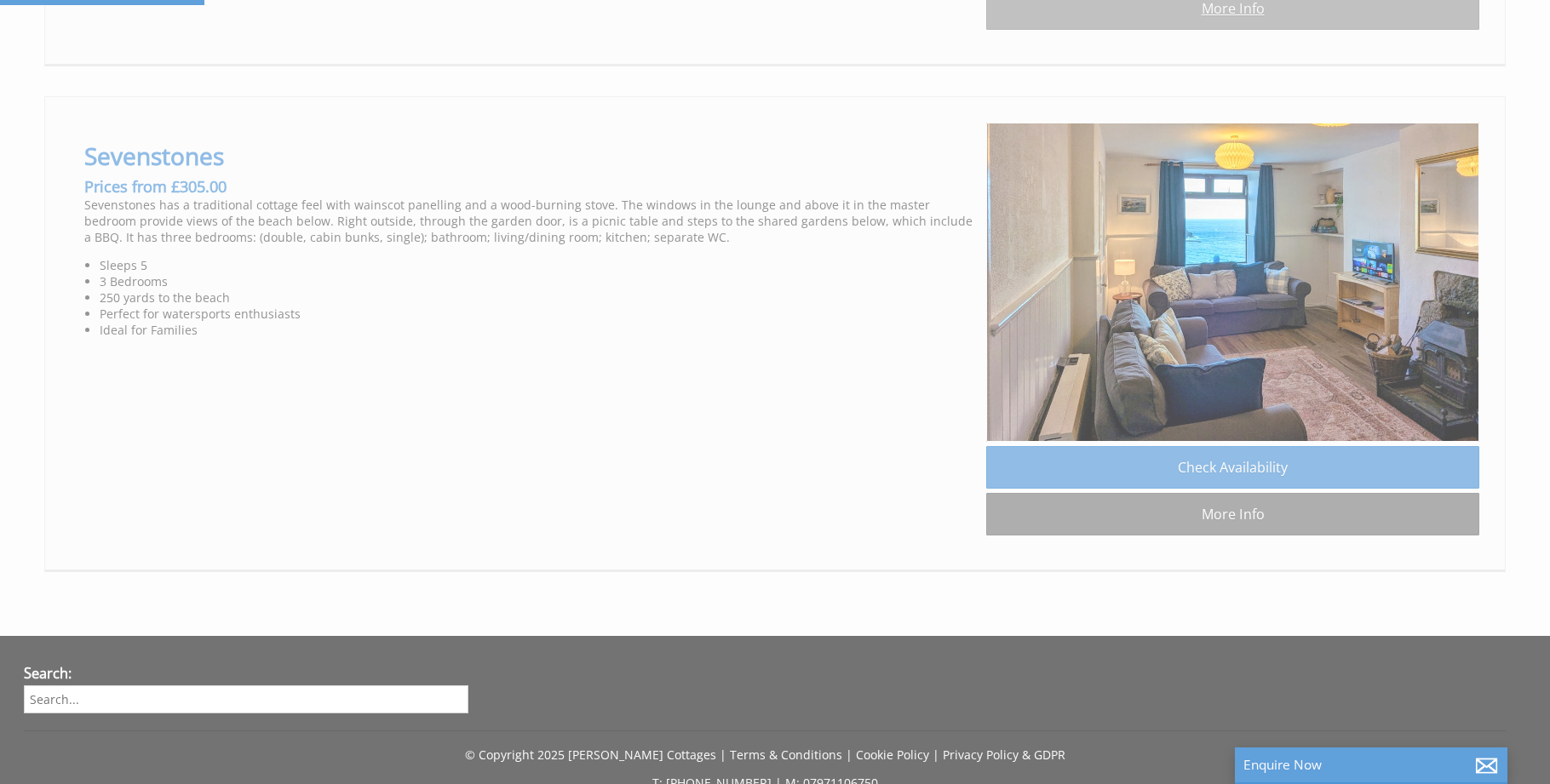
click at [1237, 29] on link "More Info" at bounding box center [1233, 9] width 493 height 43
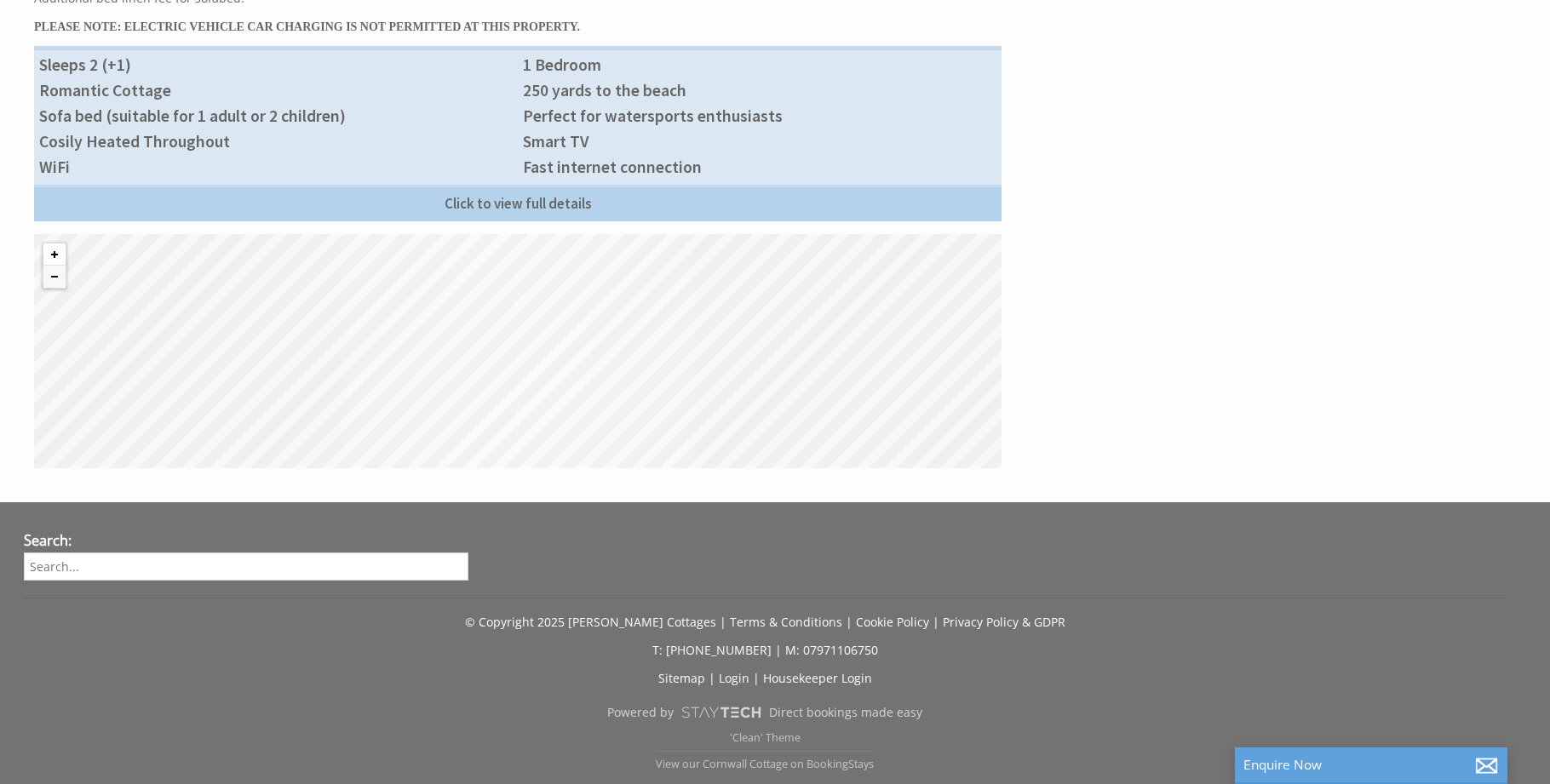
click at [59, 250] on button "Zoom in" at bounding box center [54, 254] width 22 height 22
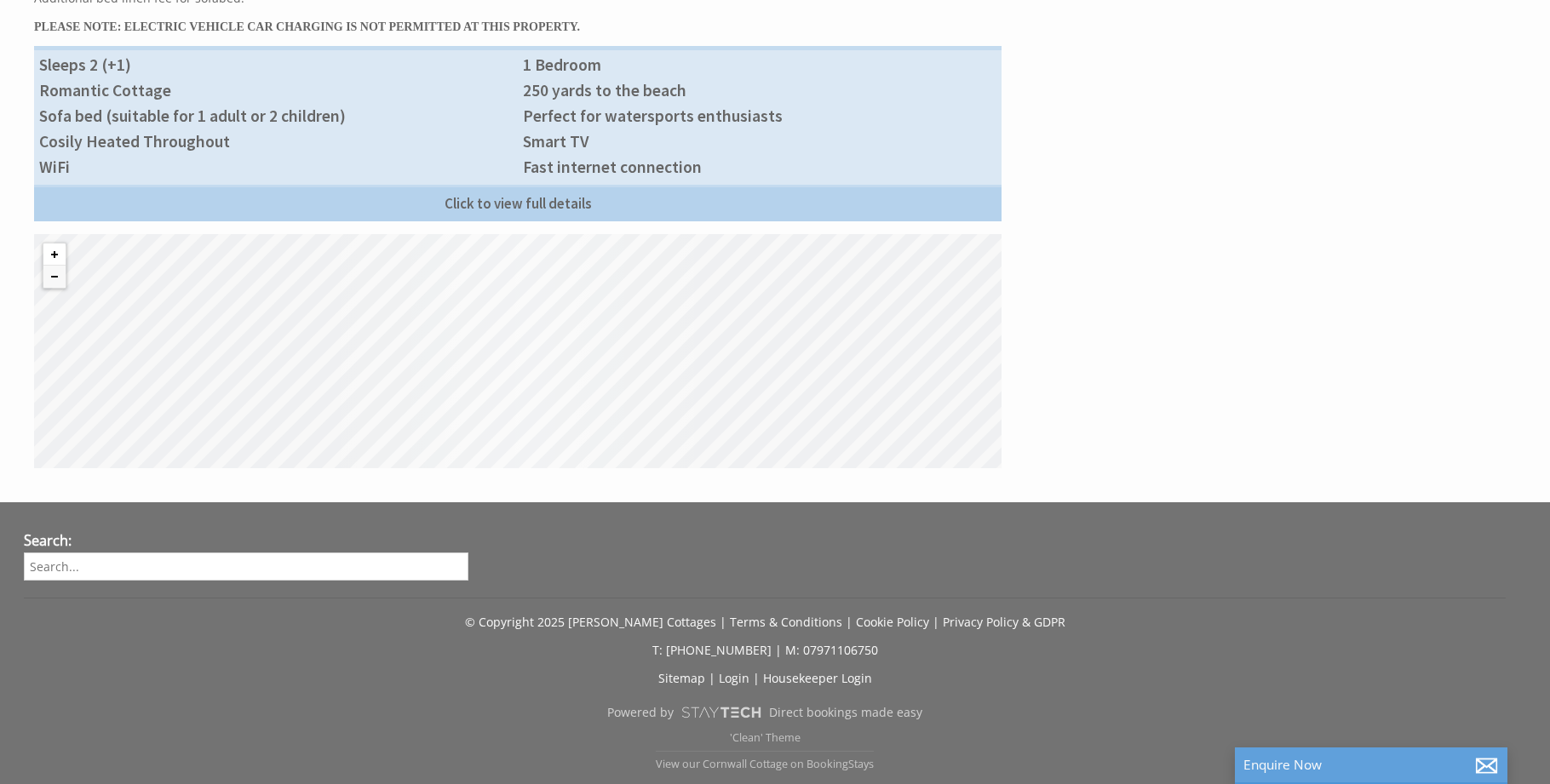
click at [59, 250] on button "Zoom in" at bounding box center [54, 254] width 22 height 22
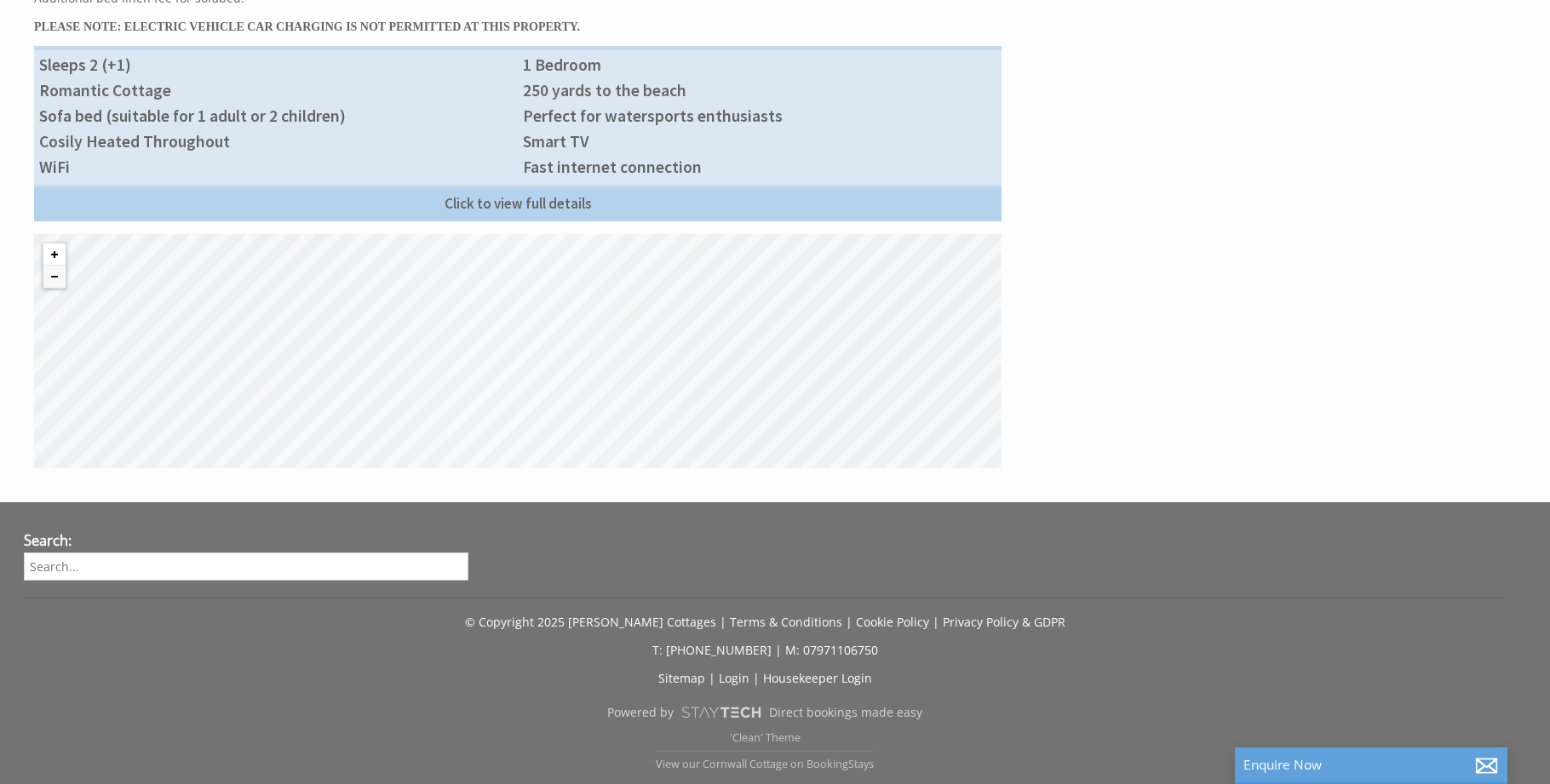
click at [59, 250] on button "Zoom in" at bounding box center [54, 254] width 22 height 22
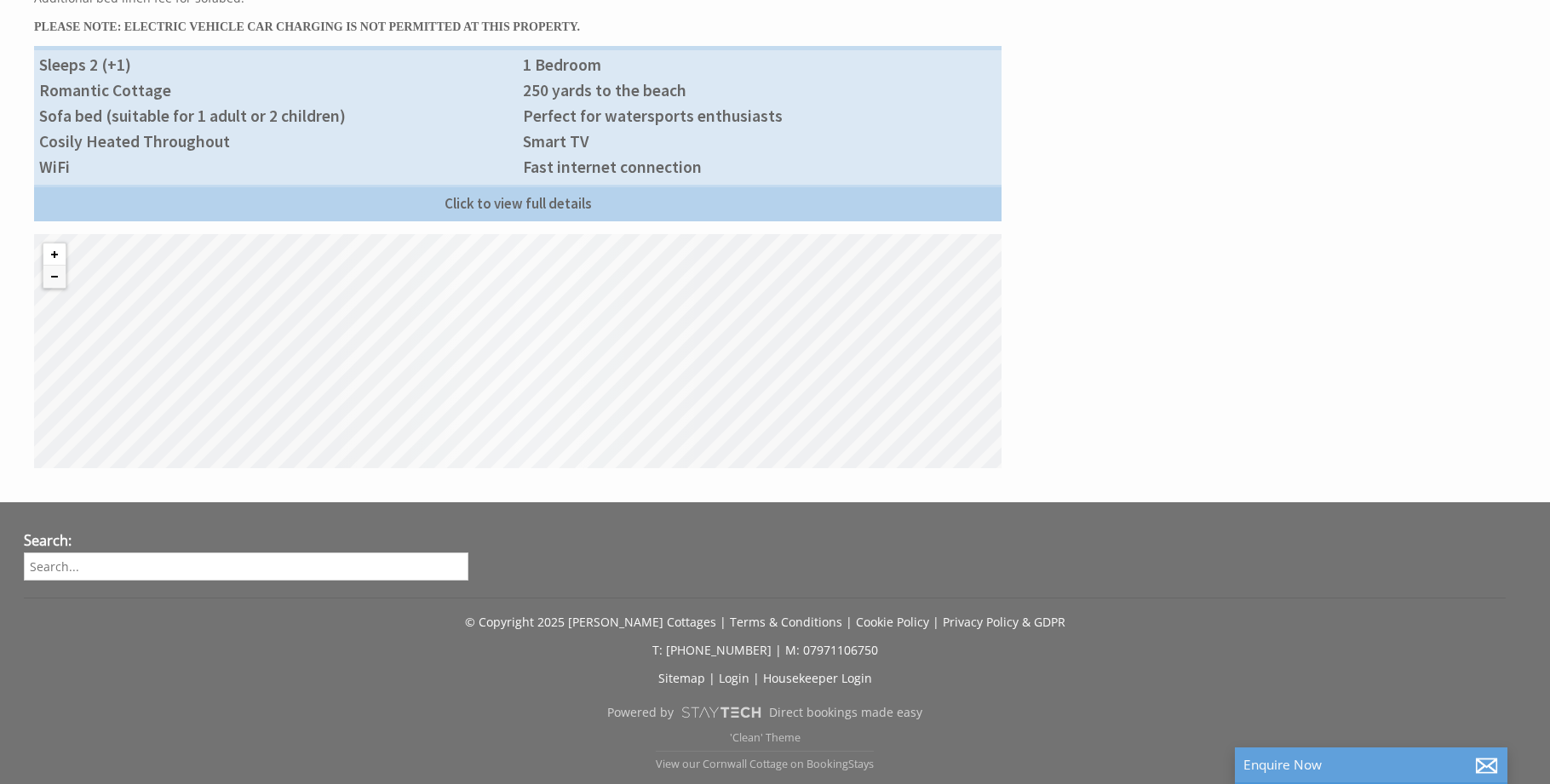
click at [59, 250] on button "Zoom in" at bounding box center [54, 254] width 22 height 22
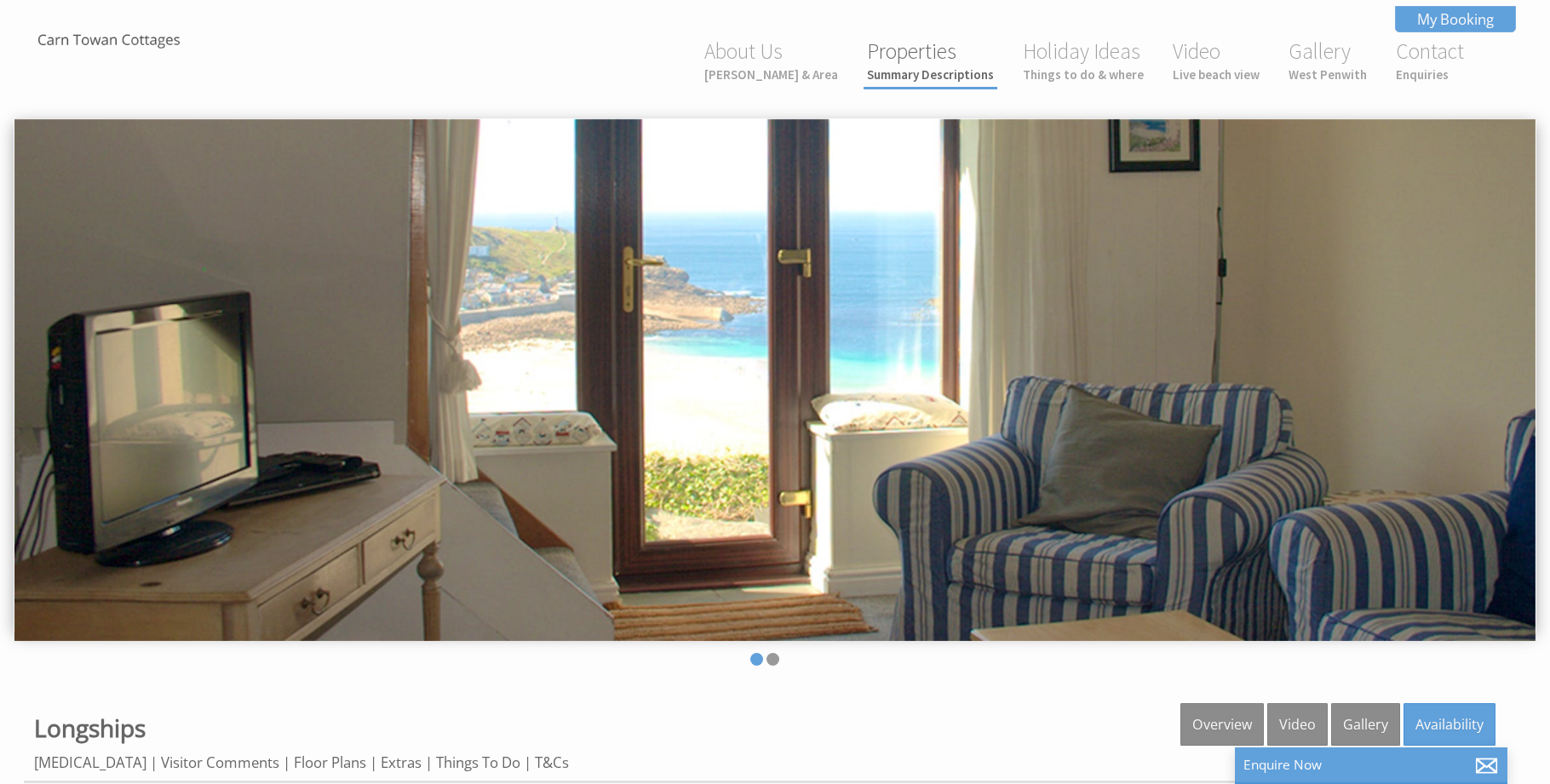
click at [958, 79] on small "Summary Descriptions" at bounding box center [931, 74] width 127 height 17
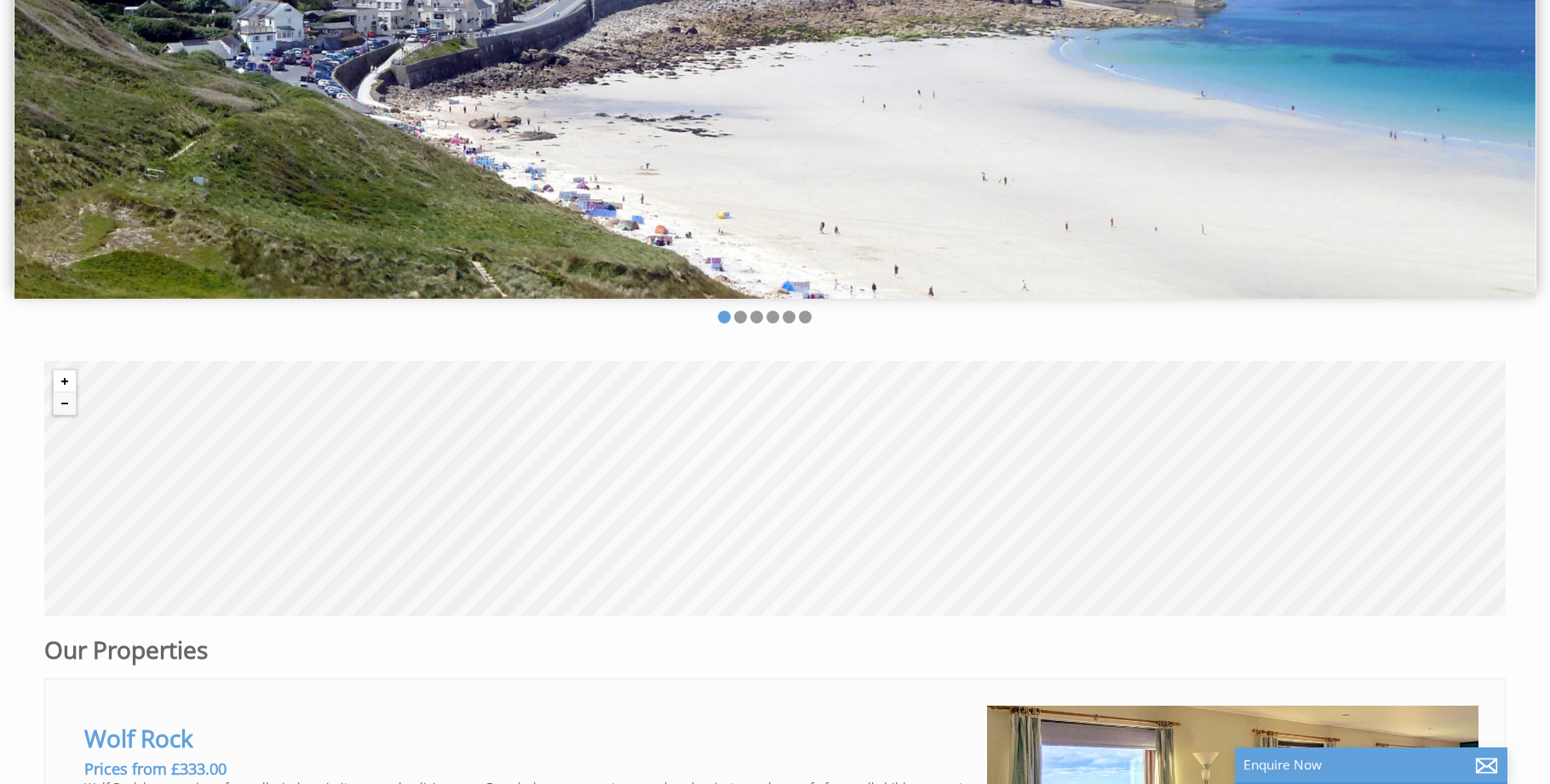
click at [69, 378] on button "Zoom in" at bounding box center [65, 381] width 22 height 22
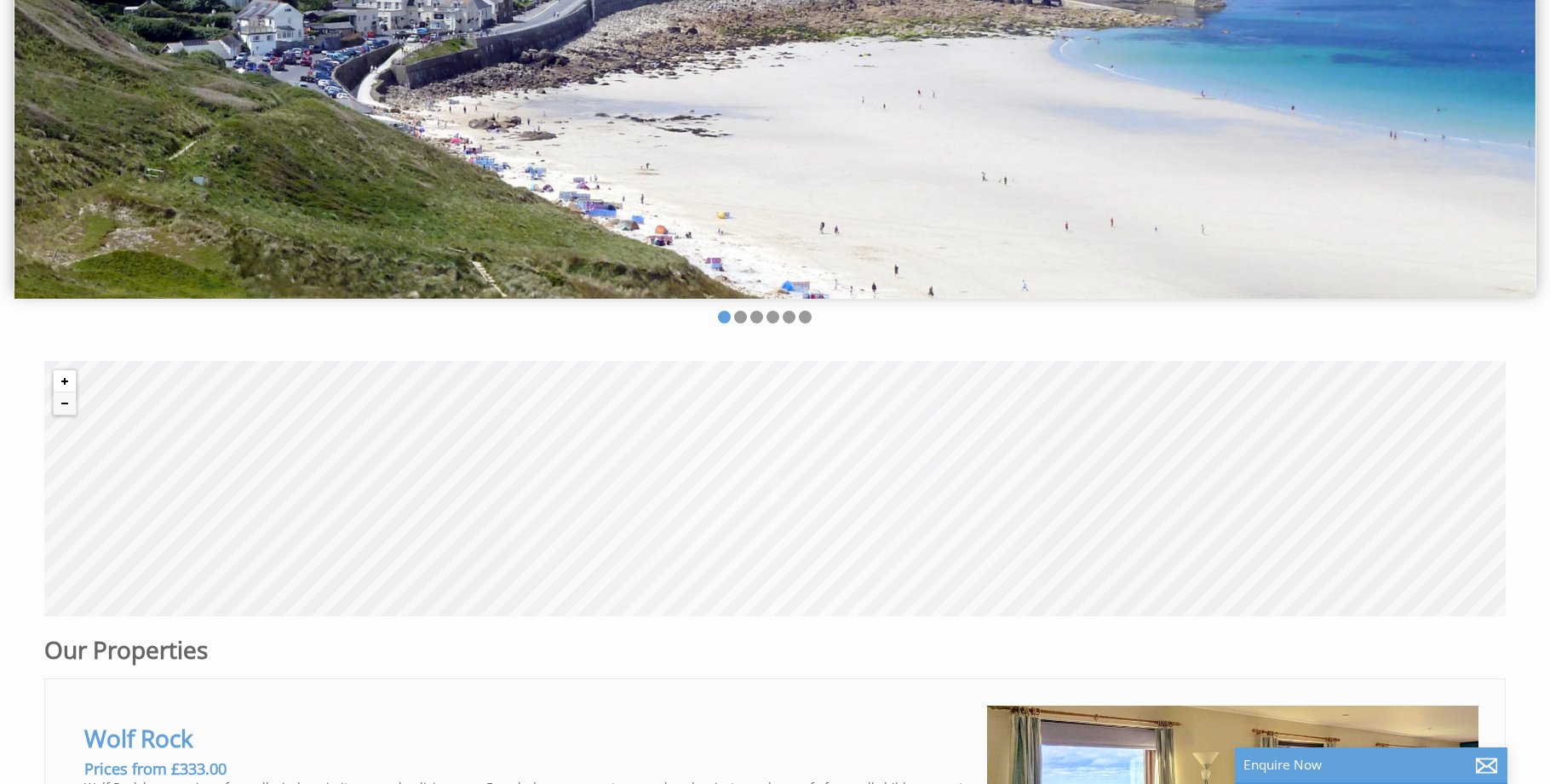
click at [69, 378] on button "Zoom in" at bounding box center [65, 381] width 22 height 22
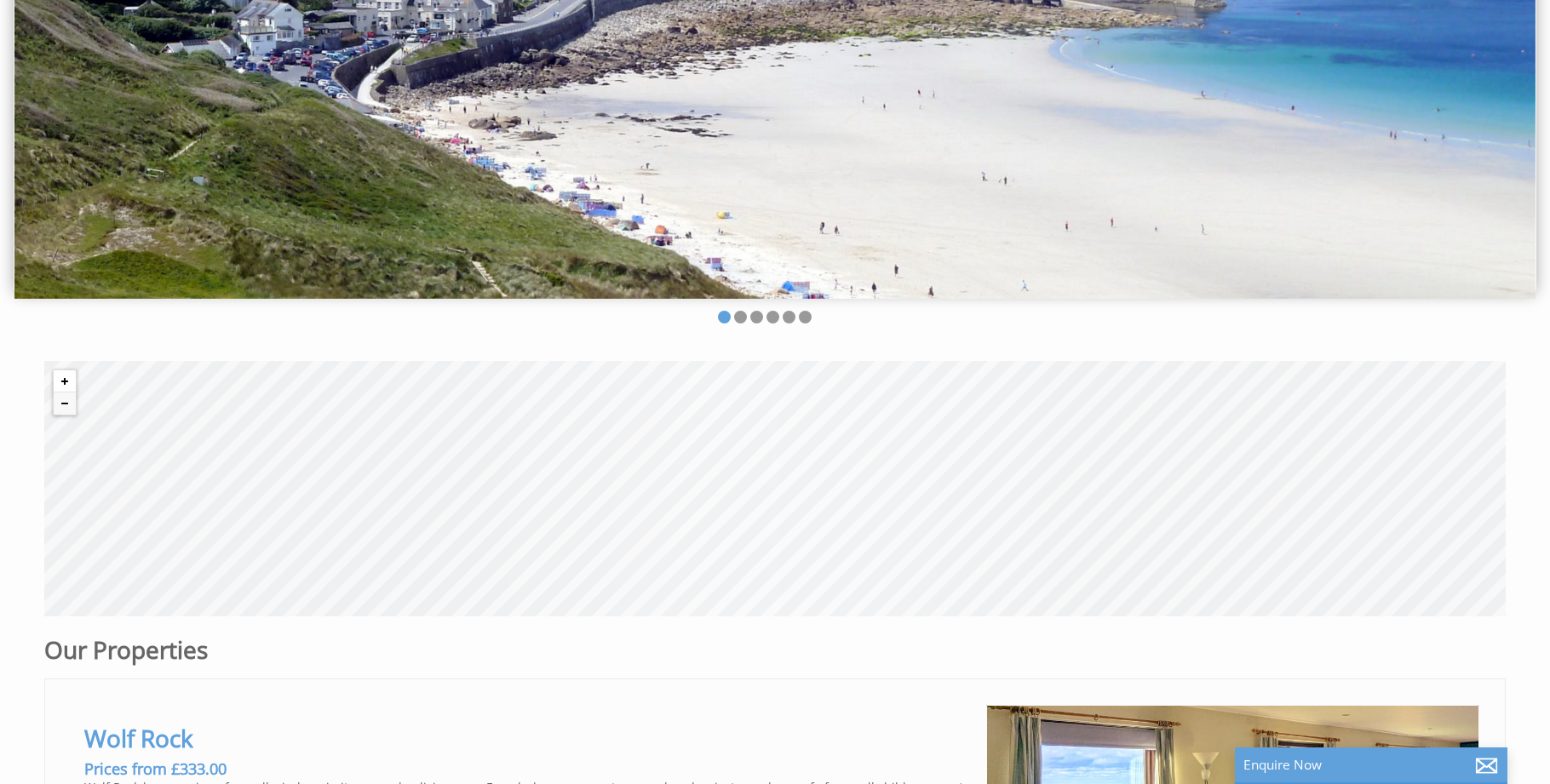
click at [69, 378] on button "Zoom in" at bounding box center [65, 381] width 22 height 22
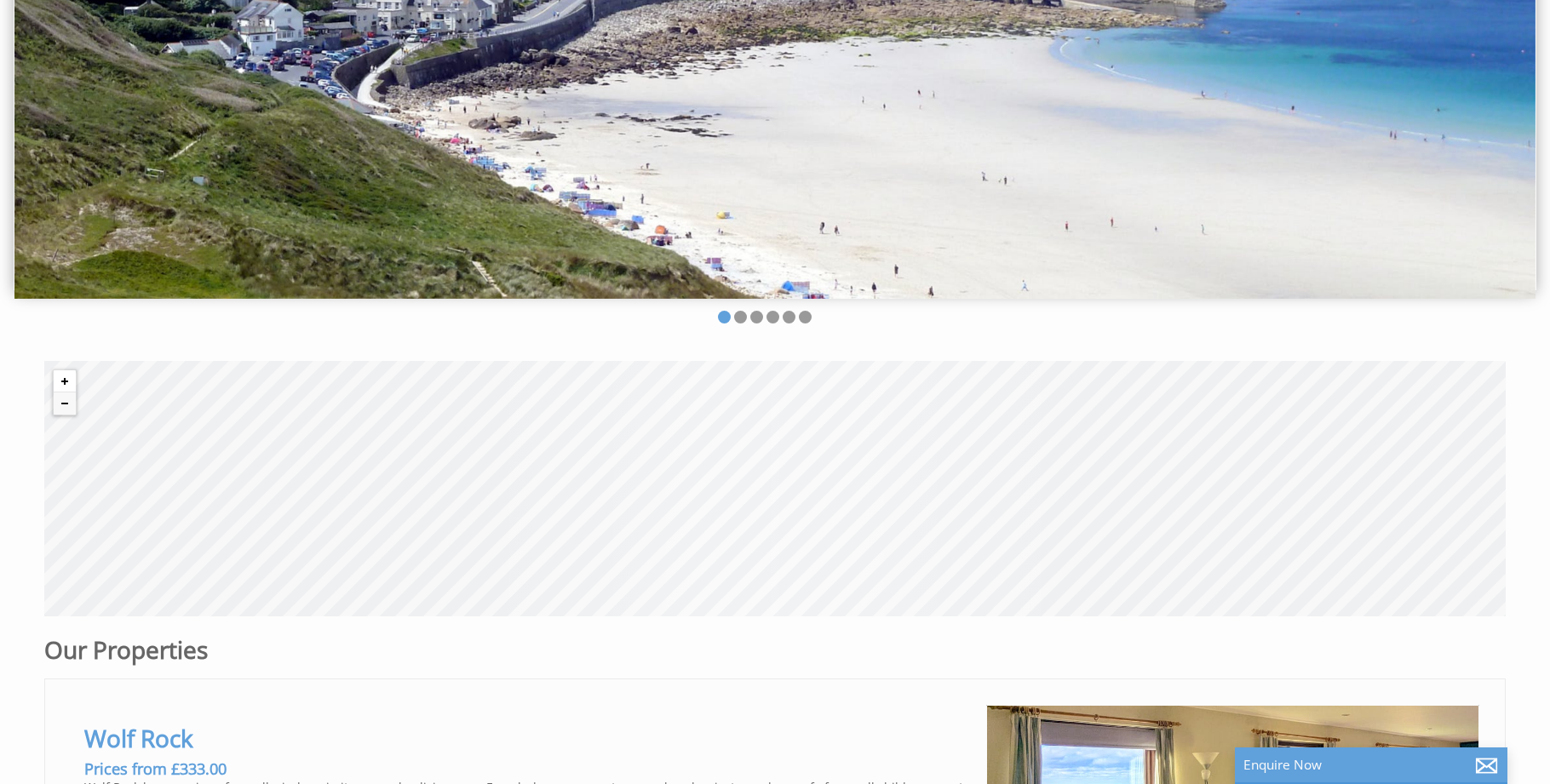
click at [69, 378] on button "Zoom in" at bounding box center [65, 381] width 22 height 22
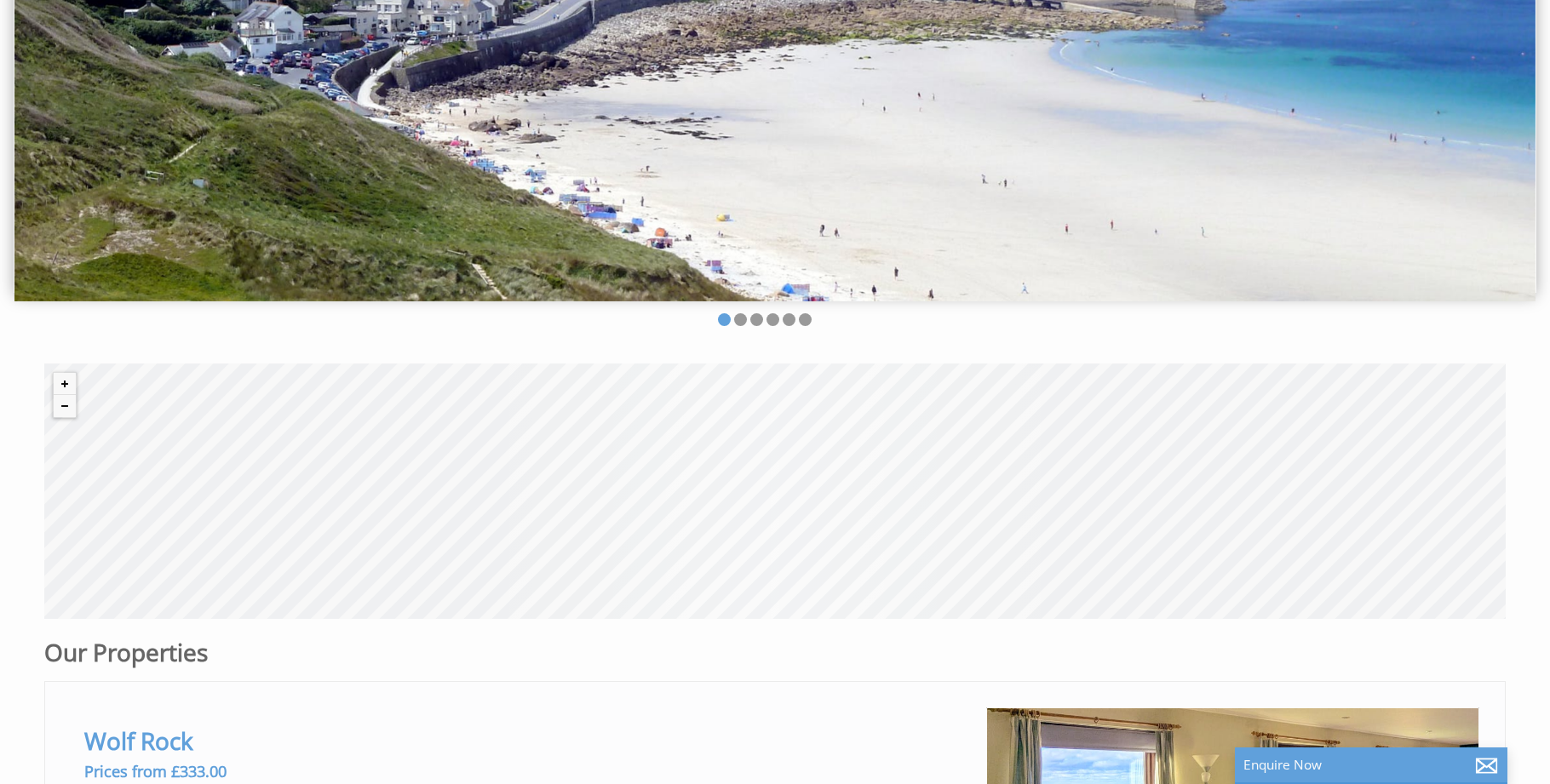
scroll to position [338, 0]
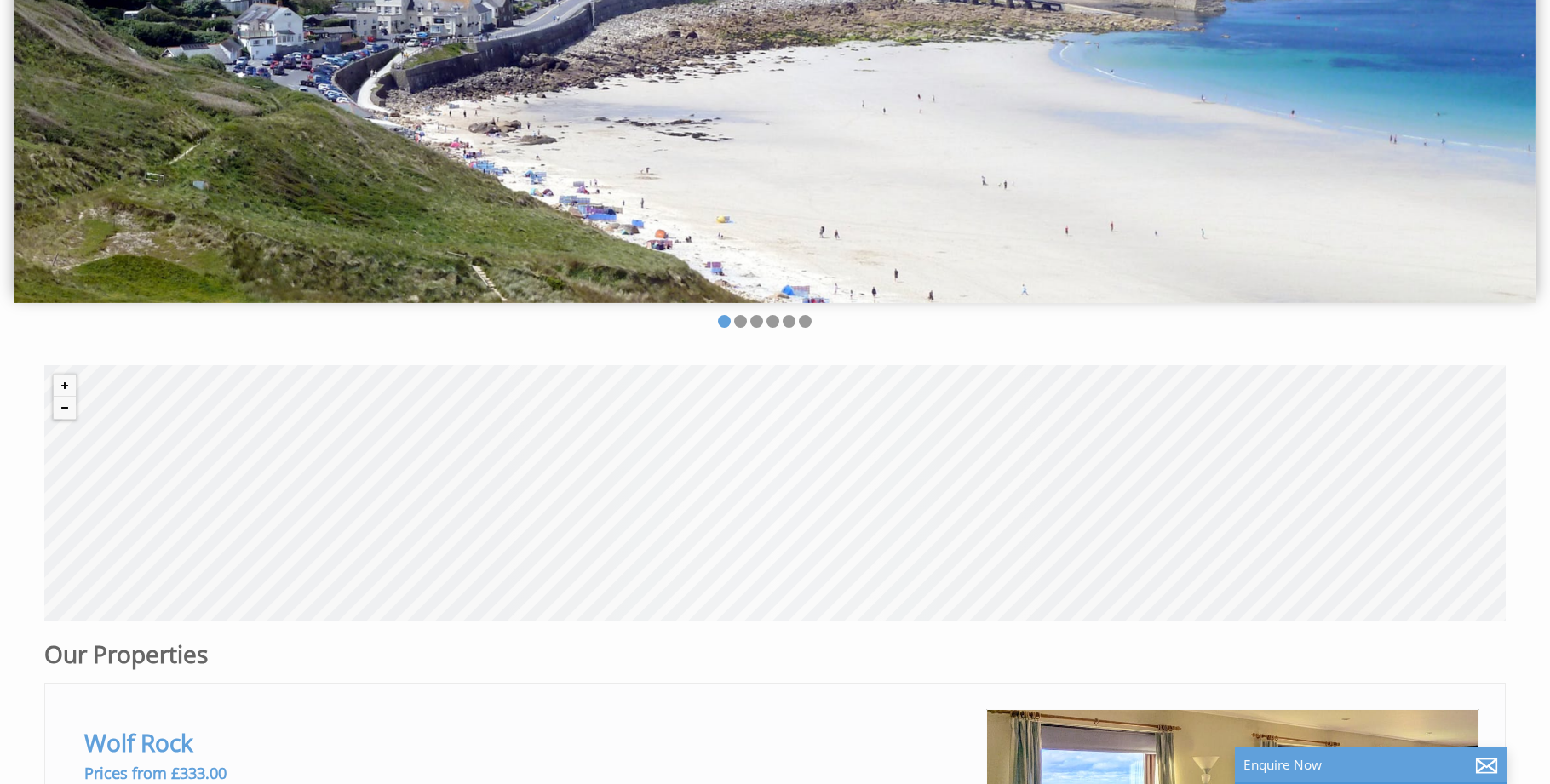
drag, startPoint x: 878, startPoint y: 493, endPoint x: 831, endPoint y: 534, distance: 62.4
click at [831, 534] on div "© MapTiler © OpenStreetMap contributors" at bounding box center [775, 493] width 1462 height 255
drag, startPoint x: 784, startPoint y: 431, endPoint x: 665, endPoint y: 455, distance: 121.4
click at [665, 454] on div "© MapTiler © OpenStreetMap contributors" at bounding box center [775, 493] width 1462 height 255
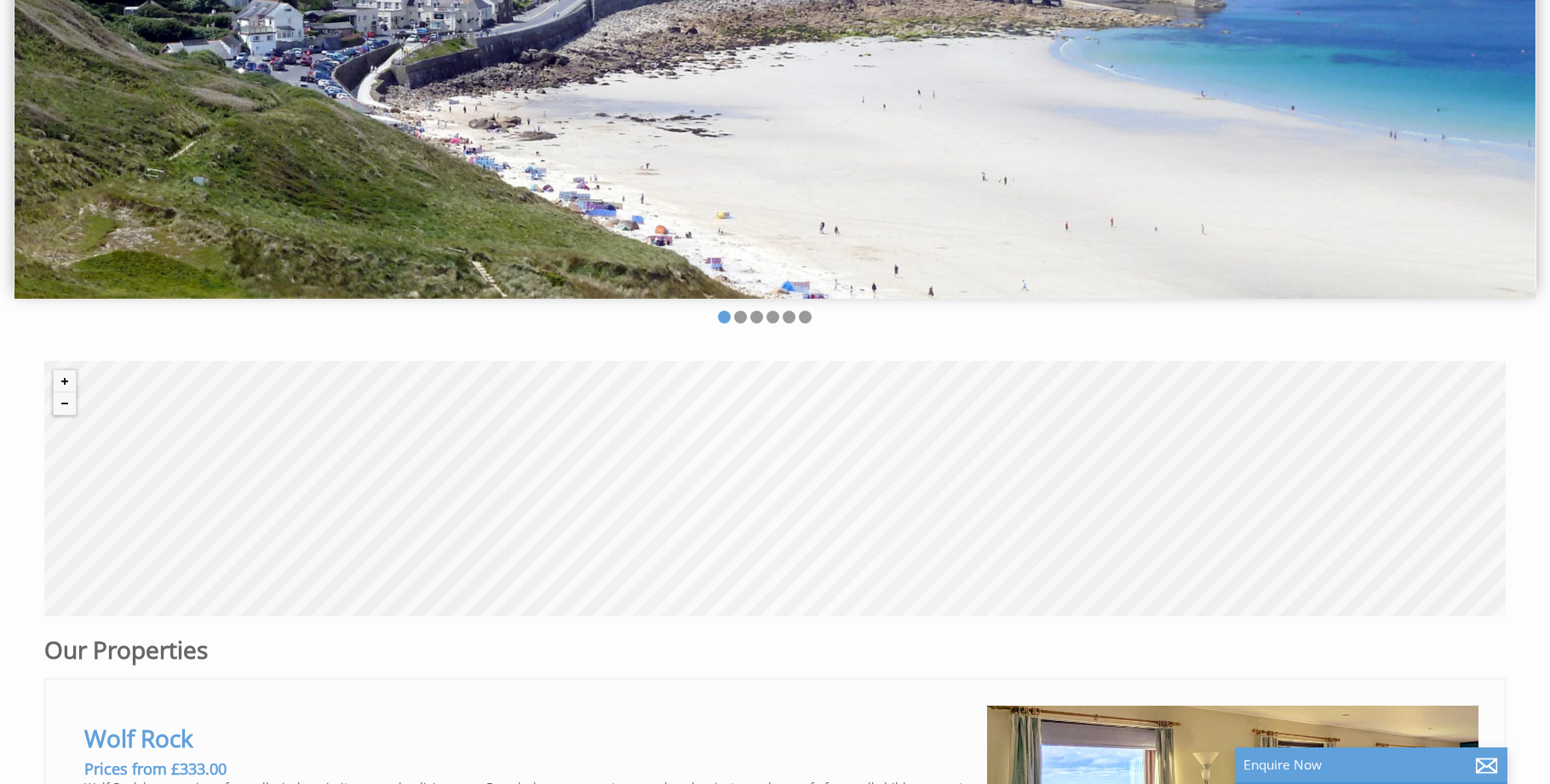
drag, startPoint x: 876, startPoint y: 532, endPoint x: 930, endPoint y: 487, distance: 70.3
click at [930, 487] on div "© MapTiler © OpenStreetMap contributors" at bounding box center [775, 488] width 1462 height 255
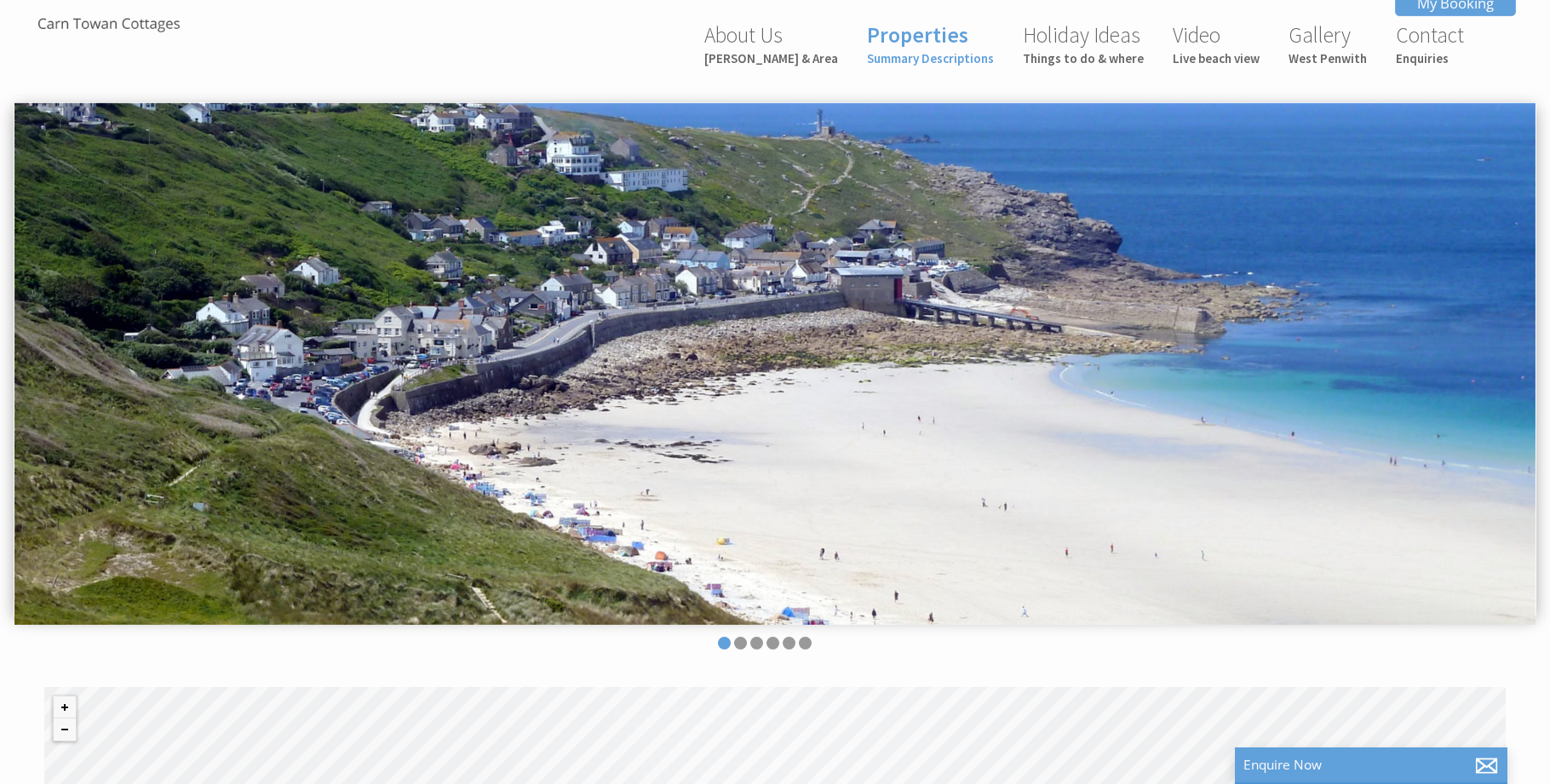
scroll to position [0, 0]
